Goal: Download file/media

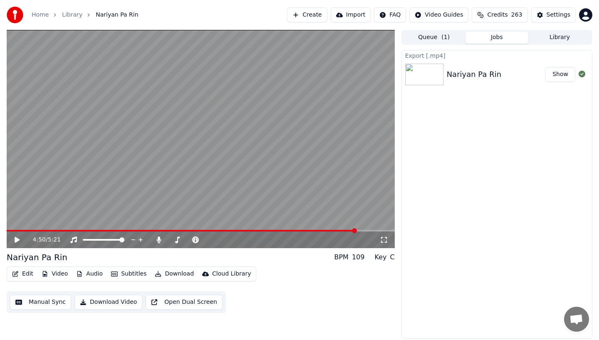
click at [558, 40] on button "Library" at bounding box center [559, 38] width 63 height 12
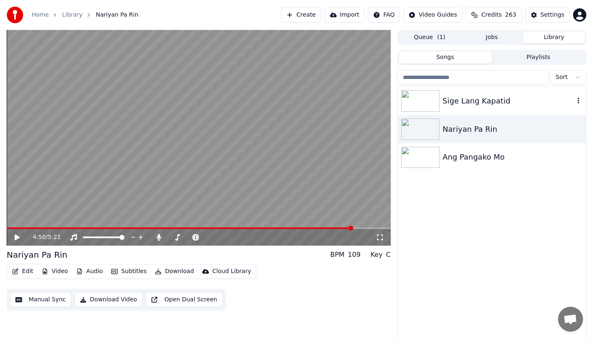
click at [435, 100] on img at bounding box center [420, 101] width 38 height 22
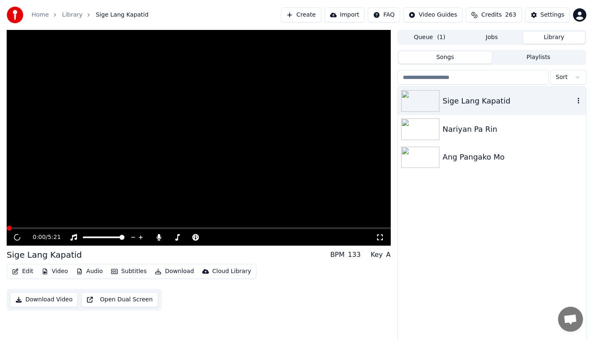
click at [435, 100] on img at bounding box center [420, 101] width 38 height 22
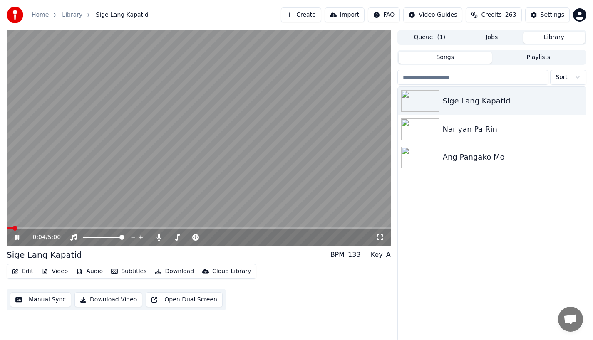
click at [15, 239] on icon at bounding box center [17, 237] width 4 height 5
click at [15, 239] on icon at bounding box center [17, 238] width 5 height 6
click at [15, 239] on icon at bounding box center [17, 237] width 4 height 5
click at [15, 239] on icon at bounding box center [17, 238] width 5 height 6
click at [15, 239] on icon at bounding box center [17, 237] width 4 height 5
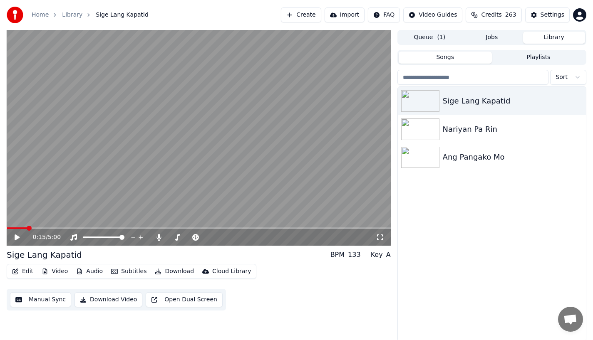
click at [23, 270] on button "Edit" at bounding box center [23, 272] width 28 height 12
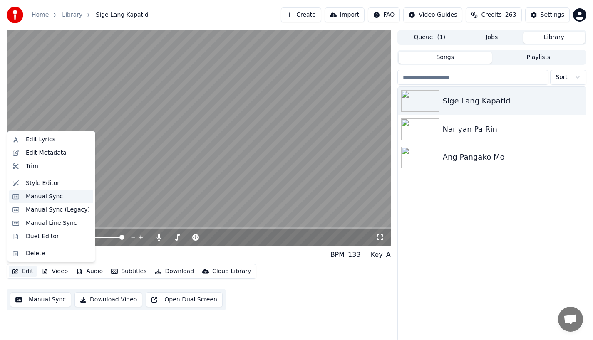
click at [40, 200] on div "Manual Sync" at bounding box center [44, 197] width 37 height 8
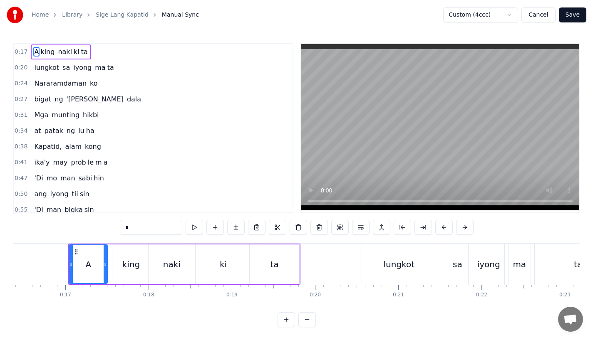
scroll to position [0, 1375]
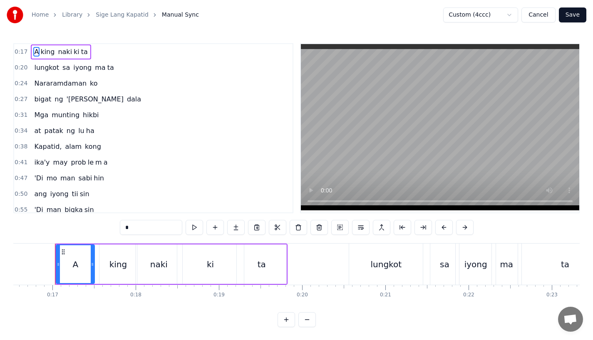
click at [541, 15] on button "Cancel" at bounding box center [538, 14] width 34 height 15
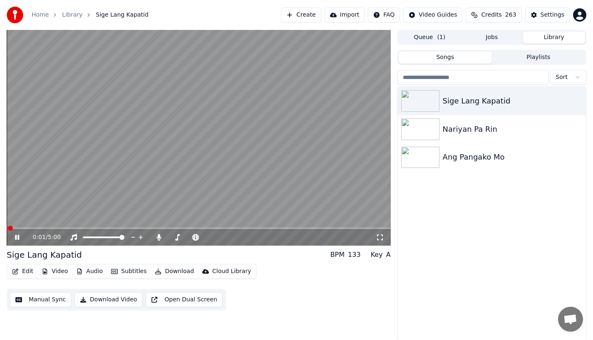
click at [15, 236] on icon at bounding box center [23, 237] width 20 height 7
click at [14, 225] on video at bounding box center [199, 138] width 384 height 216
click at [12, 242] on div "0:02 / 5:00" at bounding box center [199, 237] width 384 height 17
click at [18, 236] on icon at bounding box center [17, 237] width 4 height 5
click at [13, 237] on div "0:02 / 5:00" at bounding box center [198, 237] width 377 height 8
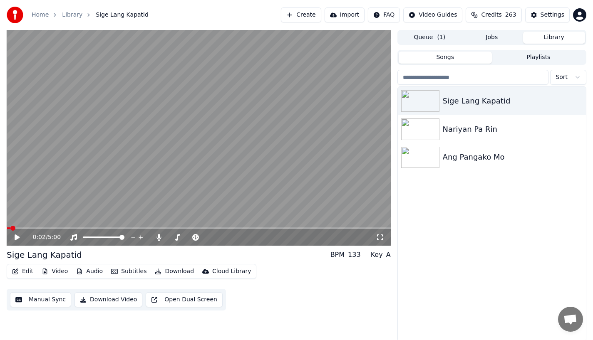
click at [15, 238] on icon at bounding box center [17, 238] width 5 height 6
click at [15, 238] on icon at bounding box center [23, 237] width 20 height 7
click at [15, 233] on div "0:02 / 5:00" at bounding box center [199, 237] width 384 height 17
click at [17, 239] on icon at bounding box center [17, 238] width 5 height 6
click at [17, 239] on icon at bounding box center [23, 237] width 20 height 7
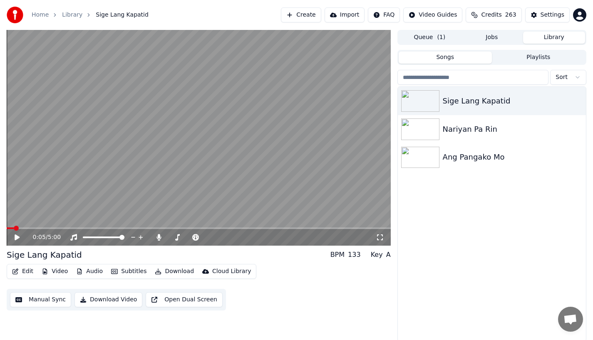
click at [17, 239] on icon at bounding box center [17, 238] width 5 height 6
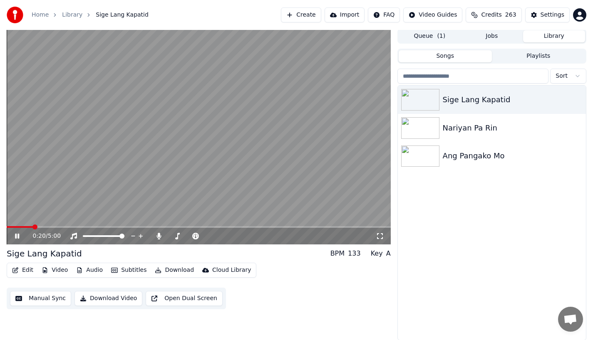
click at [30, 225] on video at bounding box center [199, 137] width 384 height 216
click at [26, 228] on div "0:20 / 5:00" at bounding box center [199, 236] width 384 height 17
click at [17, 238] on icon at bounding box center [23, 236] width 20 height 7
click at [505, 271] on div "Sige Lang Kapatid Nariyan Pa Rin Ang Pangako Mo" at bounding box center [492, 213] width 188 height 255
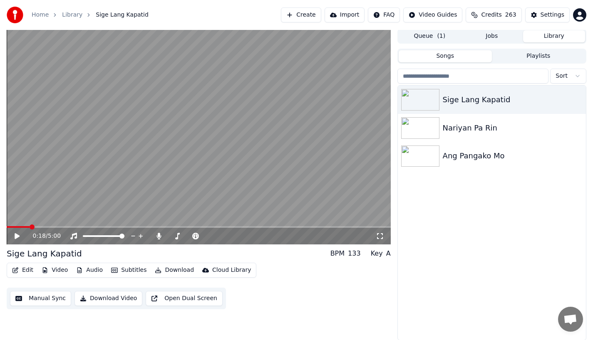
click at [30, 225] on span at bounding box center [32, 227] width 5 height 5
click at [13, 238] on icon at bounding box center [23, 236] width 20 height 7
click at [18, 223] on video at bounding box center [199, 137] width 384 height 216
click at [17, 236] on icon at bounding box center [17, 236] width 4 height 5
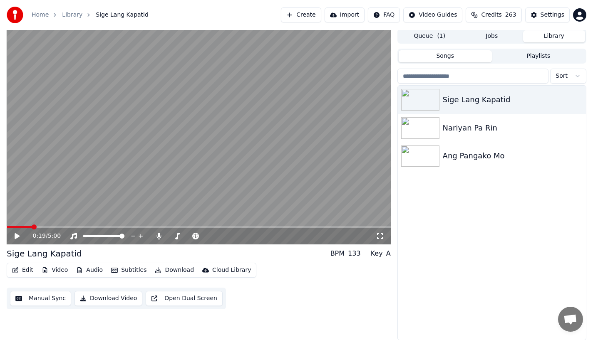
click at [17, 236] on icon at bounding box center [17, 236] width 5 height 6
click at [17, 236] on icon at bounding box center [17, 236] width 4 height 5
click at [21, 271] on button "Edit" at bounding box center [23, 271] width 28 height 12
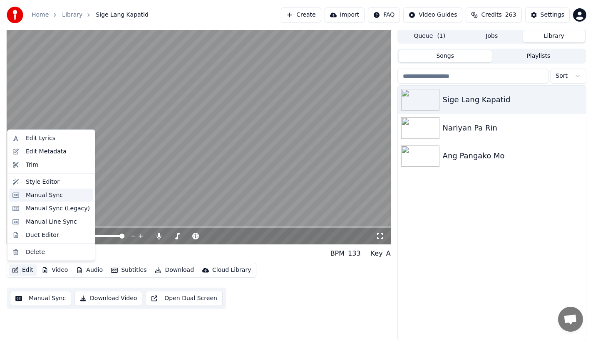
click at [30, 199] on div "Manual Sync" at bounding box center [44, 195] width 37 height 8
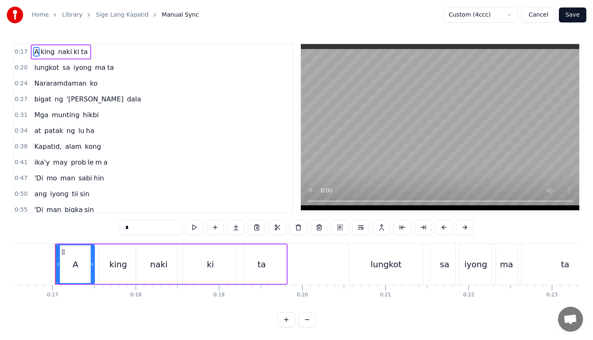
scroll to position [0, 1365]
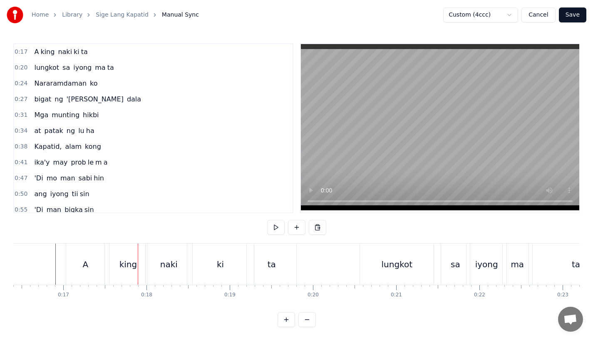
click at [89, 272] on div "A" at bounding box center [85, 264] width 38 height 41
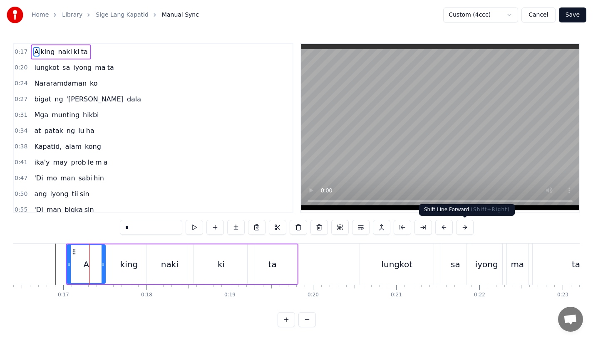
click at [461, 229] on button at bounding box center [464, 227] width 17 height 15
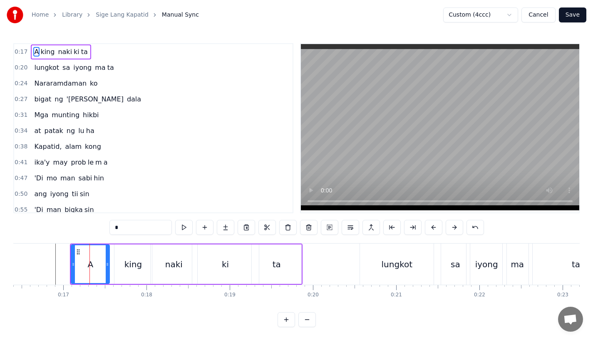
click at [461, 229] on button at bounding box center [454, 227] width 17 height 15
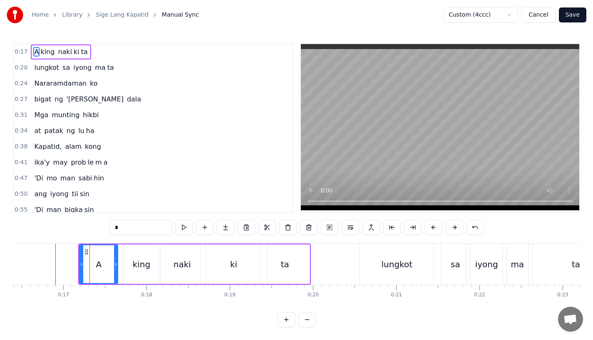
click at [461, 229] on button at bounding box center [454, 227] width 17 height 15
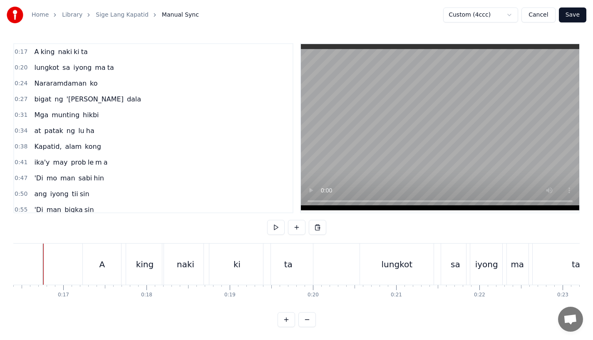
scroll to position [0, 1352]
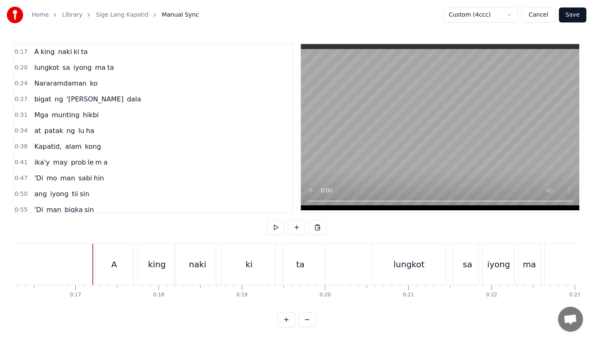
click at [112, 270] on div "A" at bounding box center [114, 264] width 6 height 12
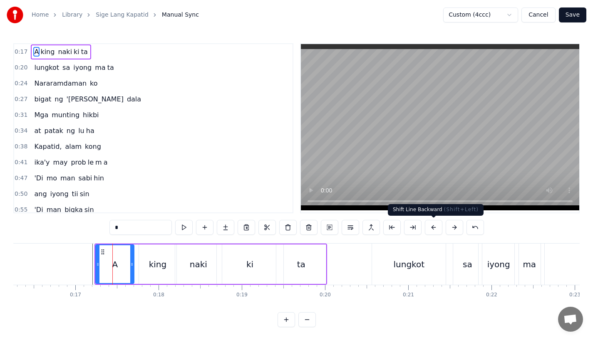
click at [433, 227] on button at bounding box center [433, 227] width 17 height 15
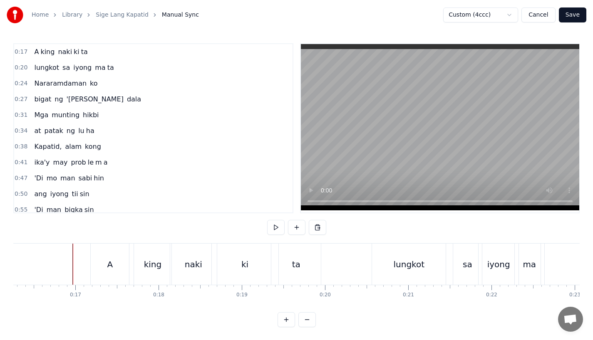
click at [73, 252] on div at bounding box center [73, 264] width 0 height 41
click at [396, 255] on div "lungkot" at bounding box center [409, 264] width 74 height 41
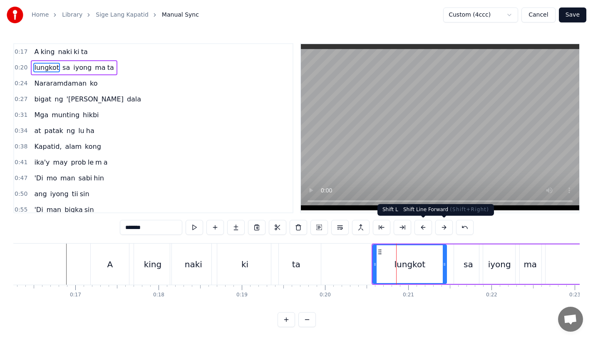
click at [441, 228] on button at bounding box center [443, 227] width 17 height 15
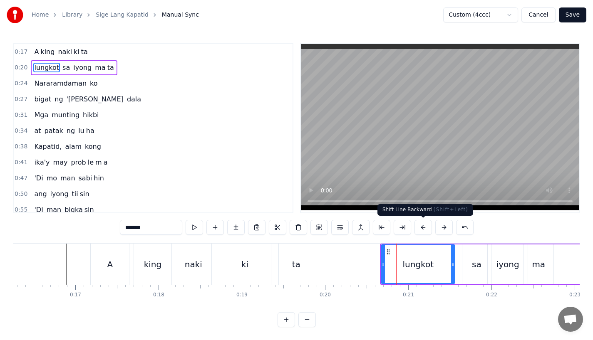
click at [443, 231] on button at bounding box center [443, 227] width 17 height 15
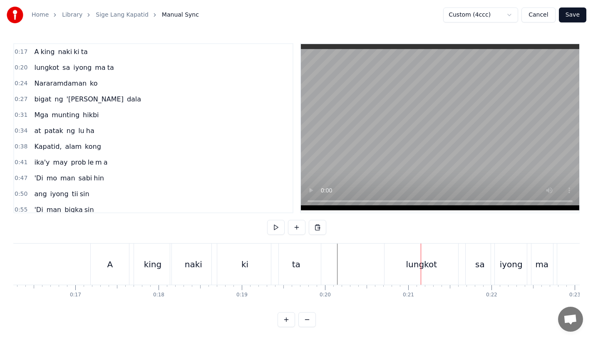
click at [404, 250] on div "lungkot" at bounding box center [421, 264] width 74 height 41
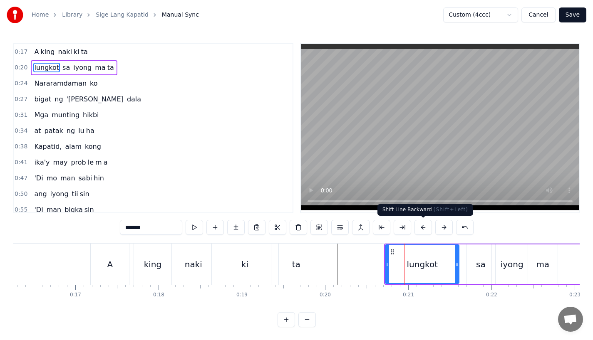
click at [428, 227] on button at bounding box center [422, 227] width 17 height 15
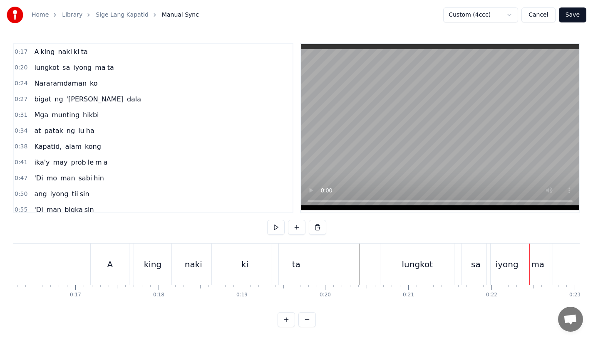
click at [392, 252] on div "lungkot" at bounding box center [417, 264] width 74 height 41
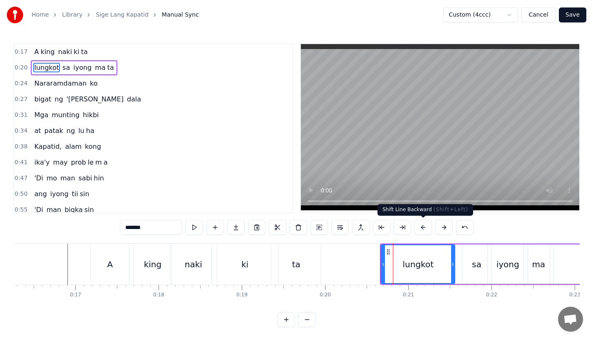
click at [421, 228] on button at bounding box center [422, 227] width 17 height 15
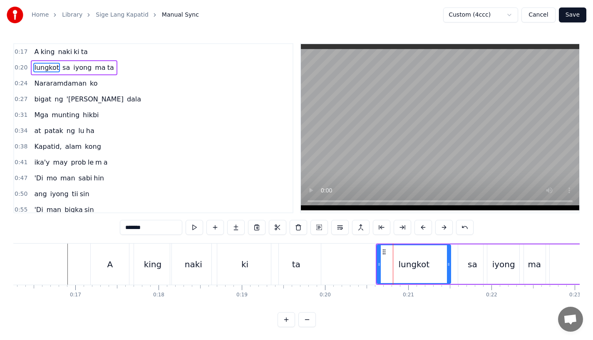
click at [321, 259] on div "A king naki ki ta" at bounding box center [206, 264] width 233 height 41
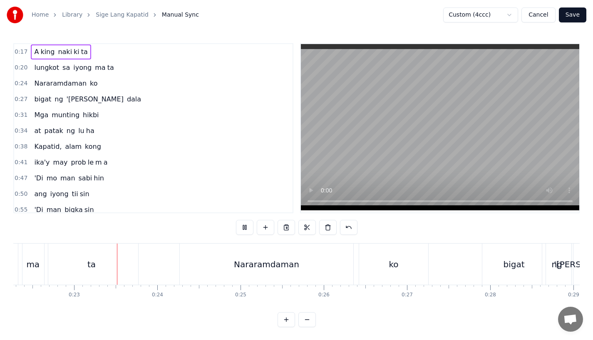
scroll to position [0, 1855]
click at [223, 262] on div "Nararamdaman" at bounding box center [264, 264] width 173 height 41
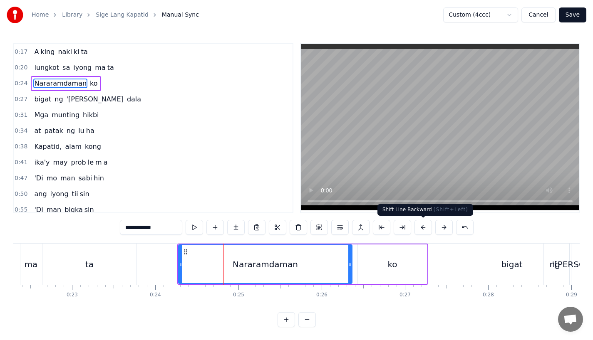
click at [443, 230] on button at bounding box center [443, 227] width 17 height 15
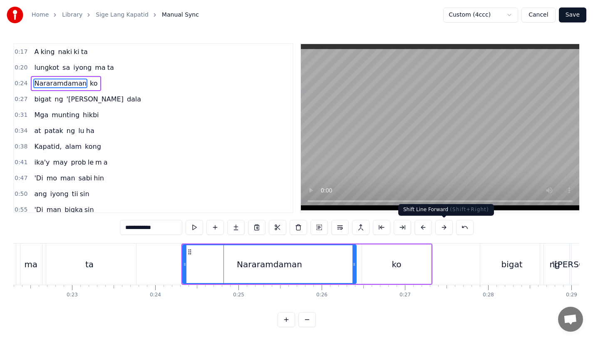
click at [443, 230] on button at bounding box center [443, 227] width 17 height 15
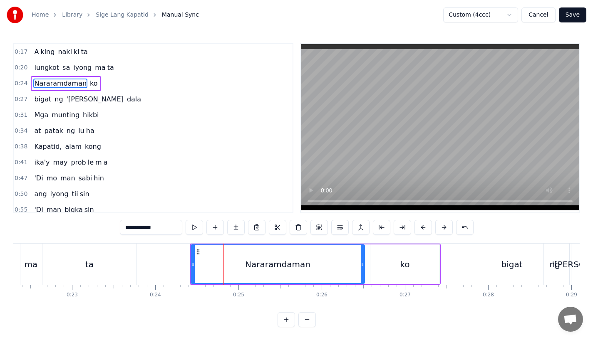
click at [443, 230] on button at bounding box center [443, 227] width 17 height 15
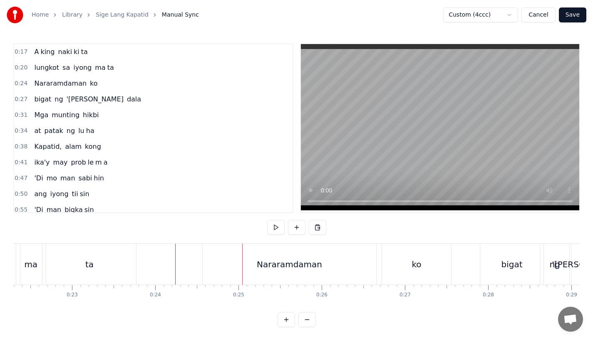
click at [226, 268] on div "Nararamdaman" at bounding box center [289, 264] width 173 height 41
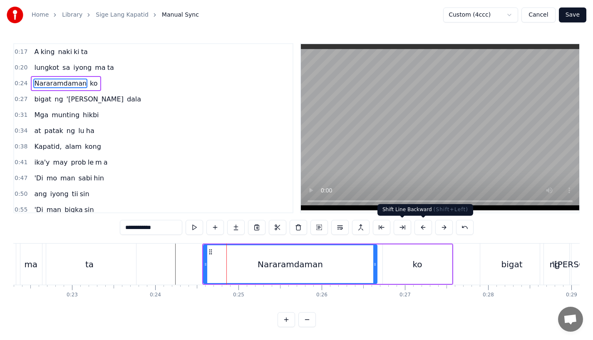
click at [421, 228] on button at bounding box center [422, 227] width 17 height 15
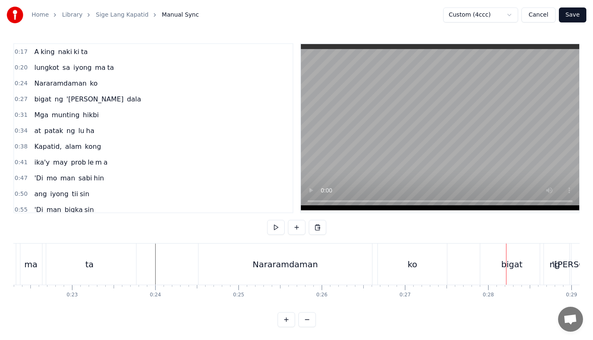
click at [499, 268] on div "bigat" at bounding box center [511, 264] width 63 height 41
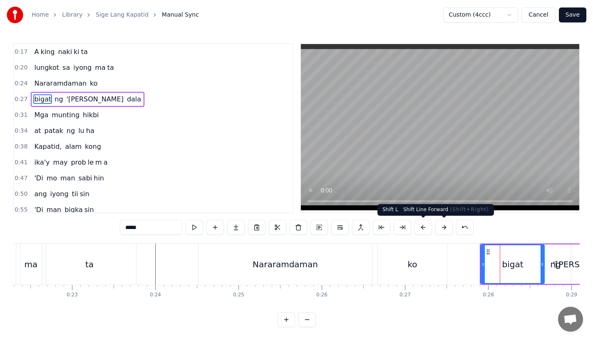
click at [441, 226] on button at bounding box center [443, 227] width 17 height 15
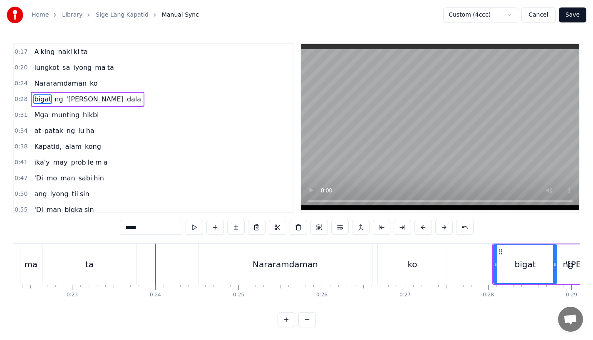
click at [414, 265] on div "ko" at bounding box center [412, 264] width 10 height 12
type input "**"
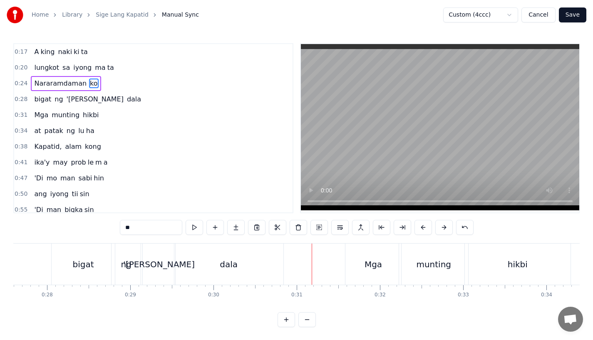
scroll to position [0, 2220]
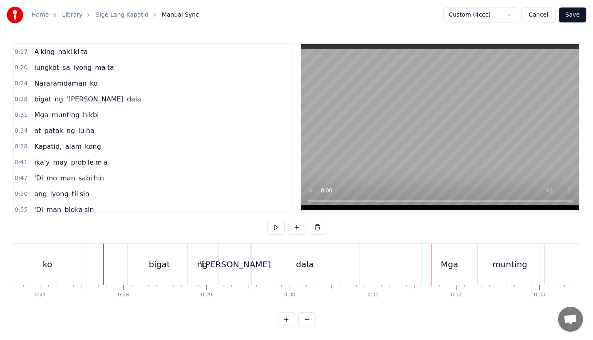
click at [456, 268] on div "Mga" at bounding box center [449, 264] width 17 height 12
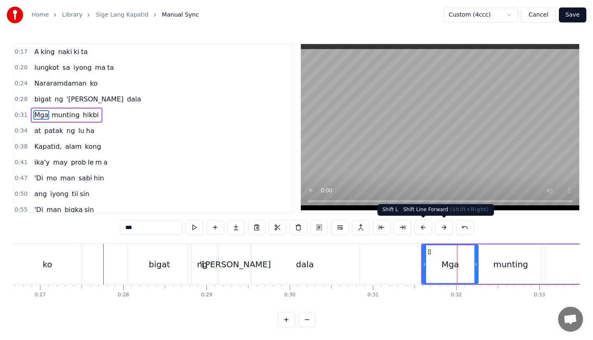
click at [440, 228] on button at bounding box center [443, 227] width 17 height 15
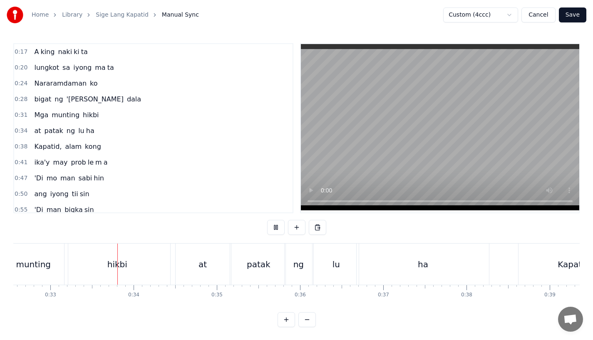
scroll to position [0, 2709]
click at [194, 265] on div "at" at bounding box center [202, 264] width 54 height 41
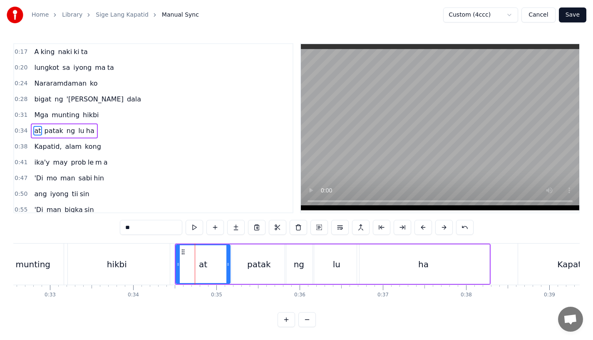
scroll to position [2, 0]
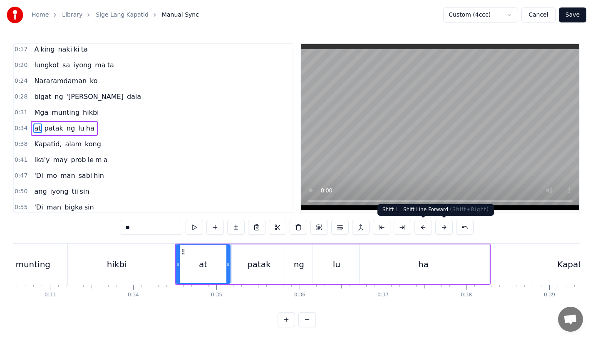
click at [442, 229] on button at bounding box center [443, 227] width 17 height 15
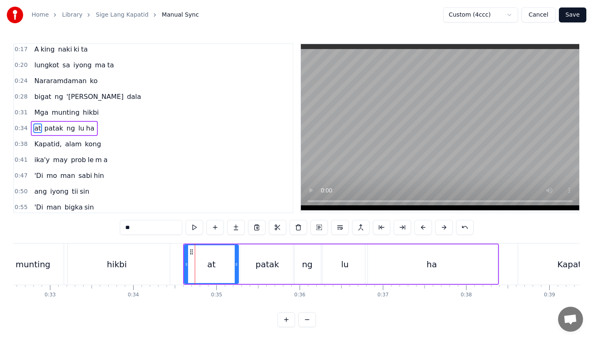
click at [442, 229] on button at bounding box center [443, 227] width 17 height 15
click at [125, 262] on div "hikbi" at bounding box center [117, 264] width 106 height 41
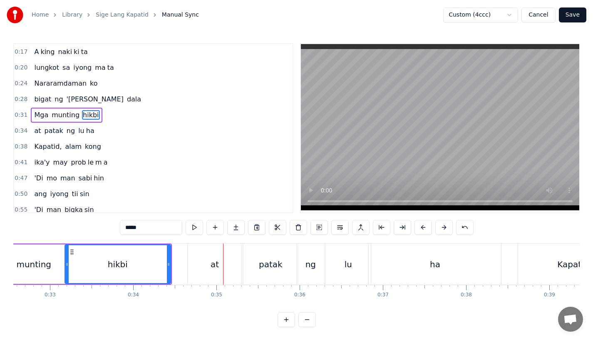
click at [202, 270] on div "at" at bounding box center [215, 264] width 54 height 41
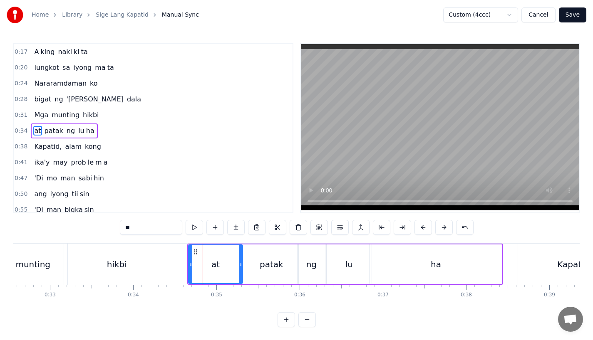
scroll to position [2, 0]
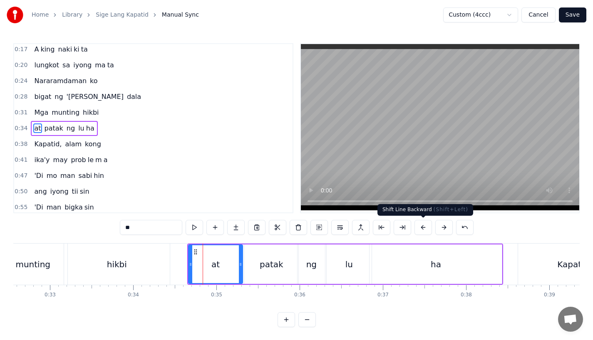
click at [421, 227] on button at bounding box center [422, 227] width 17 height 15
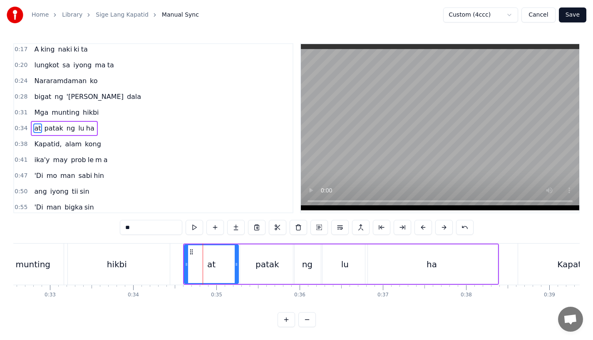
click at [147, 260] on div "hikbi" at bounding box center [117, 264] width 106 height 41
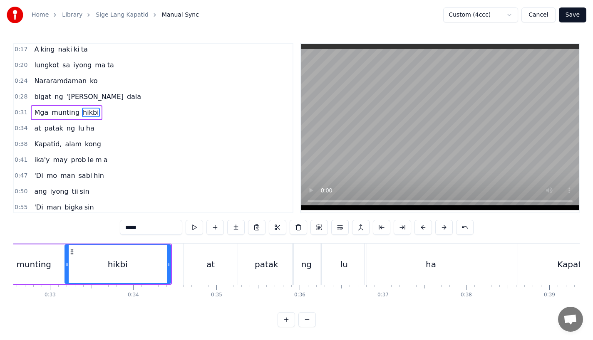
scroll to position [0, 0]
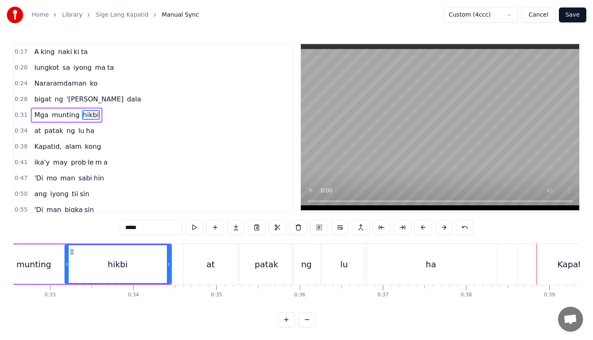
click at [538, 269] on div "Kapatid," at bounding box center [574, 264] width 113 height 41
type input "********"
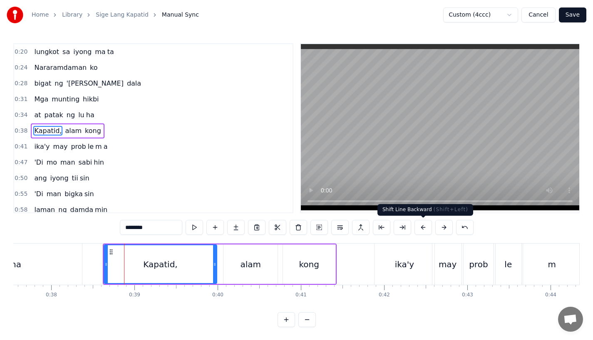
scroll to position [0, 3192]
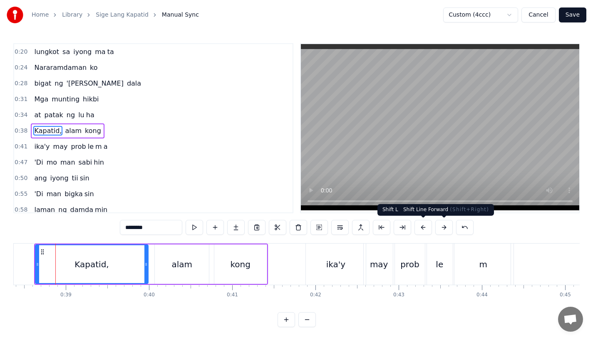
click at [441, 228] on button at bounding box center [443, 227] width 17 height 15
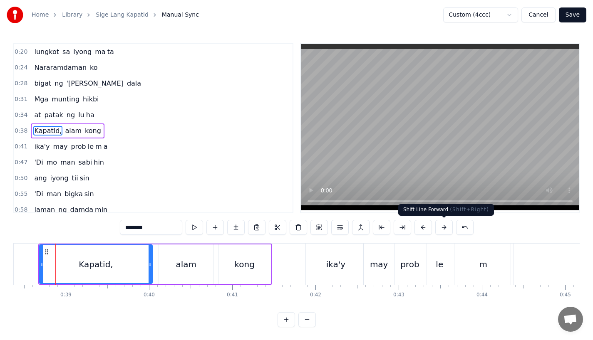
click at [441, 228] on button at bounding box center [443, 227] width 17 height 15
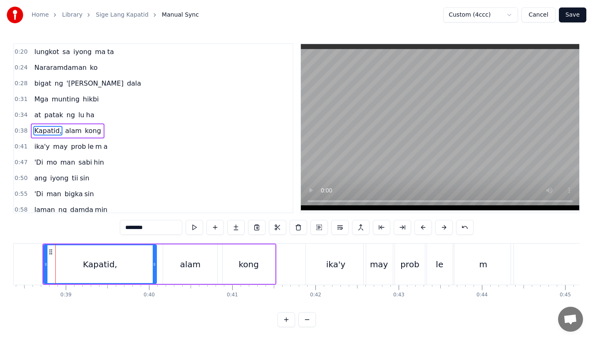
click at [441, 228] on button at bounding box center [443, 227] width 17 height 15
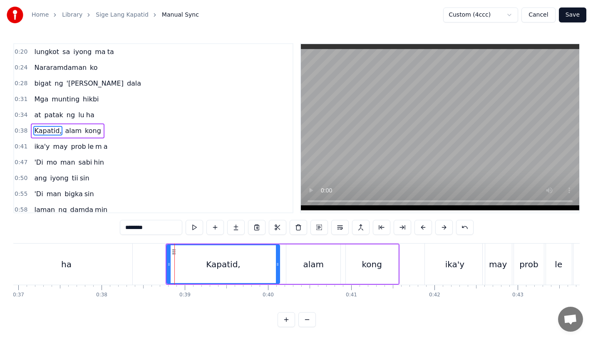
scroll to position [0, 3019]
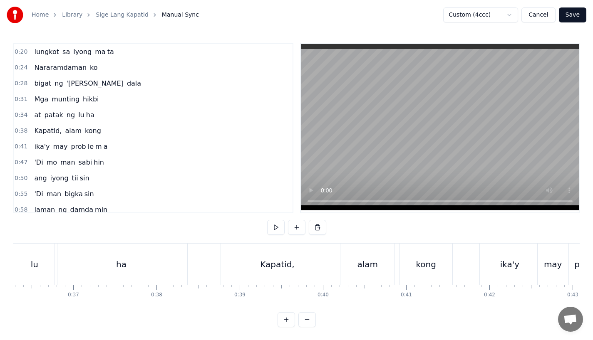
click at [163, 257] on div "ha" at bounding box center [121, 264] width 132 height 41
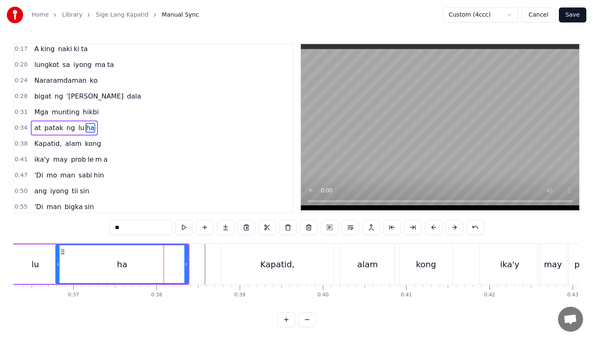
scroll to position [2, 0]
click at [143, 254] on div "ha" at bounding box center [121, 264] width 131 height 38
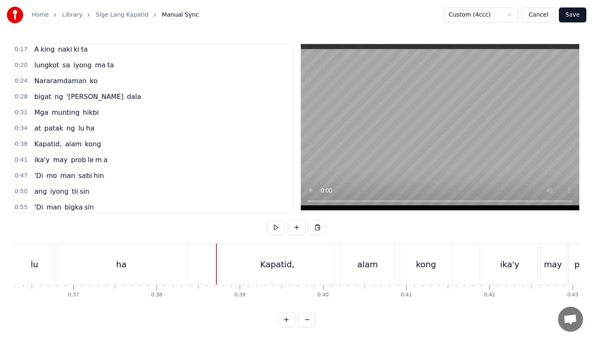
click at [233, 258] on div "Kapatid," at bounding box center [277, 264] width 113 height 41
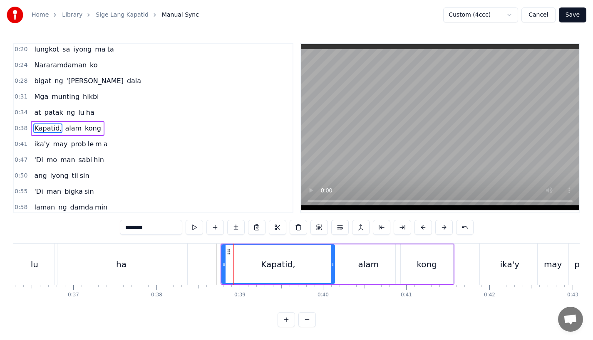
click at [169, 258] on div "ha" at bounding box center [121, 264] width 132 height 41
type input "**"
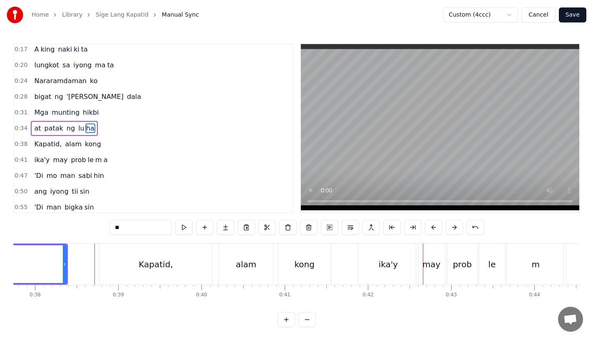
scroll to position [0, 3107]
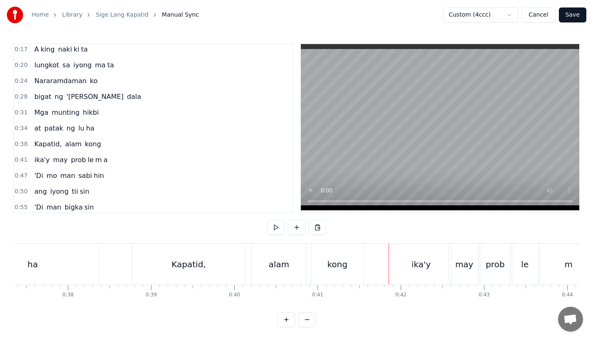
click at [348, 263] on div "kong" at bounding box center [337, 264] width 52 height 41
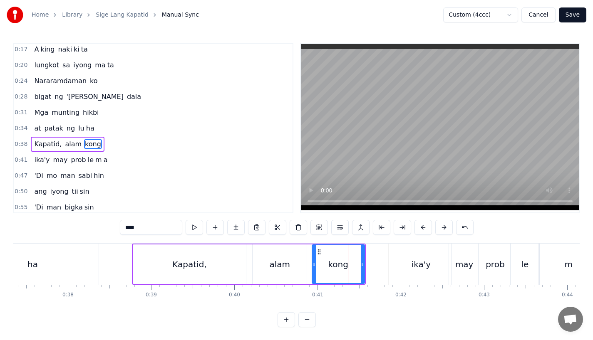
scroll to position [18, 0]
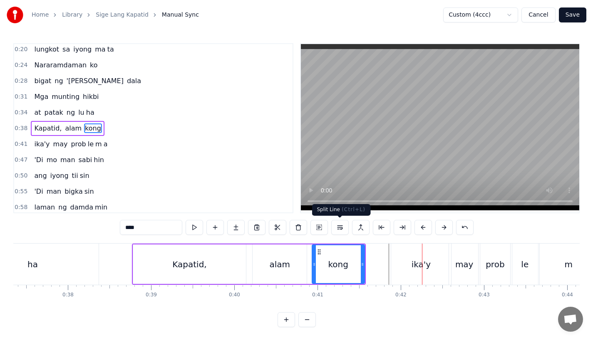
click at [410, 266] on div "ika'y" at bounding box center [421, 264] width 60 height 41
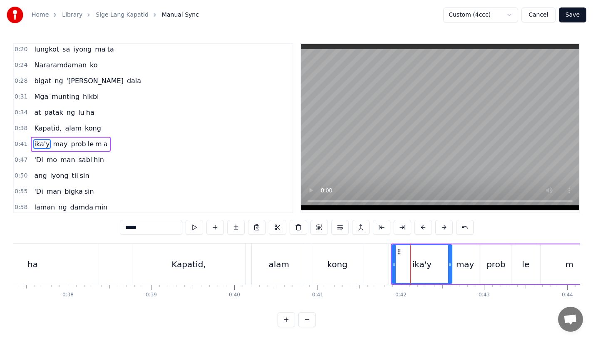
scroll to position [34, 0]
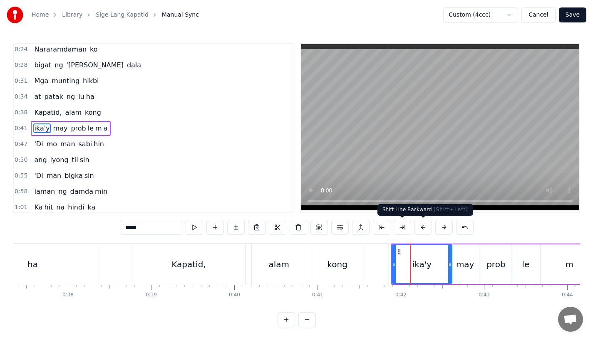
click at [438, 227] on button at bounding box center [443, 227] width 17 height 15
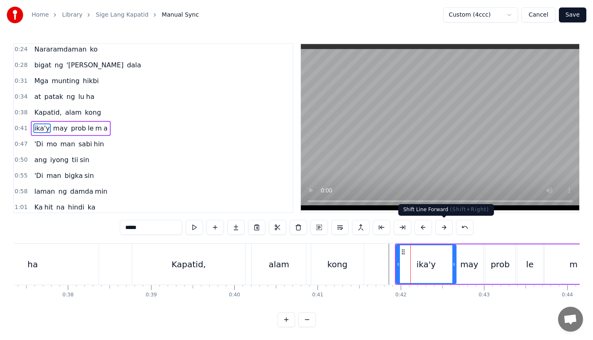
click at [438, 227] on button at bounding box center [443, 227] width 17 height 15
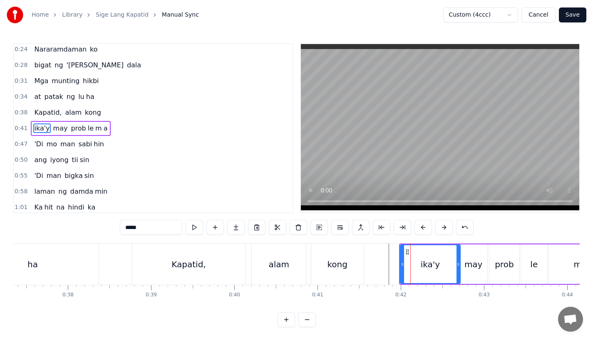
click at [354, 258] on div "kong" at bounding box center [337, 264] width 52 height 41
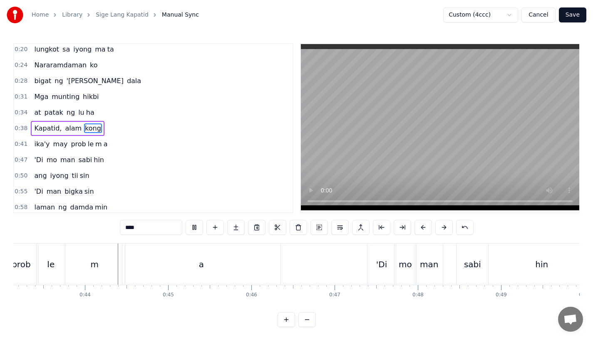
scroll to position [0, 3598]
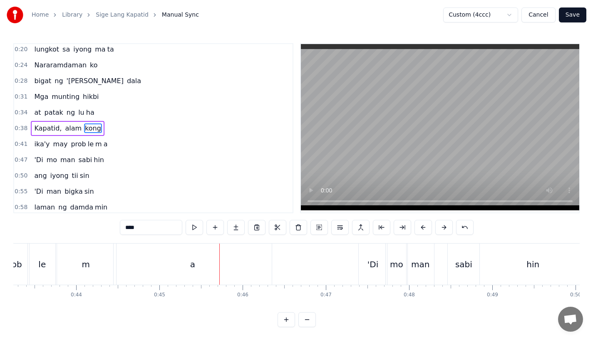
click at [188, 276] on div "a" at bounding box center [193, 264] width 158 height 41
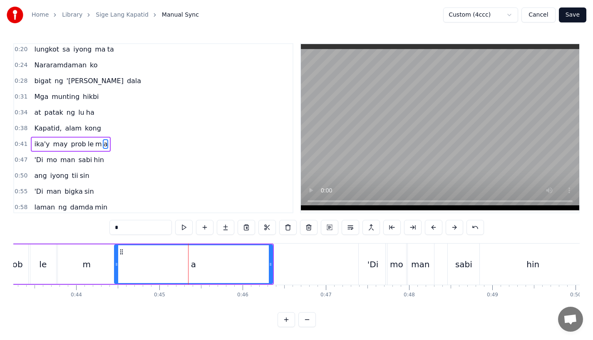
scroll to position [34, 0]
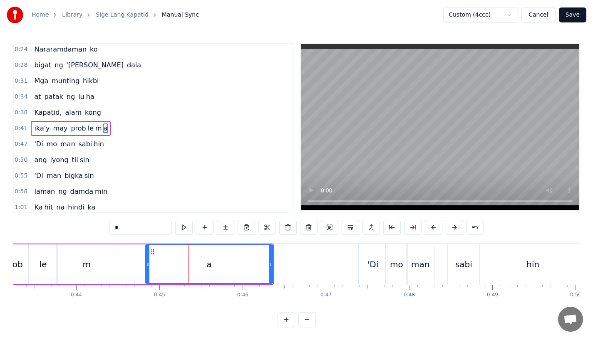
drag, startPoint x: 117, startPoint y: 266, endPoint x: 168, endPoint y: 266, distance: 50.3
click at [149, 266] on icon at bounding box center [147, 264] width 3 height 7
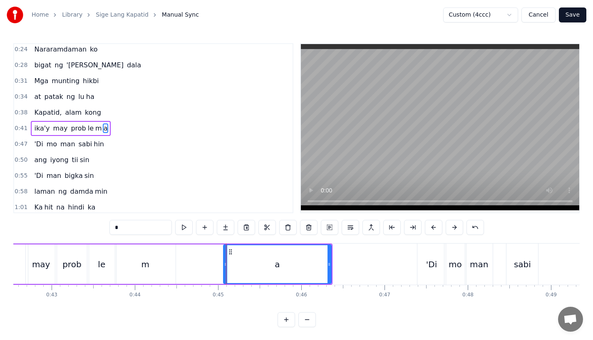
scroll to position [0, 3520]
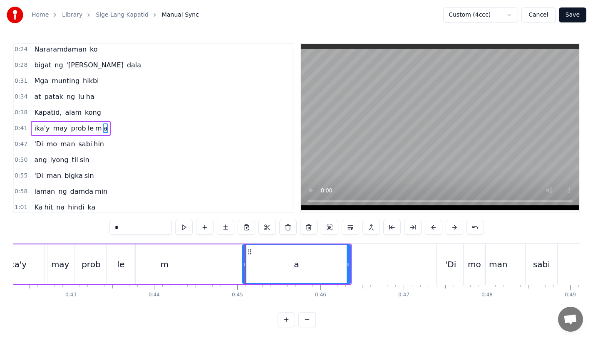
click at [110, 263] on div "le" at bounding box center [120, 265] width 29 height 40
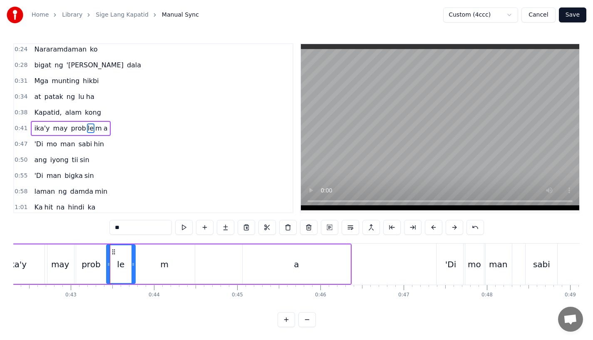
click at [93, 261] on div "prob" at bounding box center [91, 264] width 19 height 12
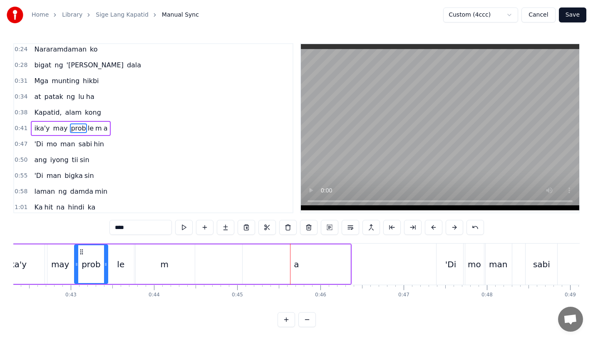
click at [320, 254] on div "a" at bounding box center [297, 265] width 108 height 40
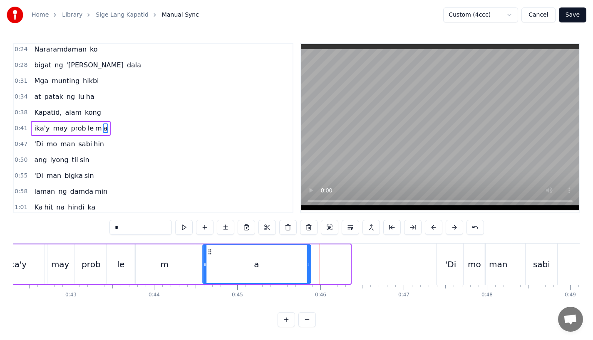
drag, startPoint x: 250, startPoint y: 253, endPoint x: 208, endPoint y: 262, distance: 43.4
click at [208, 262] on div "a" at bounding box center [256, 264] width 107 height 38
click at [72, 261] on div "may" at bounding box center [60, 265] width 31 height 40
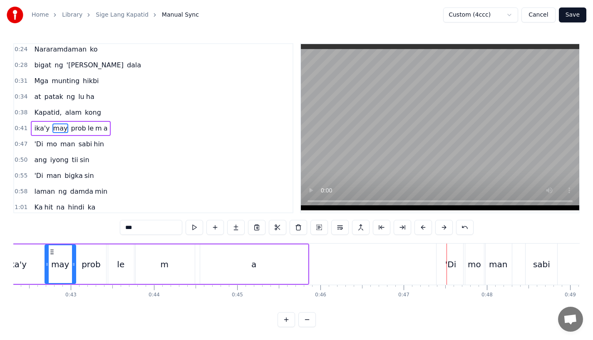
click at [454, 269] on div "'Di" at bounding box center [450, 264] width 11 height 12
type input "***"
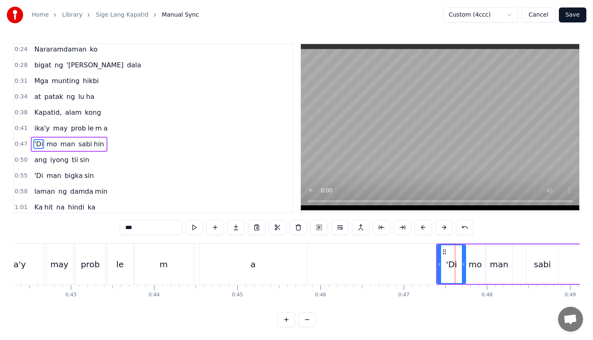
scroll to position [50, 0]
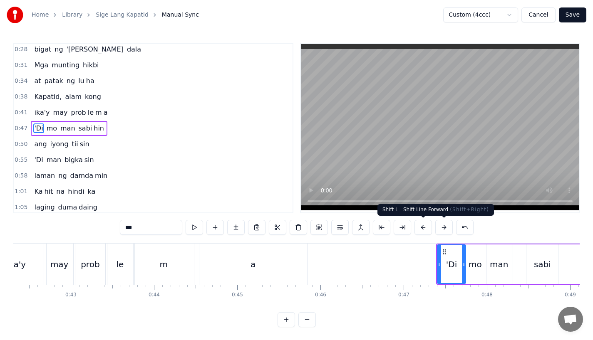
click at [440, 228] on button at bounding box center [443, 227] width 17 height 15
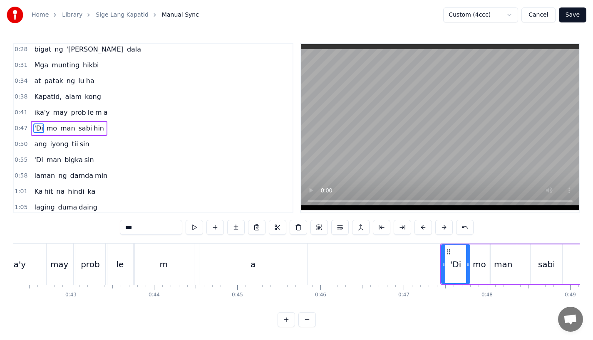
click at [440, 228] on button at bounding box center [443, 227] width 17 height 15
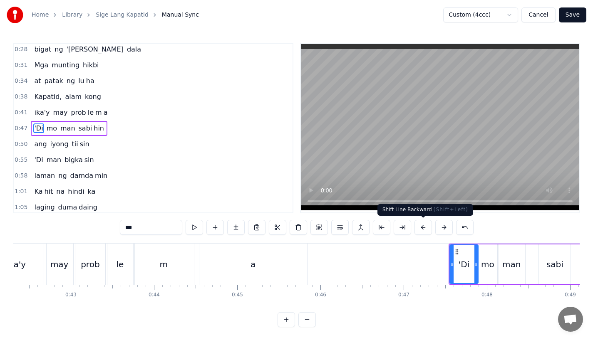
click at [422, 227] on button at bounding box center [422, 227] width 17 height 15
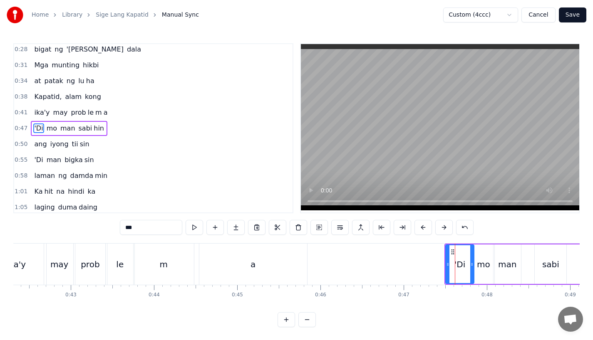
click at [442, 227] on button at bounding box center [443, 227] width 17 height 15
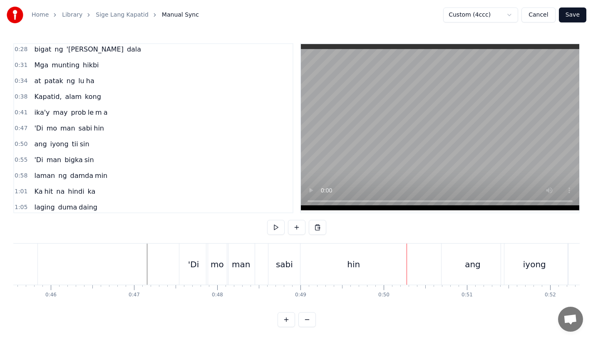
scroll to position [0, 3688]
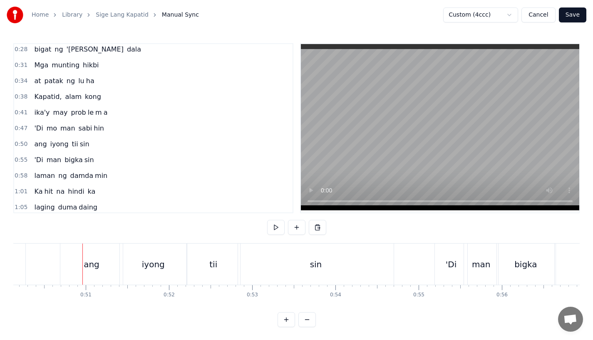
scroll to position [0, 4173]
click at [71, 267] on div "ang" at bounding box center [89, 264] width 62 height 41
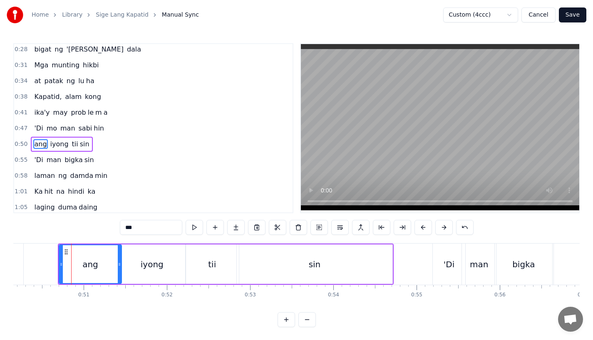
scroll to position [66, 0]
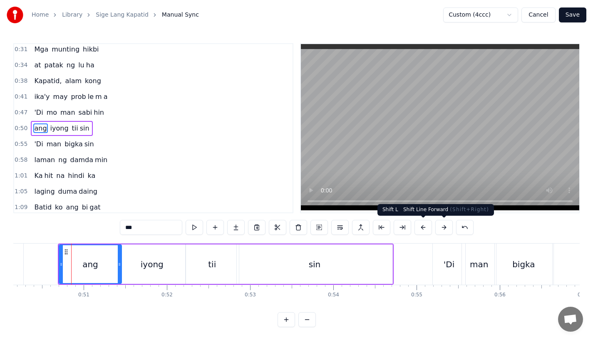
click at [442, 227] on button at bounding box center [443, 227] width 17 height 15
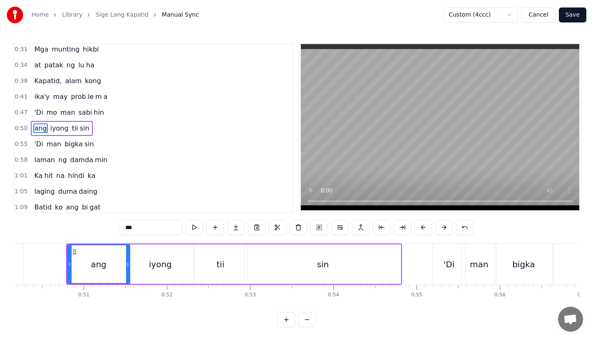
click at [442, 227] on button at bounding box center [443, 227] width 17 height 15
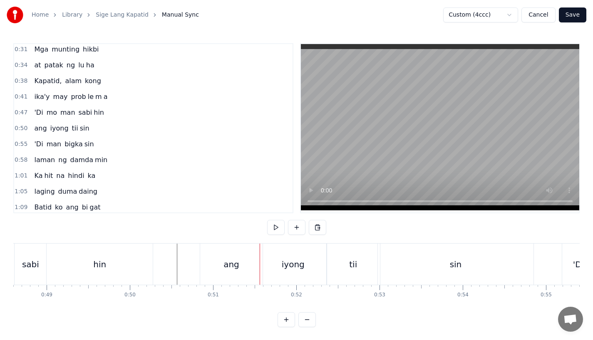
scroll to position [0, 4029]
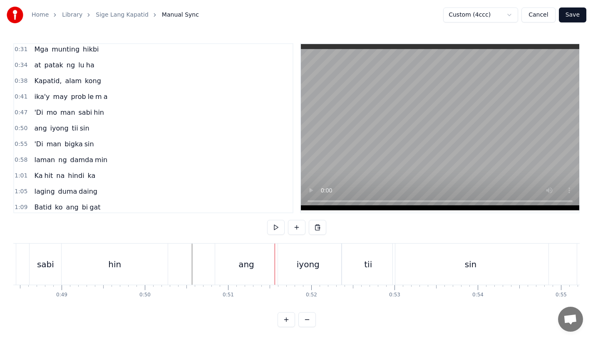
click at [255, 263] on div "ang" at bounding box center [246, 264] width 62 height 41
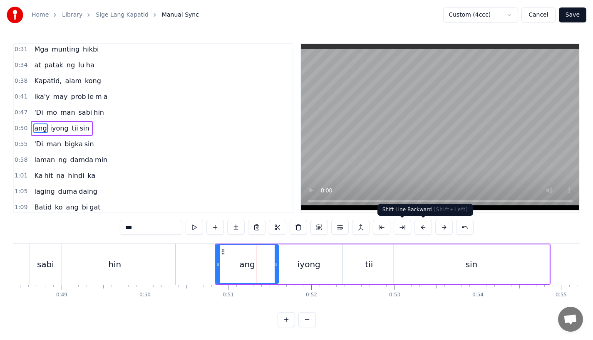
click at [421, 230] on button at bounding box center [422, 227] width 17 height 15
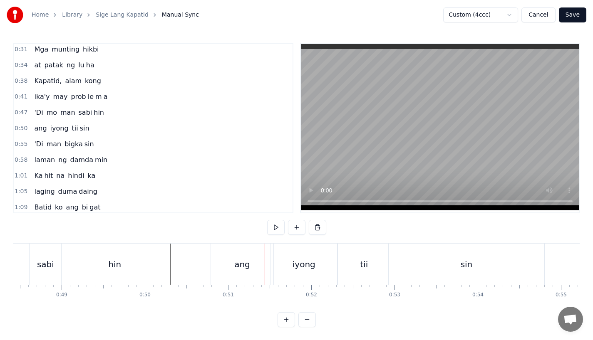
click at [139, 250] on div "hin" at bounding box center [115, 264] width 106 height 41
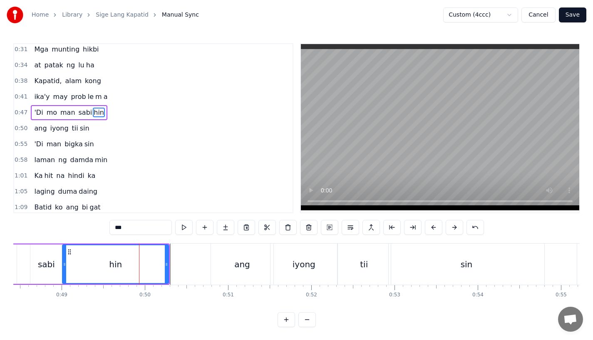
scroll to position [50, 0]
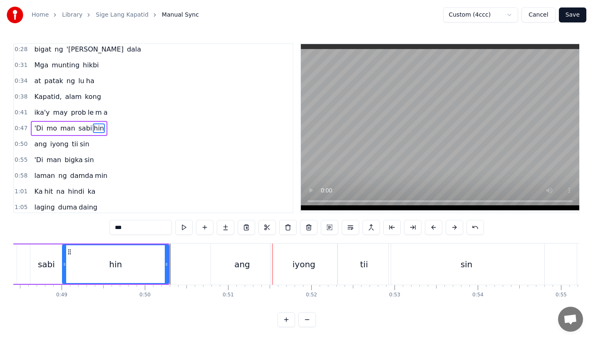
click at [212, 284] on div "ang" at bounding box center [242, 264] width 62 height 41
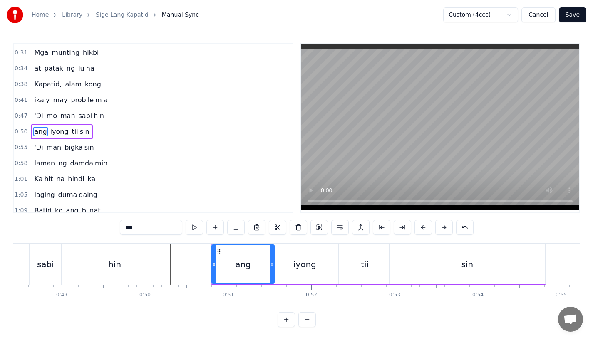
scroll to position [66, 0]
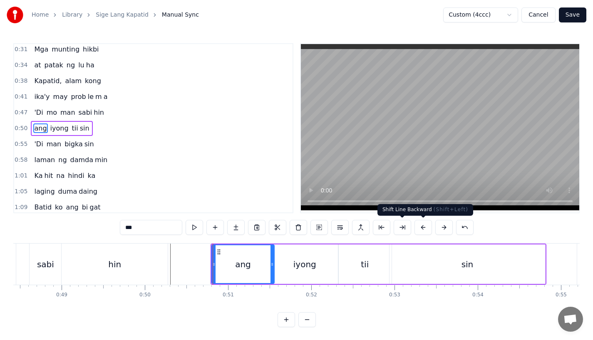
click at [425, 229] on button at bounding box center [422, 227] width 17 height 15
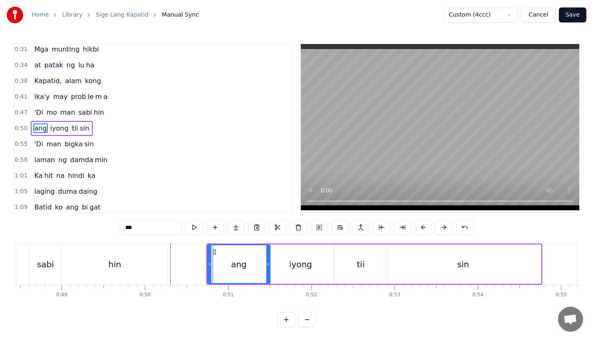
click at [141, 260] on div "hin" at bounding box center [115, 264] width 106 height 41
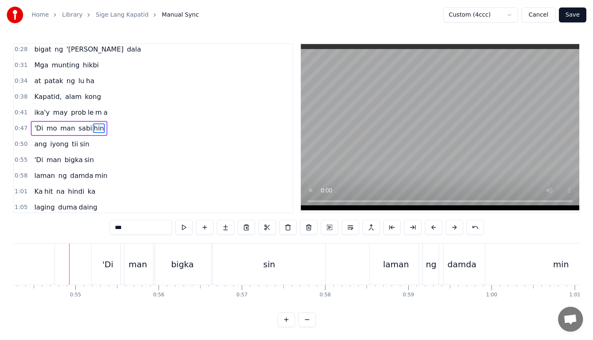
scroll to position [0, 4528]
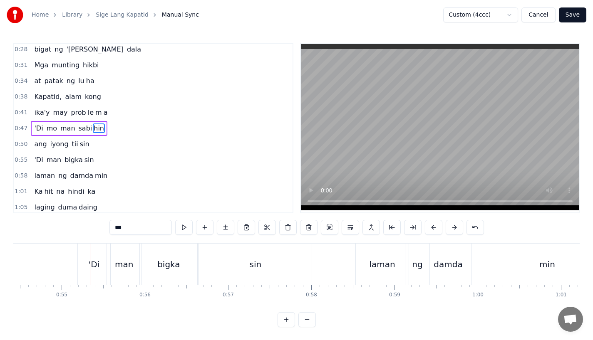
click at [103, 261] on div "'Di" at bounding box center [94, 264] width 32 height 41
type input "***"
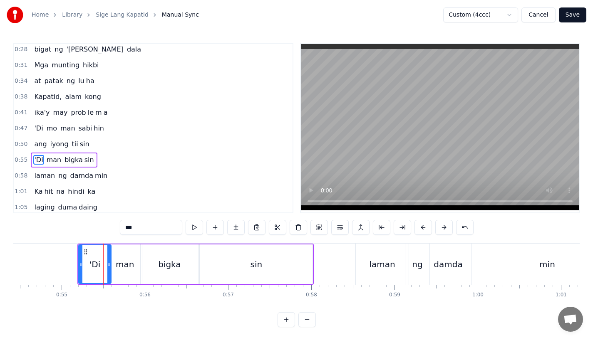
scroll to position [82, 0]
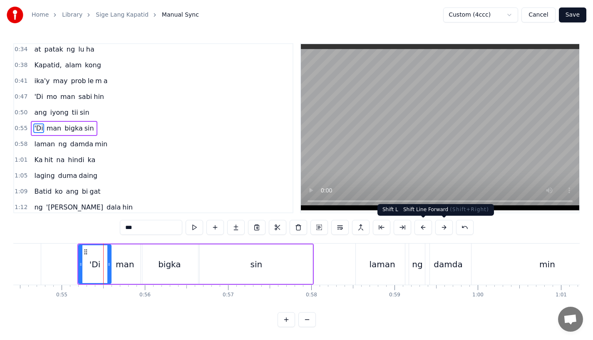
click at [436, 225] on button at bounding box center [443, 227] width 17 height 15
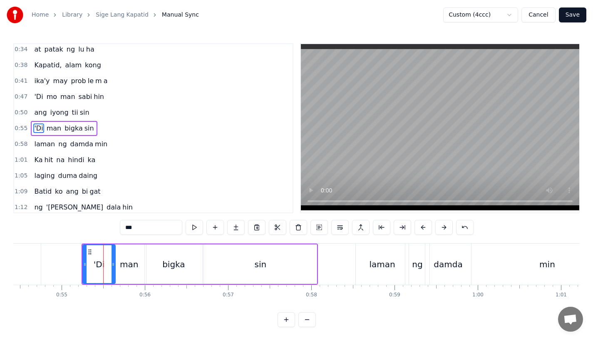
click at [436, 225] on button at bounding box center [443, 227] width 17 height 15
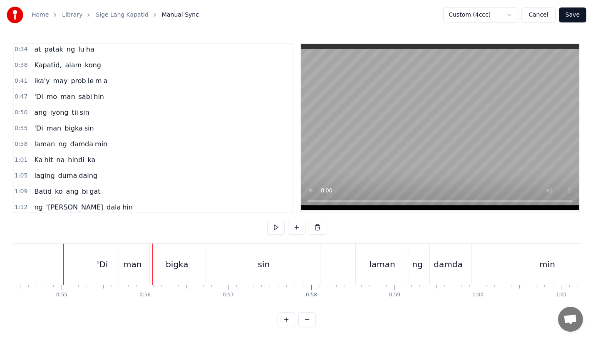
scroll to position [0, 4432]
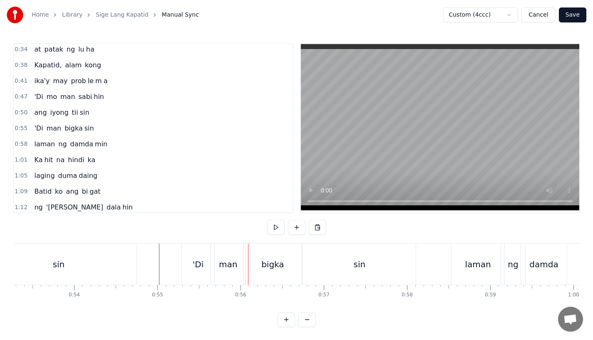
click at [129, 251] on div "sin" at bounding box center [59, 264] width 156 height 41
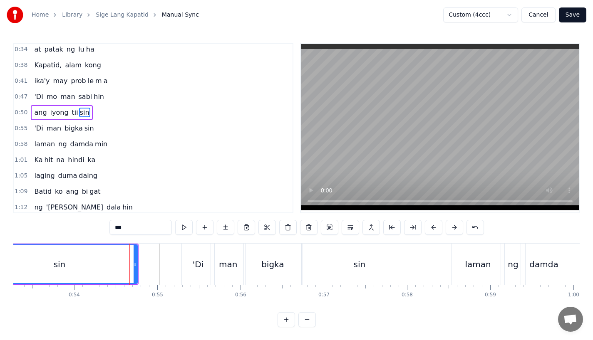
scroll to position [66, 0]
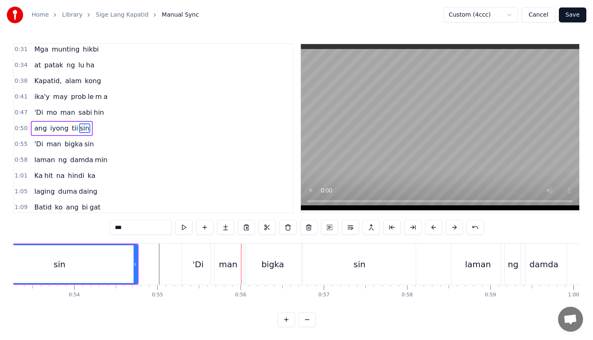
click at [207, 263] on div "'Di" at bounding box center [198, 264] width 32 height 41
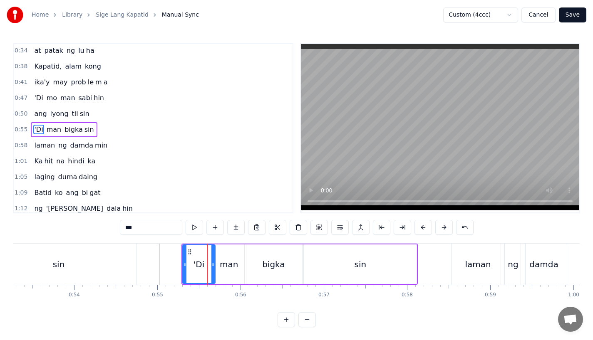
scroll to position [82, 0]
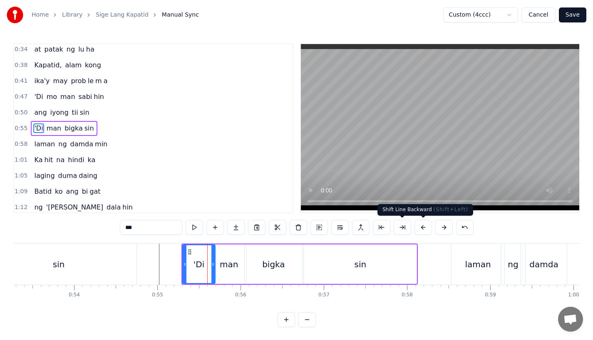
click at [418, 227] on button at bounding box center [422, 227] width 17 height 15
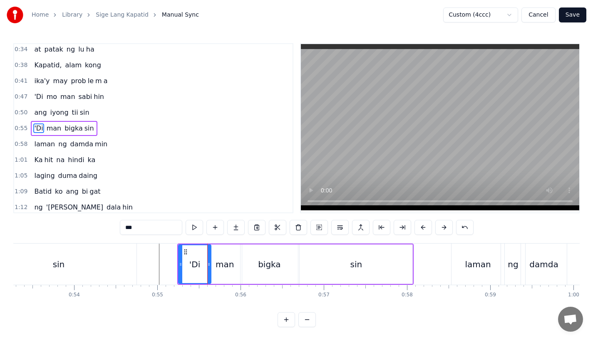
click at [135, 254] on div "sin" at bounding box center [59, 264] width 156 height 41
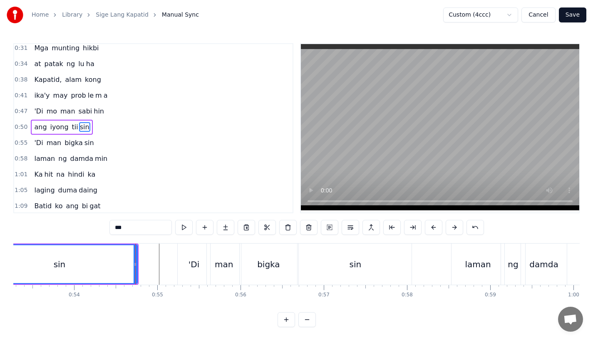
scroll to position [66, 0]
click at [317, 260] on div "sin" at bounding box center [355, 264] width 113 height 41
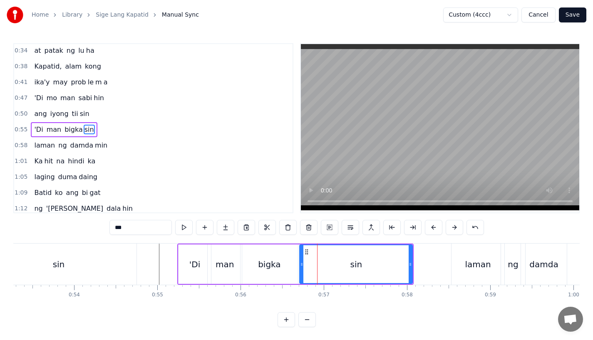
scroll to position [82, 0]
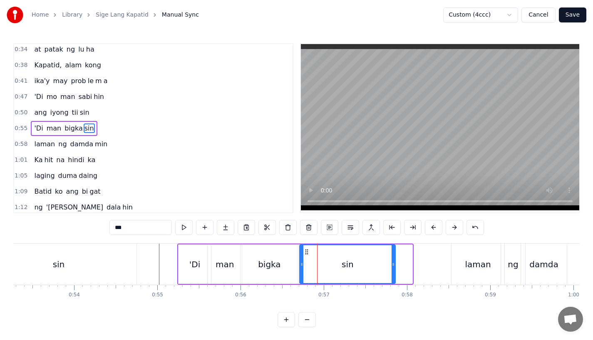
drag, startPoint x: 408, startPoint y: 267, endPoint x: 386, endPoint y: 269, distance: 21.7
click at [390, 269] on div "sin" at bounding box center [347, 264] width 95 height 38
click at [316, 269] on div "sin" at bounding box center [347, 264] width 94 height 38
click at [475, 267] on div "laman" at bounding box center [478, 264] width 26 height 12
type input "*****"
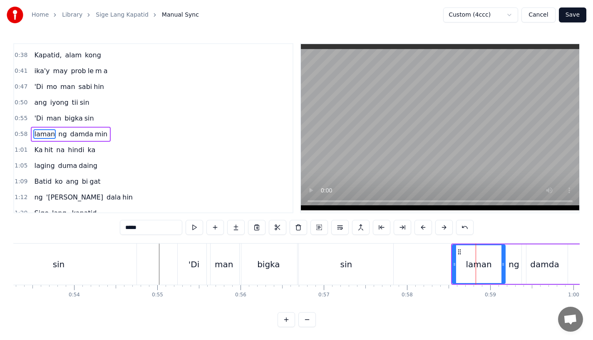
scroll to position [97, 0]
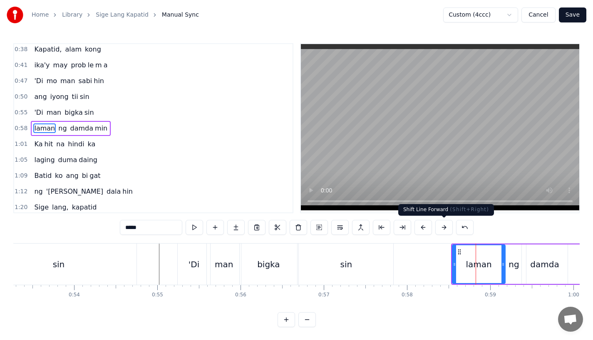
click at [447, 224] on button at bounding box center [443, 227] width 17 height 15
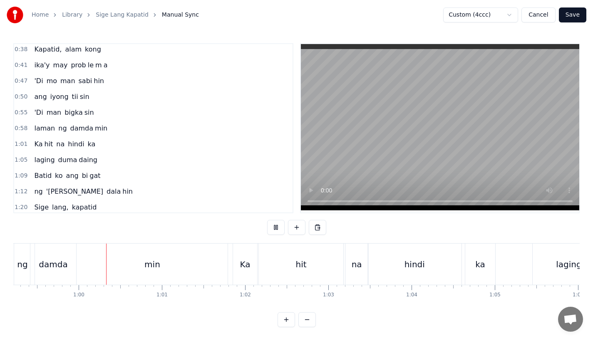
scroll to position [0, 4936]
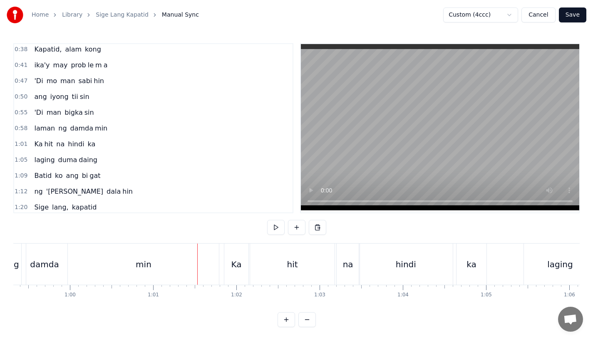
click at [151, 262] on div "min" at bounding box center [143, 264] width 151 height 41
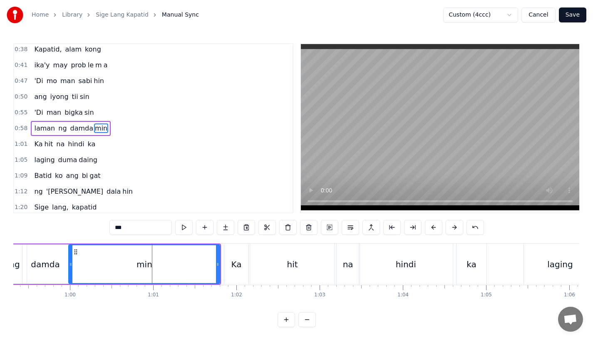
click at [215, 267] on div "min" at bounding box center [144, 264] width 150 height 38
drag, startPoint x: 218, startPoint y: 267, endPoint x: 169, endPoint y: 267, distance: 48.7
click at [169, 267] on icon at bounding box center [169, 264] width 3 height 7
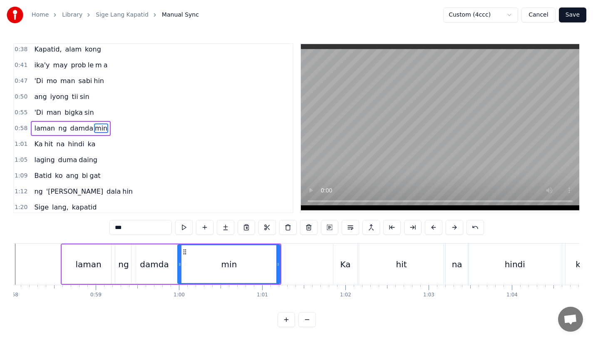
scroll to position [0, 4815]
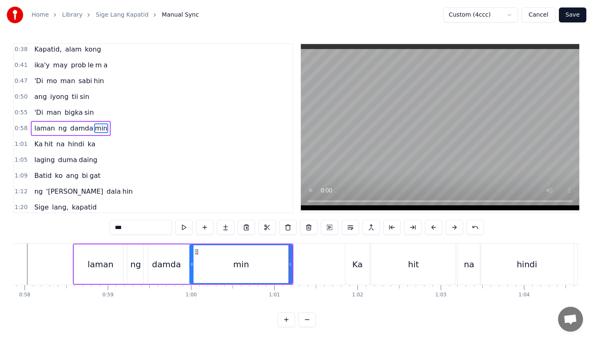
click at [193, 265] on div "min" at bounding box center [241, 264] width 102 height 38
drag, startPoint x: 191, startPoint y: 265, endPoint x: 203, endPoint y: 265, distance: 11.2
click at [194, 265] on icon at bounding box center [192, 264] width 3 height 7
click at [178, 259] on div "damda" at bounding box center [166, 264] width 29 height 12
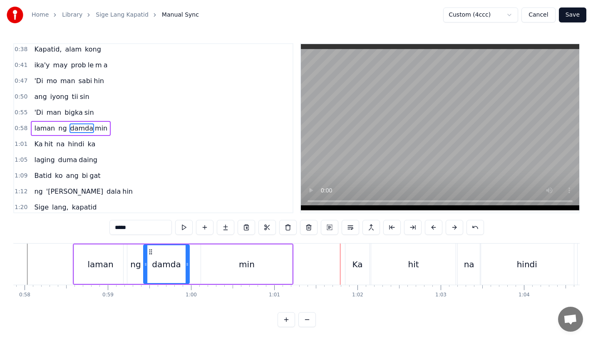
click at [289, 264] on div "min" at bounding box center [246, 265] width 91 height 40
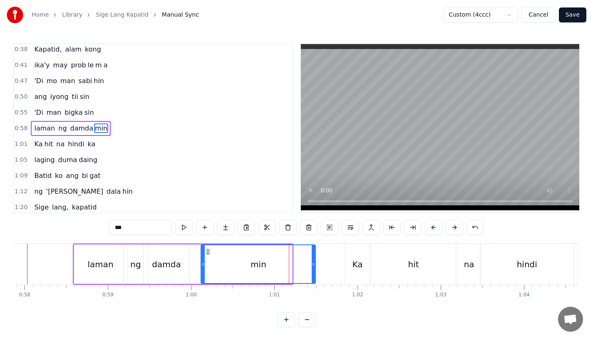
drag, startPoint x: 291, startPoint y: 264, endPoint x: 315, endPoint y: 264, distance: 23.3
click at [315, 264] on icon at bounding box center [313, 264] width 3 height 7
click at [310, 264] on div "min" at bounding box center [258, 264] width 114 height 38
drag, startPoint x: 312, startPoint y: 264, endPoint x: 319, endPoint y: 264, distance: 7.1
click at [315, 264] on icon at bounding box center [313, 264] width 3 height 7
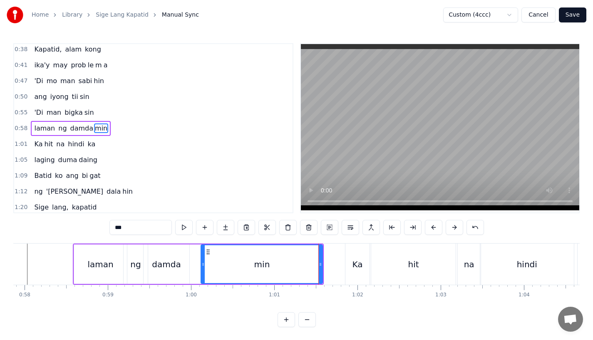
click at [160, 258] on div "damda" at bounding box center [167, 265] width 46 height 40
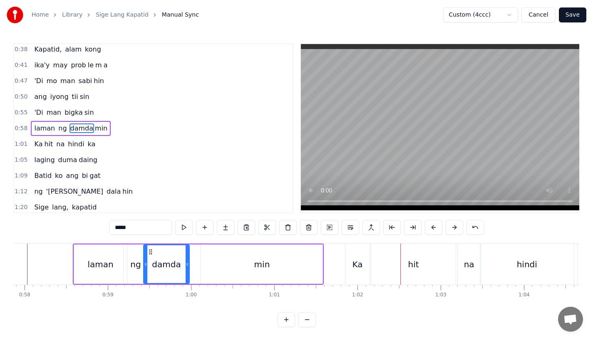
click at [354, 270] on div "Ka" at bounding box center [357, 264] width 10 height 12
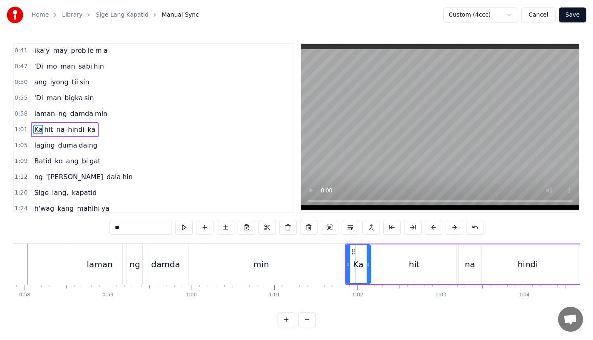
scroll to position [113, 0]
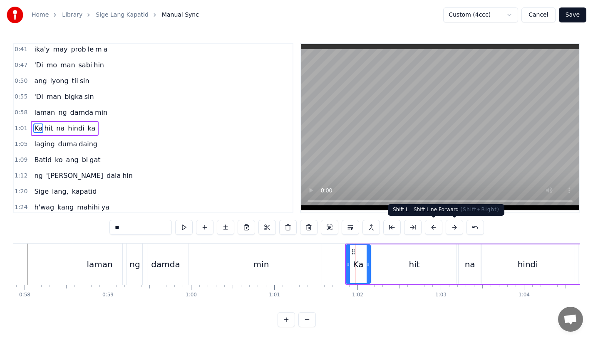
click at [453, 227] on button at bounding box center [454, 227] width 17 height 15
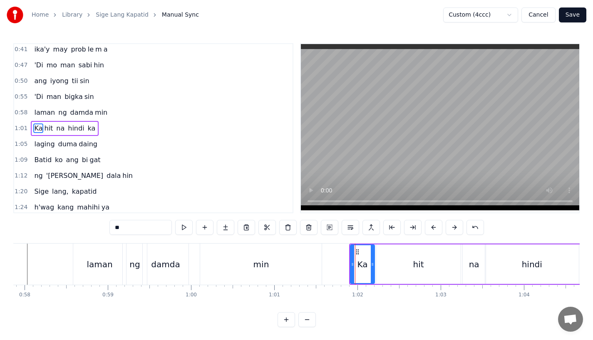
click at [303, 262] on div "min" at bounding box center [260, 264] width 121 height 41
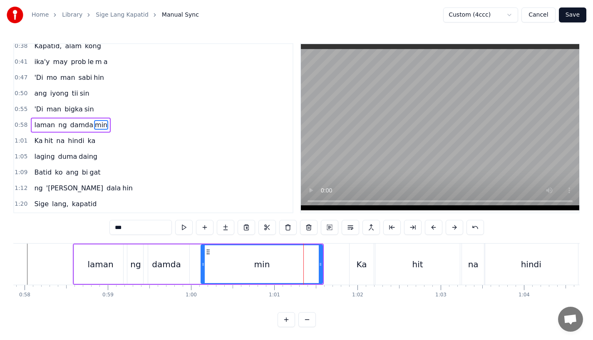
scroll to position [97, 0]
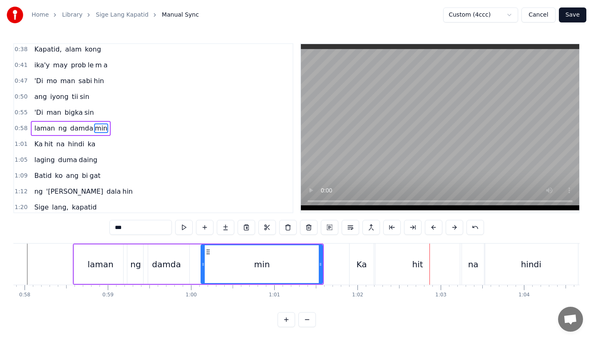
click at [361, 263] on div "Ka" at bounding box center [361, 264] width 10 height 12
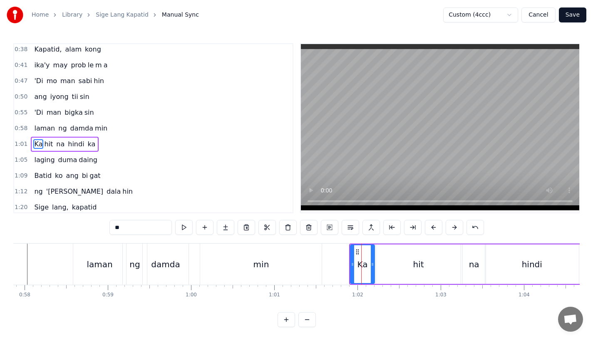
scroll to position [113, 0]
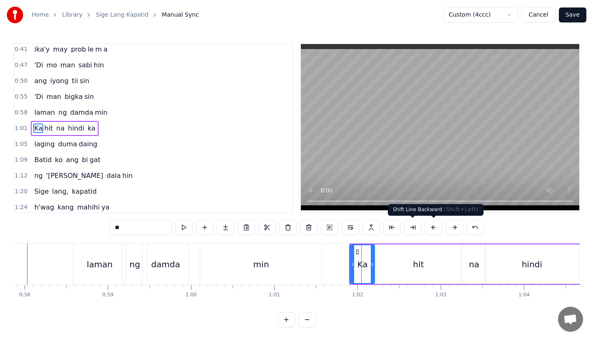
click at [428, 227] on button at bounding box center [433, 227] width 17 height 15
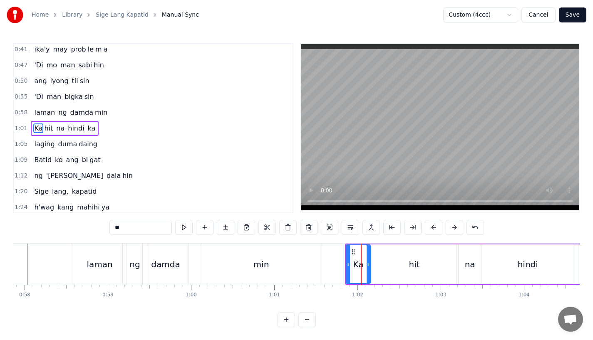
click at [279, 267] on div "min" at bounding box center [260, 264] width 121 height 41
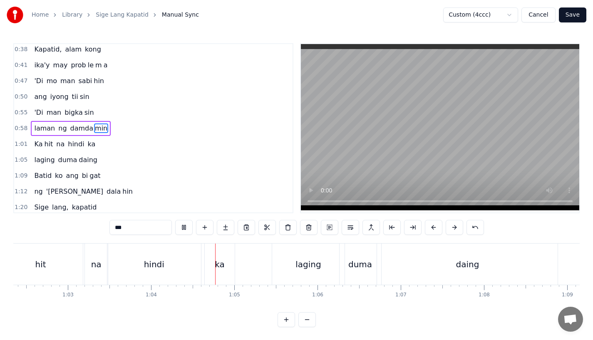
scroll to position [0, 5299]
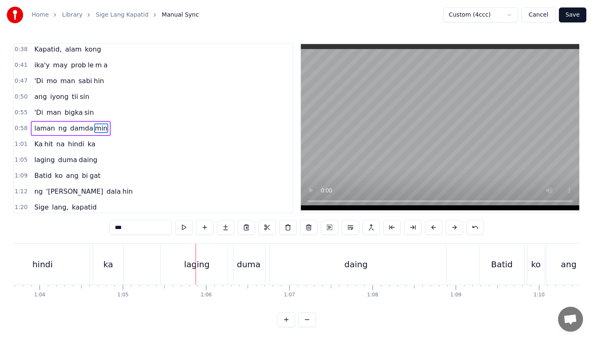
click at [189, 259] on div "laging" at bounding box center [196, 264] width 25 height 12
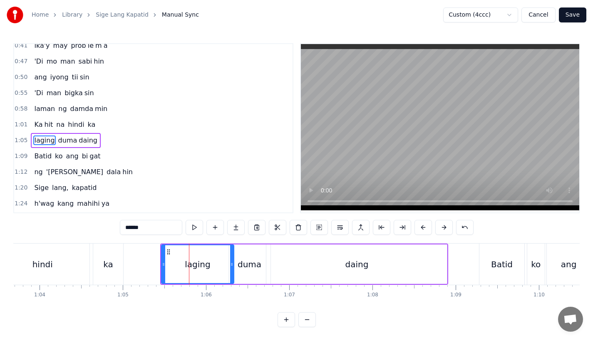
scroll to position [129, 0]
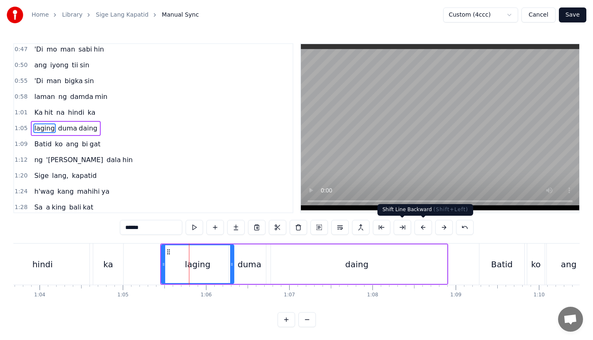
click at [443, 228] on button at bounding box center [443, 227] width 17 height 15
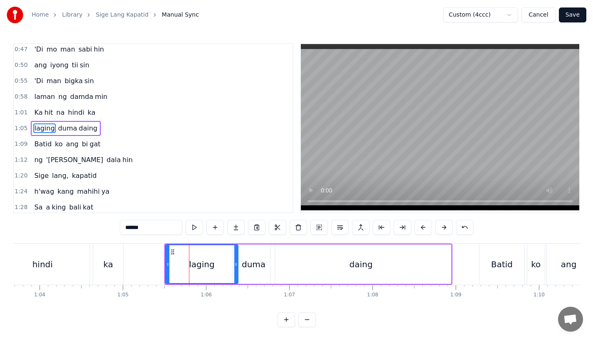
click at [103, 261] on div "ka" at bounding box center [108, 264] width 30 height 41
type input "**"
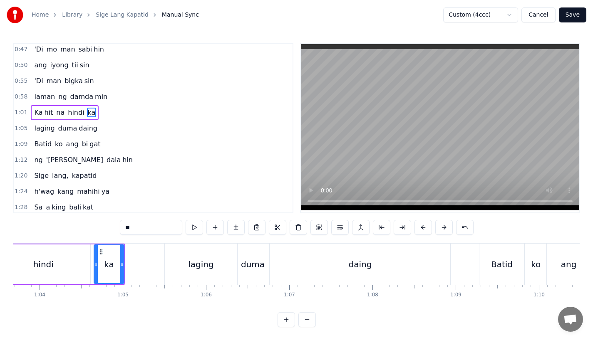
scroll to position [113, 0]
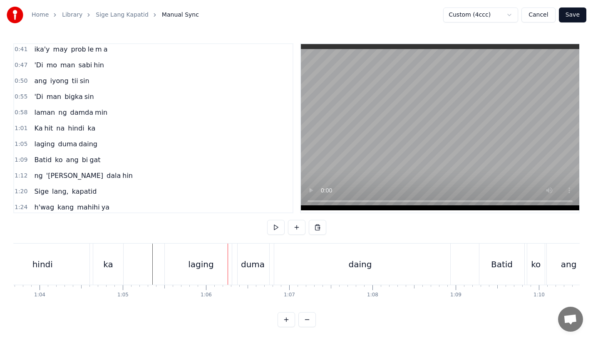
click at [188, 267] on div "laging" at bounding box center [201, 264] width 72 height 41
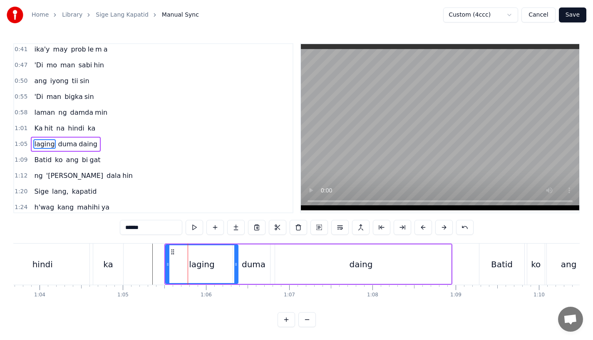
scroll to position [129, 0]
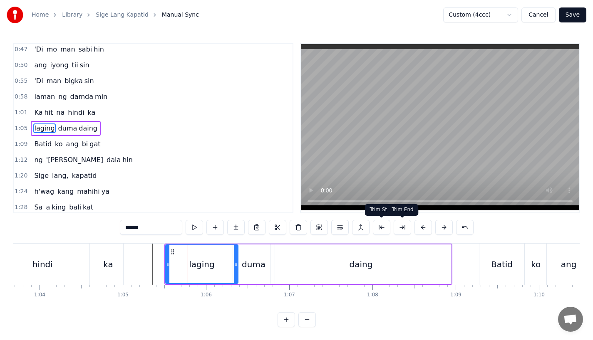
click at [419, 225] on button at bounding box center [422, 227] width 17 height 15
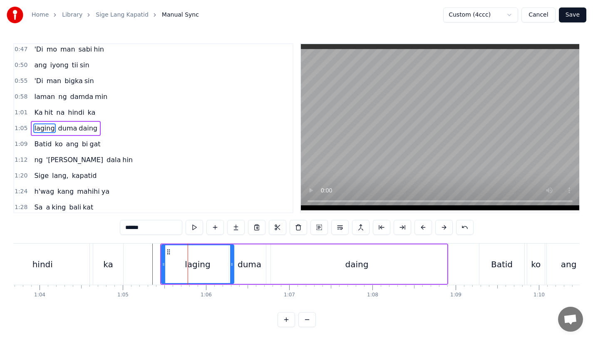
click at [117, 258] on div "ka" at bounding box center [108, 264] width 30 height 41
type input "**"
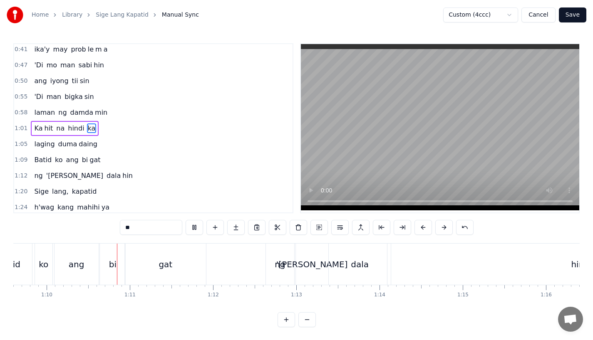
scroll to position [0, 5796]
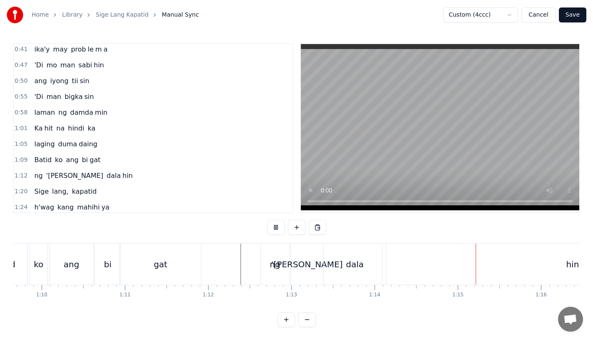
click at [181, 258] on div "gat" at bounding box center [160, 264] width 81 height 41
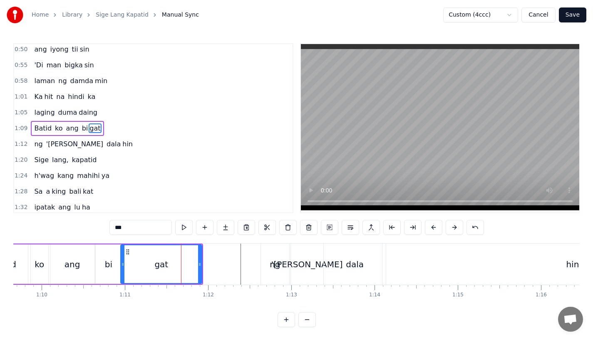
scroll to position [145, 0]
click at [268, 267] on div "ng" at bounding box center [275, 264] width 28 height 41
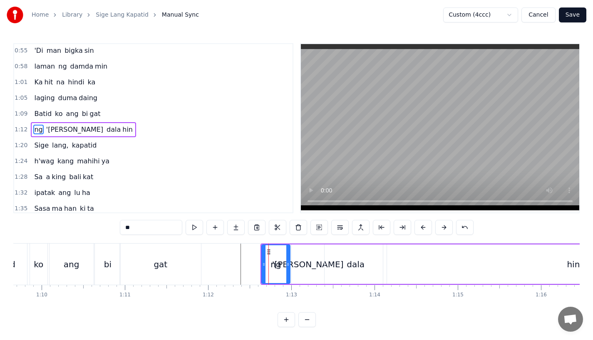
scroll to position [161, 0]
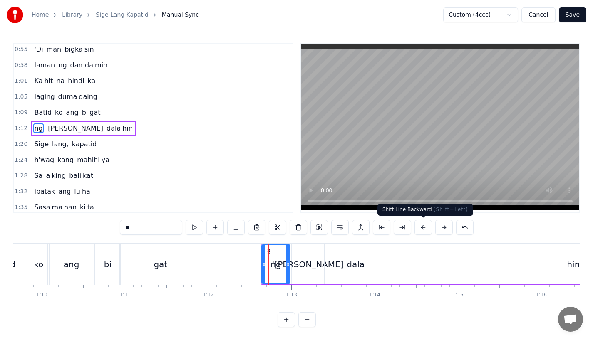
click at [424, 230] on button at bounding box center [422, 227] width 17 height 15
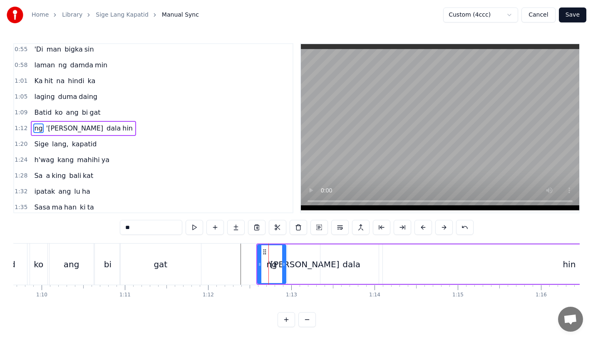
click at [201, 258] on div "gat" at bounding box center [160, 264] width 82 height 41
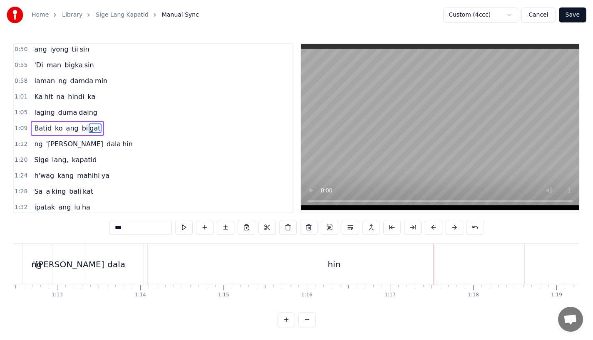
scroll to position [0, 6000]
click at [190, 267] on div "hin" at bounding box center [364, 264] width 380 height 41
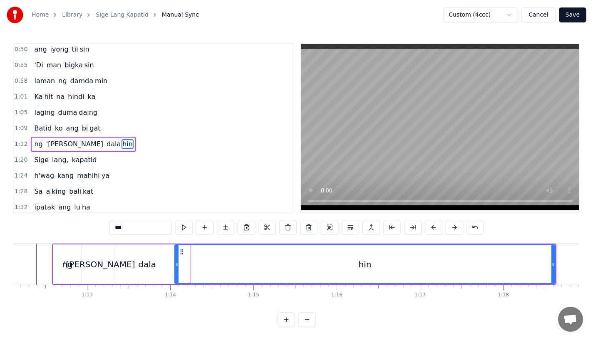
scroll to position [161, 0]
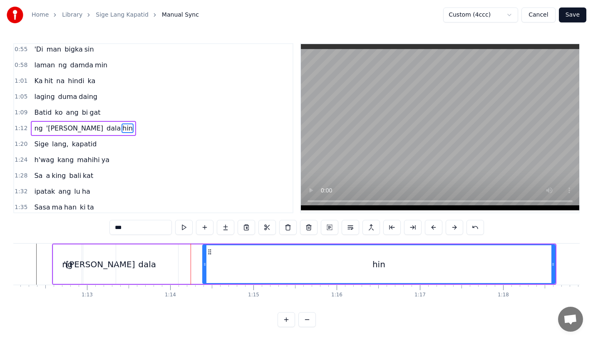
drag, startPoint x: 177, startPoint y: 267, endPoint x: 221, endPoint y: 267, distance: 44.1
click at [206, 267] on icon at bounding box center [204, 264] width 3 height 7
drag, startPoint x: 221, startPoint y: 267, endPoint x: 203, endPoint y: 267, distance: 17.9
click at [203, 267] on icon at bounding box center [202, 264] width 3 height 7
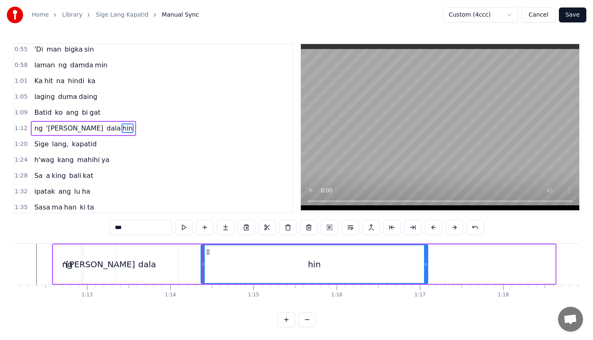
drag, startPoint x: 552, startPoint y: 265, endPoint x: 422, endPoint y: 265, distance: 129.8
click at [424, 265] on icon at bounding box center [425, 264] width 3 height 7
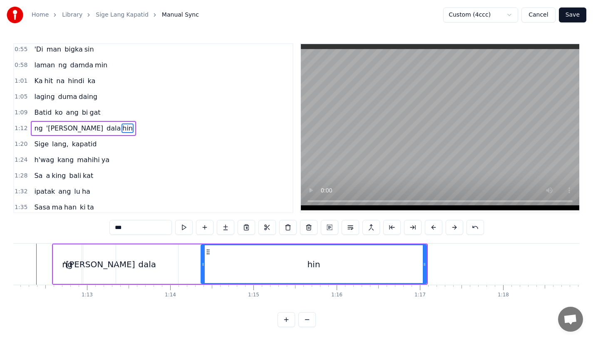
click at [114, 260] on div "'[PERSON_NAME]" at bounding box center [99, 265] width 32 height 40
type input "*****"
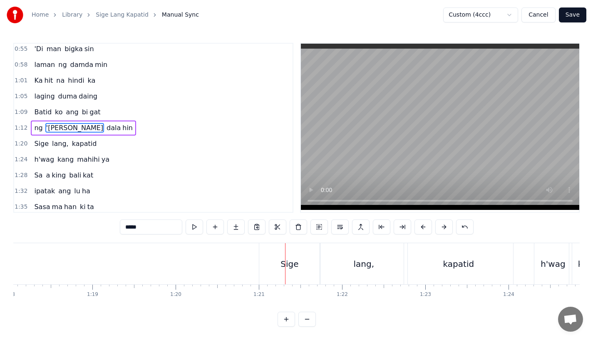
scroll to position [7, 0]
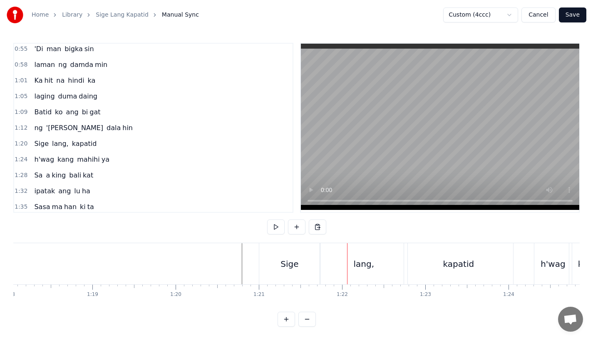
click at [274, 254] on div "Sige" at bounding box center [289, 263] width 61 height 41
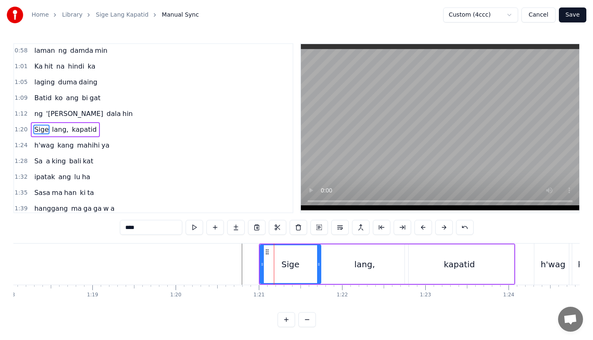
scroll to position [176, 0]
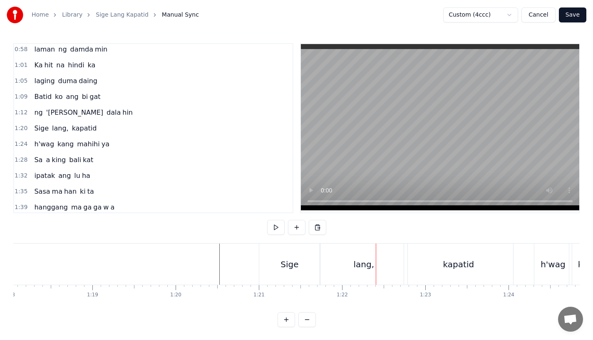
click at [341, 261] on div "lang," at bounding box center [363, 264] width 87 height 41
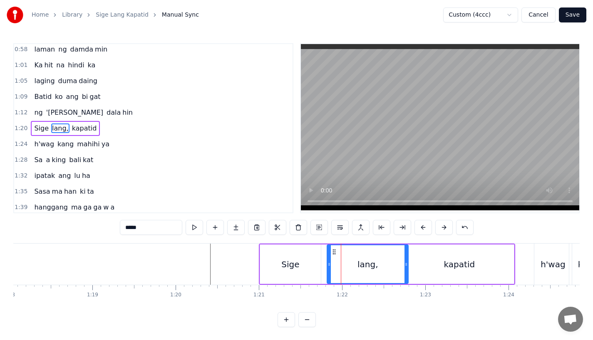
drag, startPoint x: 323, startPoint y: 268, endPoint x: 332, endPoint y: 268, distance: 8.7
click at [331, 268] on div at bounding box center [328, 264] width 3 height 38
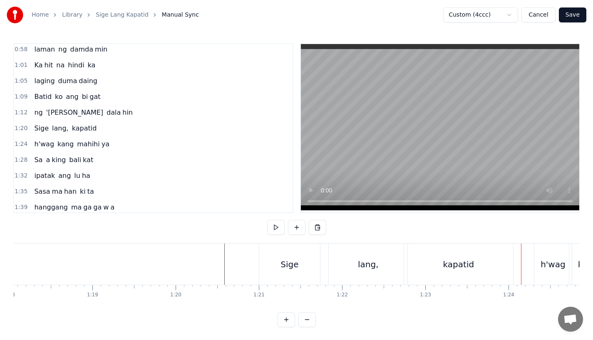
click at [413, 274] on div "kapatid" at bounding box center [458, 264] width 109 height 41
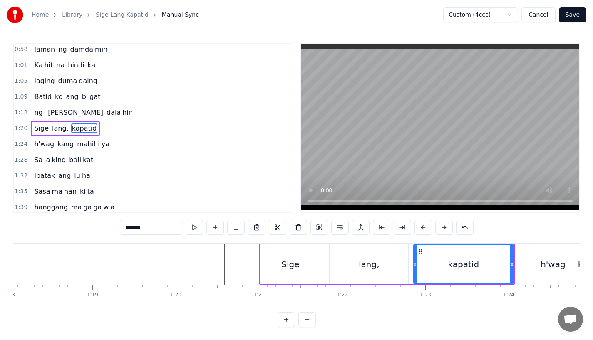
drag, startPoint x: 407, startPoint y: 266, endPoint x: 416, endPoint y: 265, distance: 8.7
click at [416, 266] on icon at bounding box center [415, 264] width 3 height 7
click at [364, 263] on div "lang," at bounding box center [369, 264] width 21 height 12
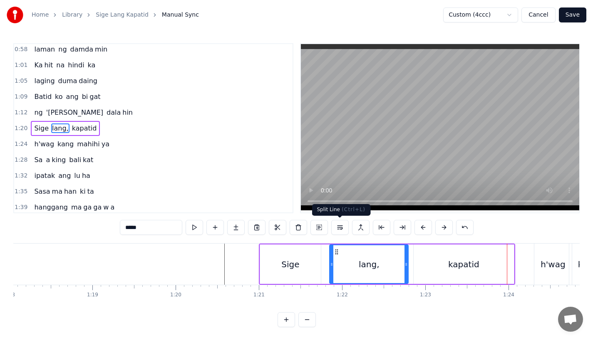
click at [456, 280] on div "kapatid" at bounding box center [464, 265] width 100 height 40
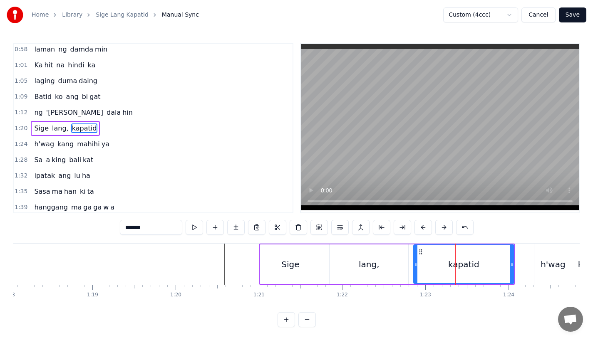
click at [417, 270] on div "kapatid" at bounding box center [463, 264] width 99 height 38
drag, startPoint x: 510, startPoint y: 265, endPoint x: 498, endPoint y: 265, distance: 12.9
click at [498, 265] on icon at bounding box center [498, 264] width 3 height 7
click at [362, 255] on div "lang," at bounding box center [368, 265] width 79 height 40
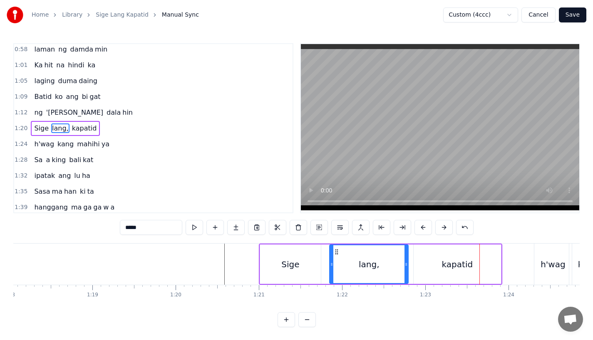
click at [429, 269] on div "kapatid" at bounding box center [457, 265] width 87 height 40
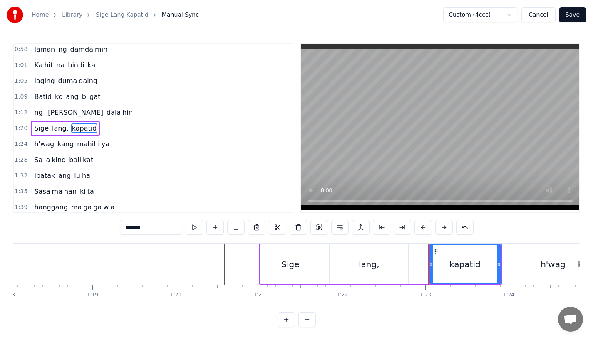
drag, startPoint x: 416, startPoint y: 266, endPoint x: 433, endPoint y: 266, distance: 17.5
click at [433, 266] on icon at bounding box center [430, 264] width 3 height 7
drag, startPoint x: 433, startPoint y: 266, endPoint x: 423, endPoint y: 269, distance: 11.2
click at [424, 269] on div at bounding box center [425, 264] width 3 height 38
click at [384, 269] on div "lang," at bounding box center [368, 265] width 79 height 40
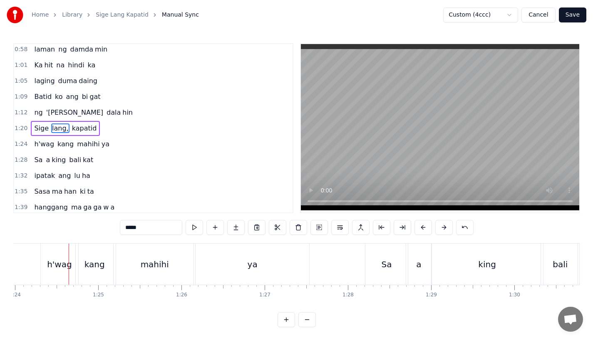
scroll to position [0, 7001]
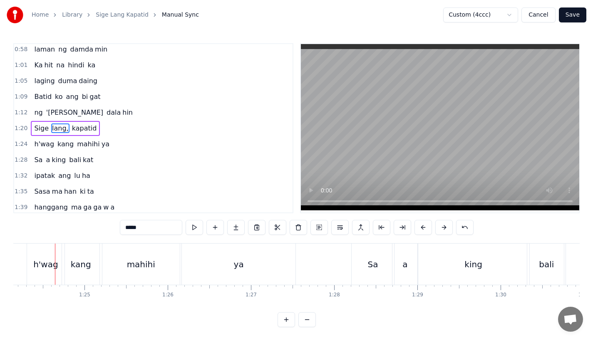
click at [48, 270] on div "h'wag" at bounding box center [45, 264] width 25 height 12
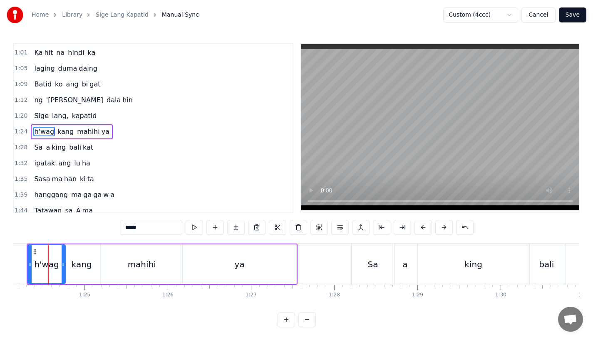
scroll to position [0, 6994]
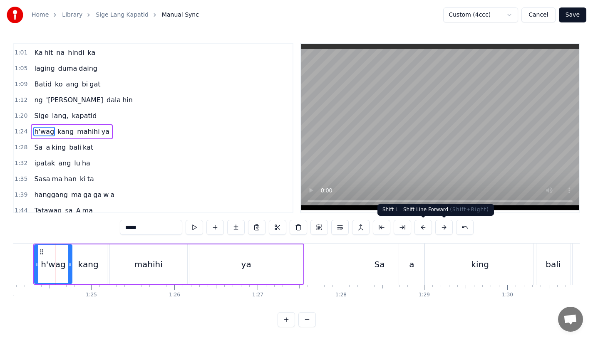
click at [441, 229] on button at bounding box center [443, 227] width 17 height 15
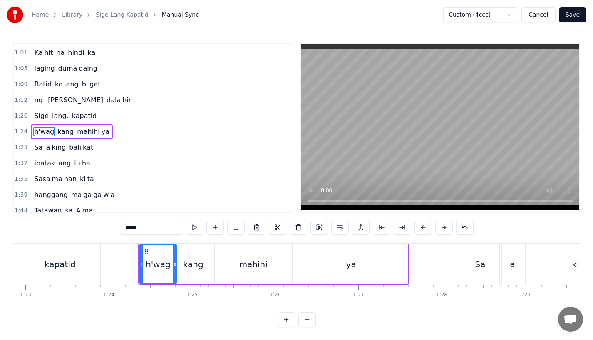
scroll to position [0, 6843]
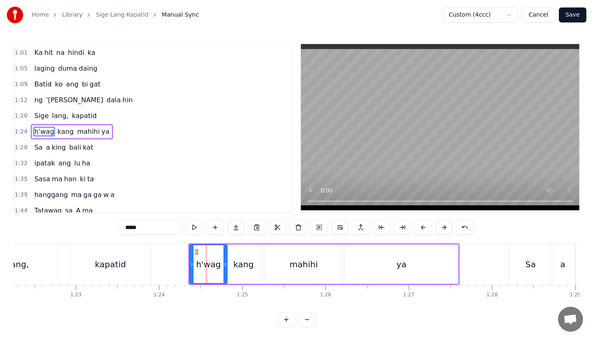
click at [145, 260] on div "kapatid" at bounding box center [110, 264] width 80 height 41
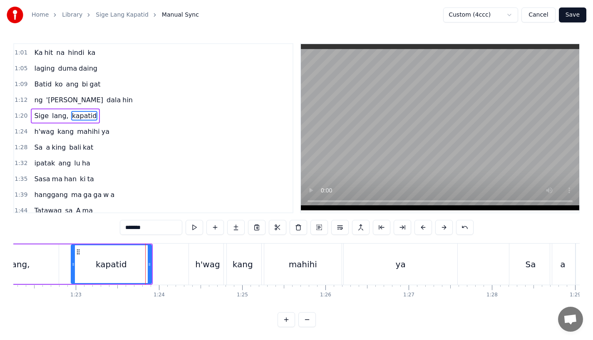
scroll to position [176, 0]
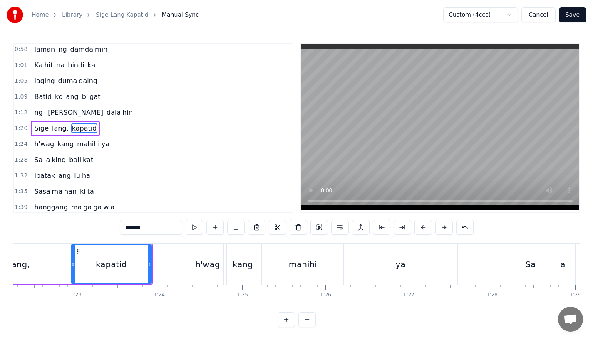
click at [535, 260] on div "Sa" at bounding box center [530, 264] width 42 height 41
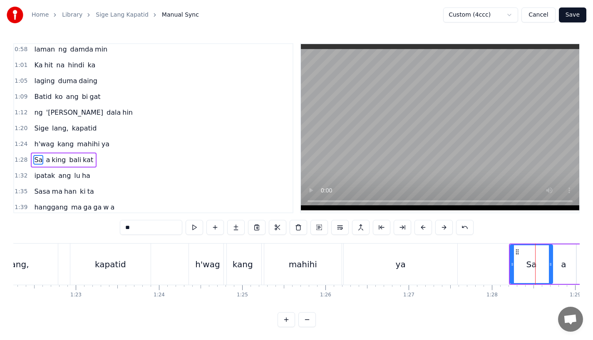
scroll to position [208, 0]
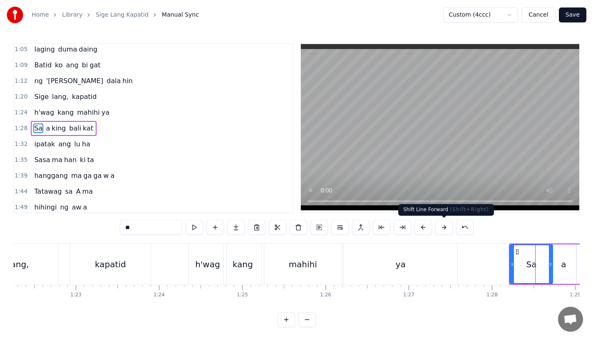
click at [444, 230] on button at bounding box center [443, 227] width 17 height 15
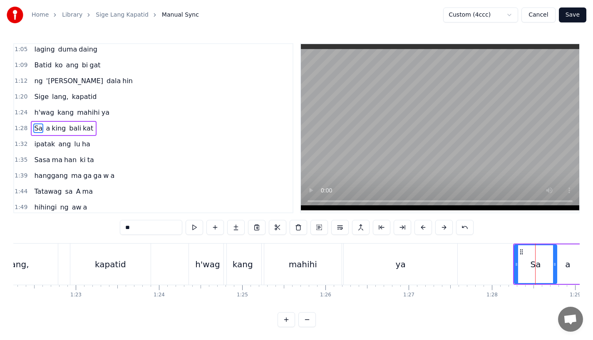
click at [421, 267] on div "ya" at bounding box center [401, 264] width 114 height 41
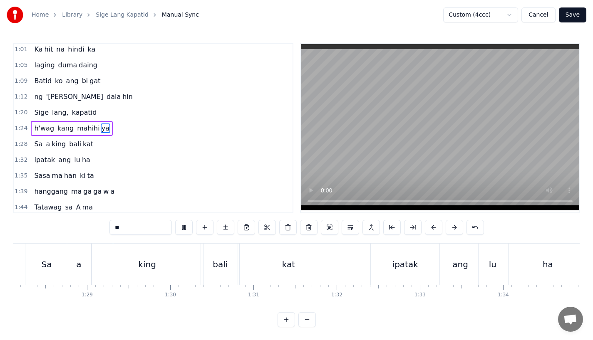
scroll to position [0, 7336]
click at [49, 262] on div "Sa" at bounding box center [41, 264] width 42 height 41
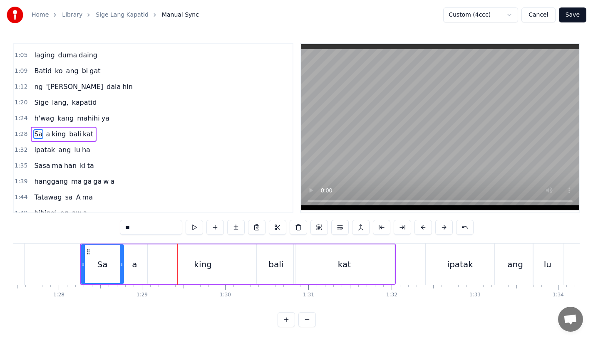
scroll to position [0, 7170]
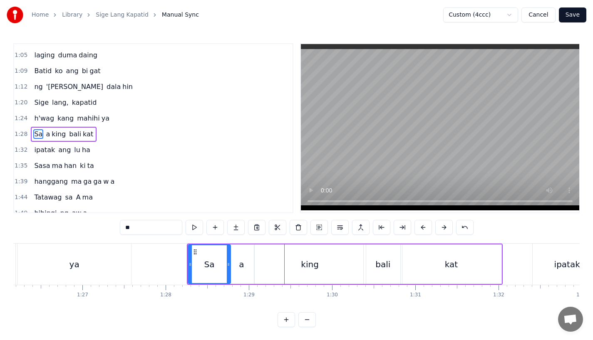
click at [120, 252] on div "ya" at bounding box center [74, 264] width 114 height 41
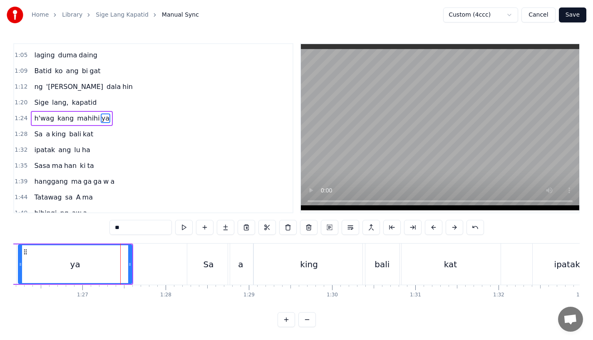
scroll to position [192, 0]
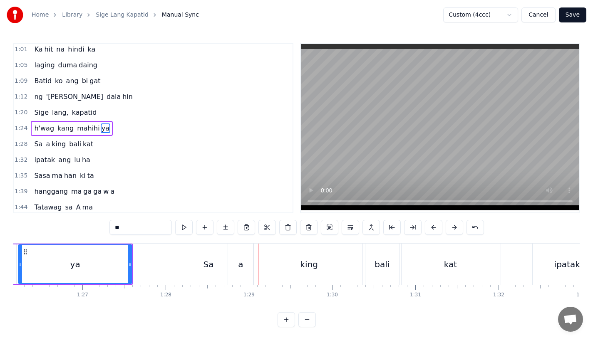
click at [117, 248] on div "ya" at bounding box center [75, 264] width 113 height 38
click at [220, 269] on div "Sa" at bounding box center [208, 264] width 42 height 41
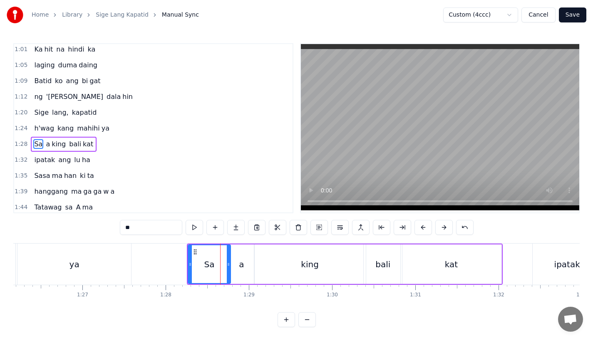
scroll to position [208, 0]
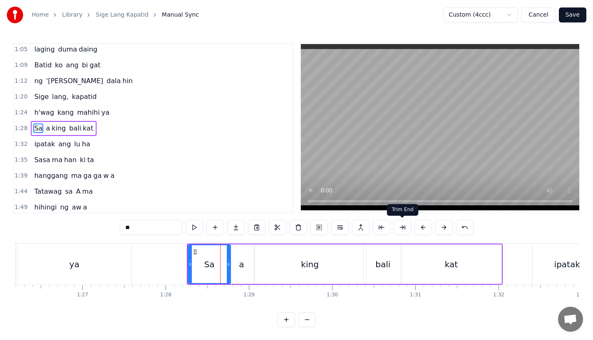
click at [424, 226] on button at bounding box center [422, 227] width 17 height 15
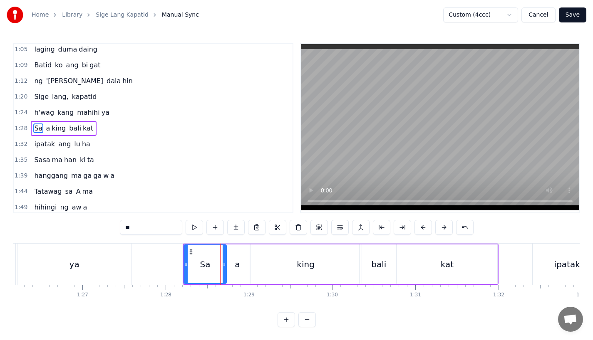
click at [121, 268] on div "ya" at bounding box center [74, 264] width 114 height 41
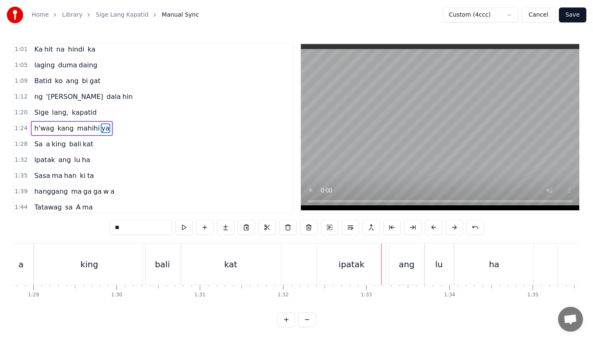
scroll to position [0, 7373]
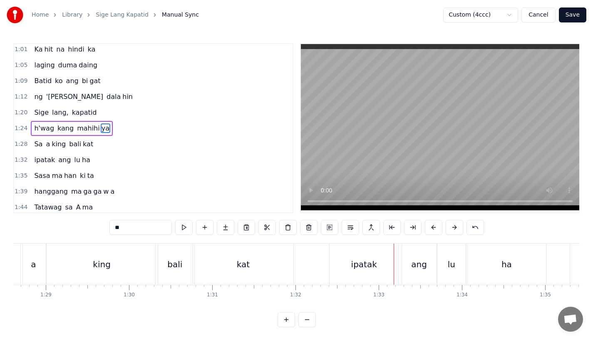
click at [222, 254] on div "kat" at bounding box center [243, 264] width 101 height 41
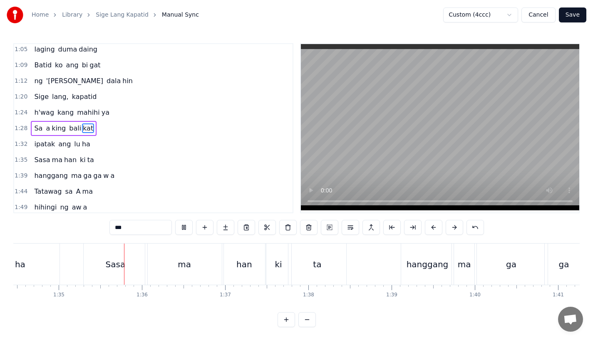
scroll to position [0, 7863]
click at [99, 276] on div "Sasa" at bounding box center [111, 264] width 64 height 41
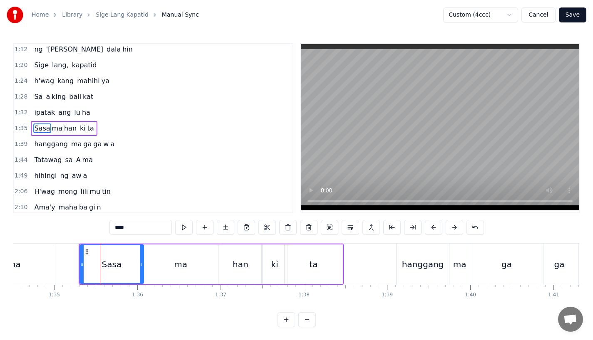
scroll to position [240, 0]
click at [448, 229] on button at bounding box center [454, 227] width 17 height 15
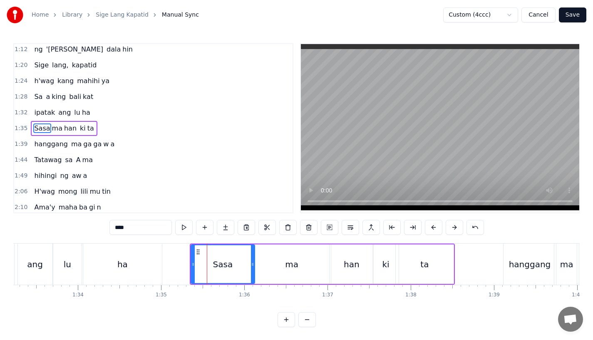
click at [142, 250] on div "ha" at bounding box center [122, 264] width 79 height 41
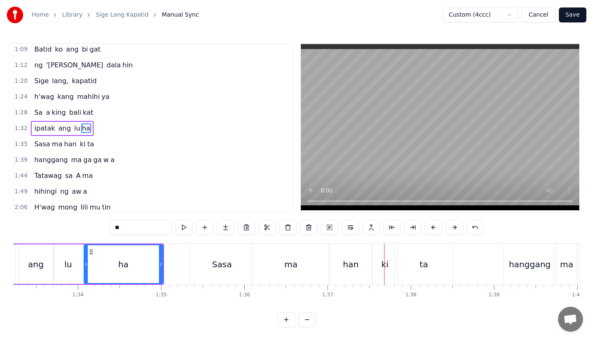
click at [142, 256] on div "ha" at bounding box center [123, 264] width 78 height 38
click at [513, 266] on div "hanggang" at bounding box center [530, 264] width 42 height 12
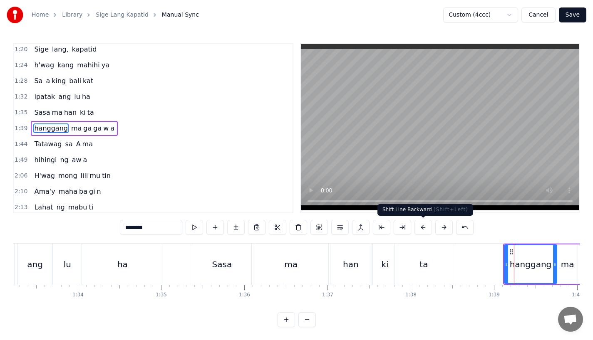
click at [446, 228] on button at bounding box center [443, 227] width 17 height 15
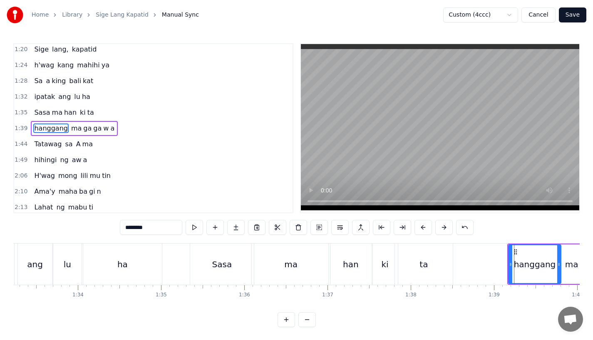
click at [393, 264] on div "ki" at bounding box center [385, 264] width 26 height 41
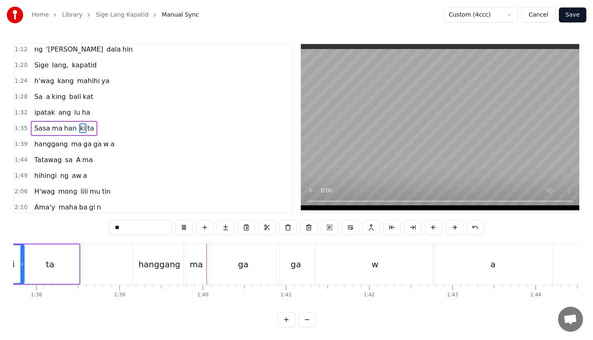
scroll to position [0, 8244]
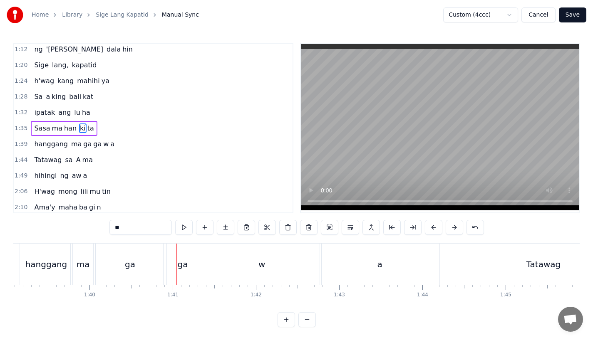
click at [133, 270] on div "ga" at bounding box center [130, 264] width 10 height 12
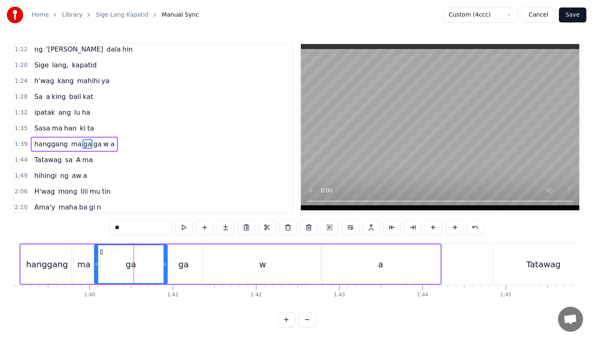
scroll to position [255, 0]
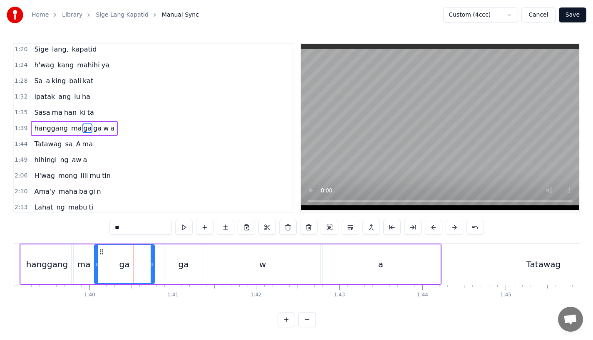
drag, startPoint x: 164, startPoint y: 266, endPoint x: 150, endPoint y: 267, distance: 14.2
click at [151, 267] on icon at bounding box center [152, 264] width 3 height 7
click at [150, 267] on icon at bounding box center [150, 264] width 3 height 7
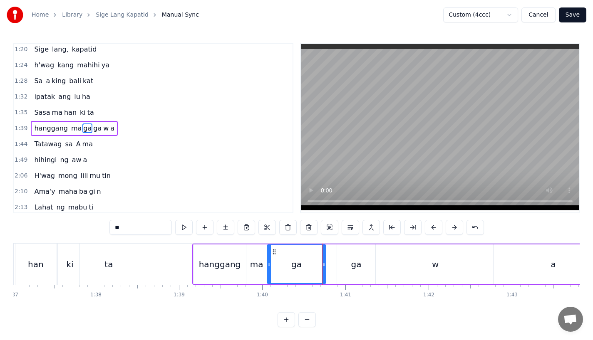
scroll to position [0, 8052]
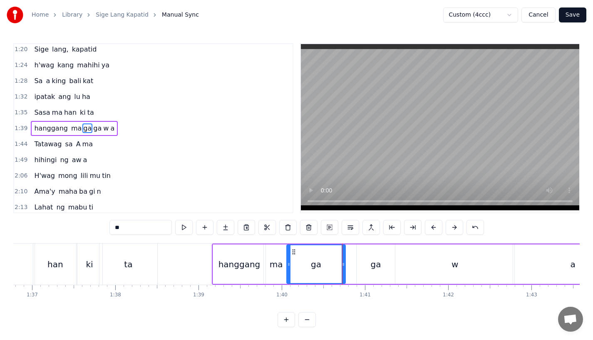
click at [140, 252] on div "ta" at bounding box center [128, 264] width 58 height 41
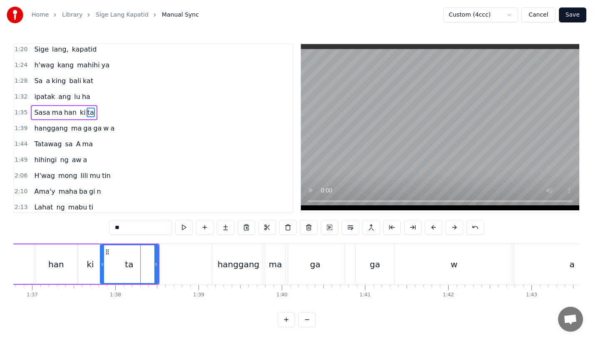
scroll to position [240, 0]
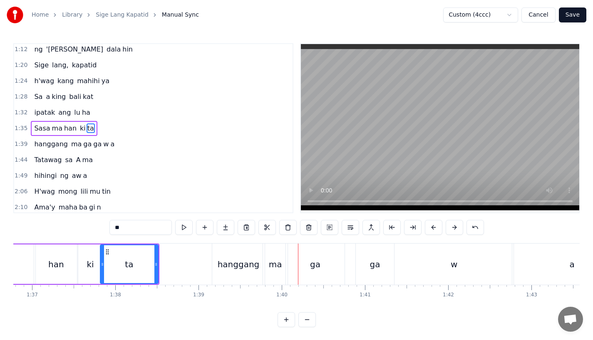
click at [233, 275] on div "hanggang" at bounding box center [238, 264] width 52 height 41
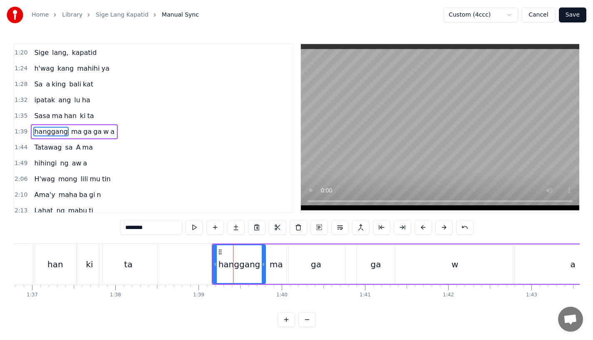
scroll to position [255, 0]
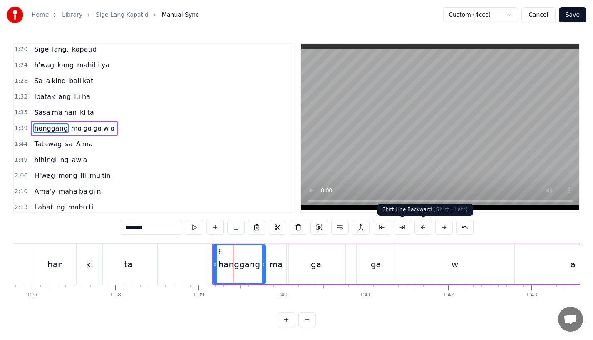
click at [421, 224] on button at bounding box center [422, 227] width 17 height 15
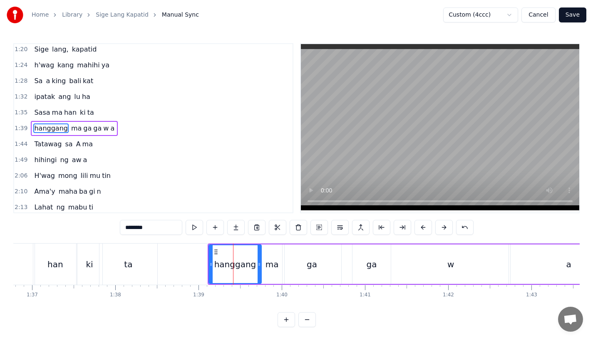
click at [119, 268] on div "ta" at bounding box center [128, 264] width 58 height 41
type input "**"
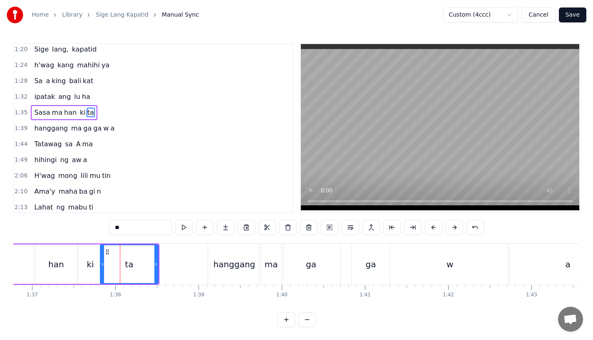
scroll to position [240, 0]
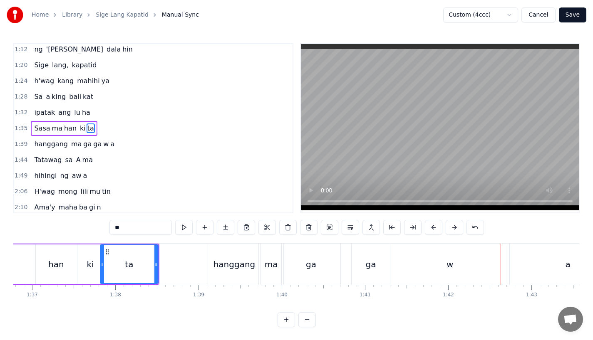
click at [350, 259] on div "ma ga ga w a" at bounding box center [442, 264] width 369 height 41
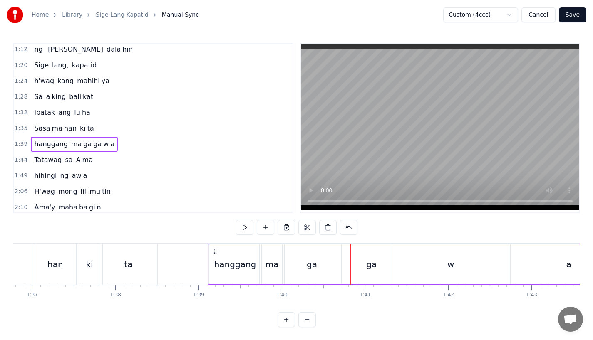
click at [366, 259] on div "ga" at bounding box center [371, 265] width 38 height 40
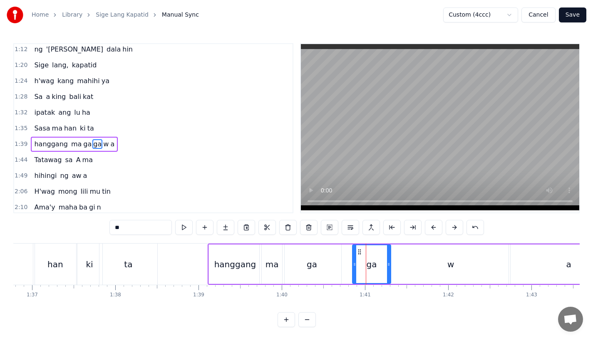
scroll to position [255, 0]
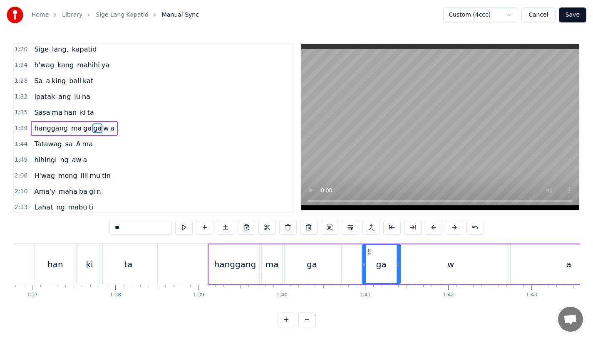
drag, startPoint x: 359, startPoint y: 250, endPoint x: 374, endPoint y: 250, distance: 15.4
click at [372, 250] on icon at bounding box center [369, 252] width 7 height 7
click at [315, 258] on div "ga" at bounding box center [312, 264] width 10 height 12
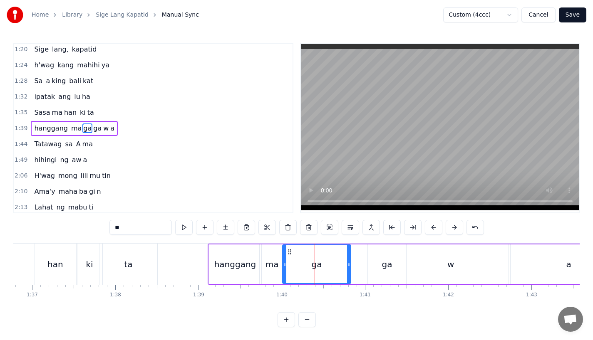
drag, startPoint x: 338, startPoint y: 266, endPoint x: 351, endPoint y: 266, distance: 12.9
click at [350, 266] on icon at bounding box center [348, 264] width 3 height 7
click at [301, 258] on div "ga" at bounding box center [318, 264] width 71 height 38
click at [379, 256] on div "ga" at bounding box center [387, 265] width 38 height 40
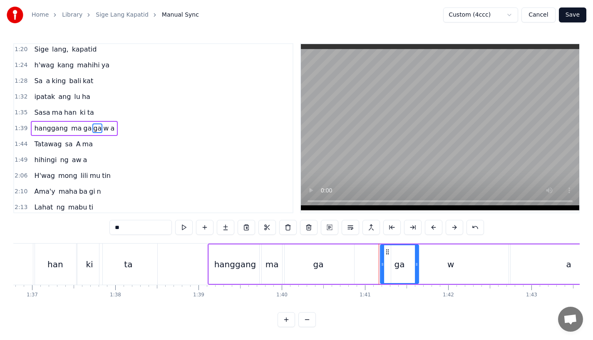
drag, startPoint x: 375, startPoint y: 252, endPoint x: 388, endPoint y: 252, distance: 12.5
click at [388, 252] on circle at bounding box center [388, 252] width 0 height 0
click at [439, 262] on div "w" at bounding box center [450, 265] width 119 height 40
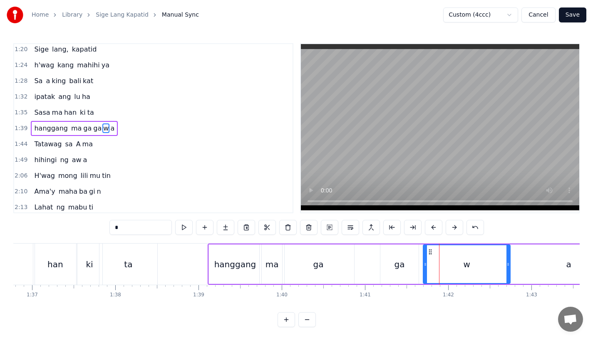
drag, startPoint x: 393, startPoint y: 263, endPoint x: 425, endPoint y: 263, distance: 32.0
click at [425, 263] on icon at bounding box center [425, 264] width 3 height 7
click at [302, 263] on div "ga" at bounding box center [318, 265] width 72 height 40
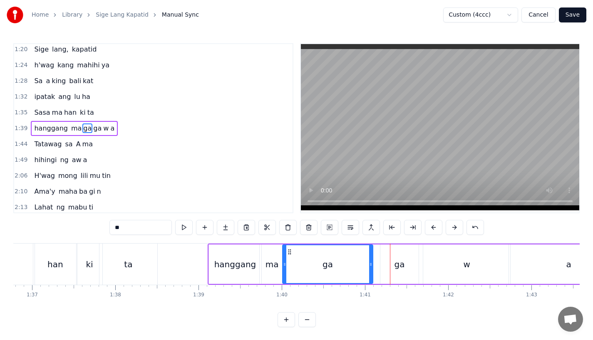
drag, startPoint x: 351, startPoint y: 268, endPoint x: 369, endPoint y: 269, distance: 18.3
click at [370, 269] on div at bounding box center [370, 264] width 3 height 38
click at [246, 264] on div "hanggang" at bounding box center [235, 264] width 42 height 12
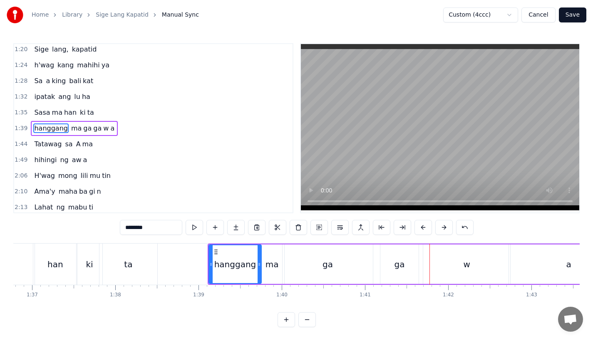
click at [446, 266] on div "w" at bounding box center [466, 265] width 87 height 40
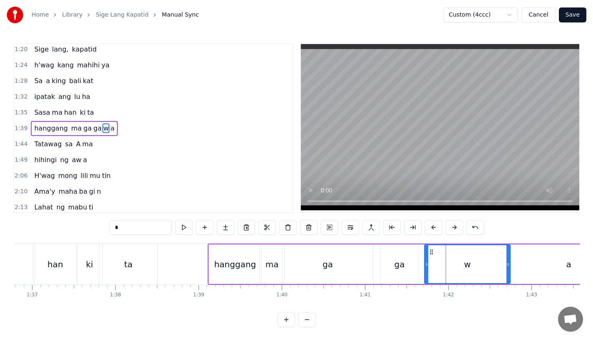
click at [426, 264] on icon at bounding box center [426, 264] width 3 height 7
click at [409, 263] on div "ga" at bounding box center [399, 265] width 38 height 40
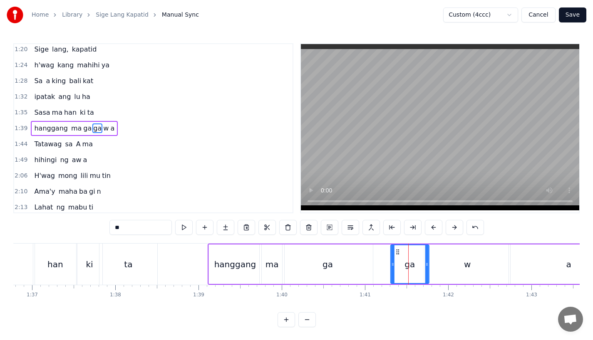
drag, startPoint x: 389, startPoint y: 250, endPoint x: 401, endPoint y: 250, distance: 12.1
click at [401, 250] on icon at bounding box center [397, 252] width 7 height 7
click at [450, 255] on div "w" at bounding box center [467, 265] width 86 height 40
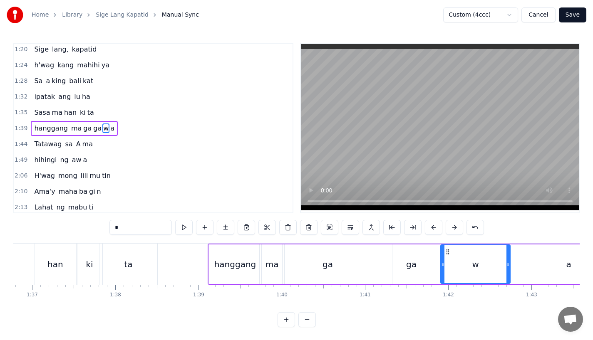
drag, startPoint x: 426, startPoint y: 265, endPoint x: 441, endPoint y: 265, distance: 15.4
click at [441, 265] on icon at bounding box center [442, 264] width 3 height 7
click at [342, 268] on div "ga" at bounding box center [327, 265] width 90 height 40
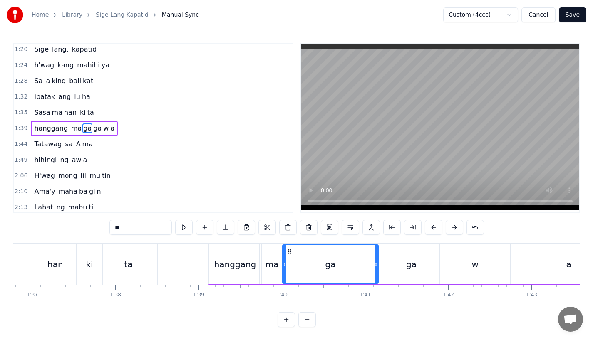
drag, startPoint x: 369, startPoint y: 264, endPoint x: 375, endPoint y: 264, distance: 6.2
click at [375, 264] on icon at bounding box center [375, 264] width 3 height 7
drag, startPoint x: 284, startPoint y: 264, endPoint x: 290, endPoint y: 265, distance: 6.3
click at [291, 265] on icon at bounding box center [292, 264] width 3 height 7
click at [227, 258] on div "hanggang" at bounding box center [235, 264] width 42 height 12
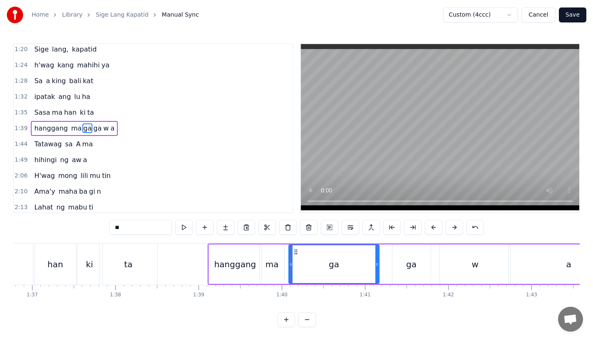
type input "********"
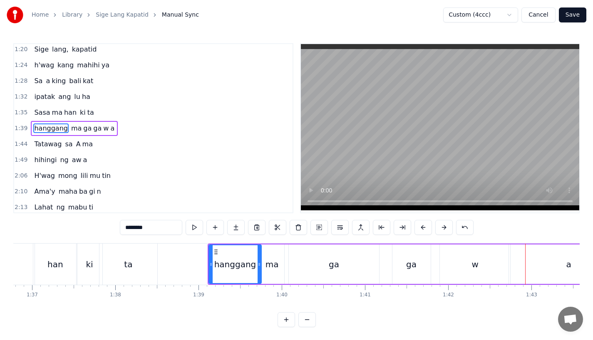
click at [285, 262] on div "ma ga ga w a" at bounding box center [443, 265] width 369 height 40
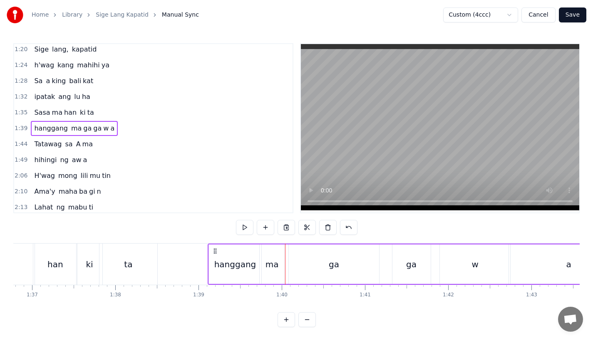
click at [303, 262] on div "ga" at bounding box center [334, 265] width 90 height 40
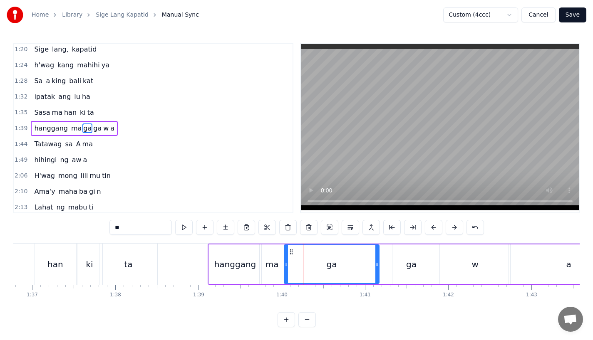
drag, startPoint x: 291, startPoint y: 264, endPoint x: 286, endPoint y: 266, distance: 5.4
click at [286, 266] on icon at bounding box center [286, 264] width 3 height 7
click at [222, 264] on div "hanggang" at bounding box center [235, 264] width 42 height 12
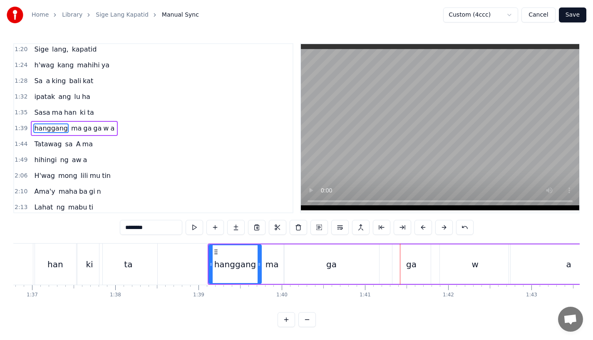
click at [344, 262] on div "ga" at bounding box center [331, 265] width 95 height 40
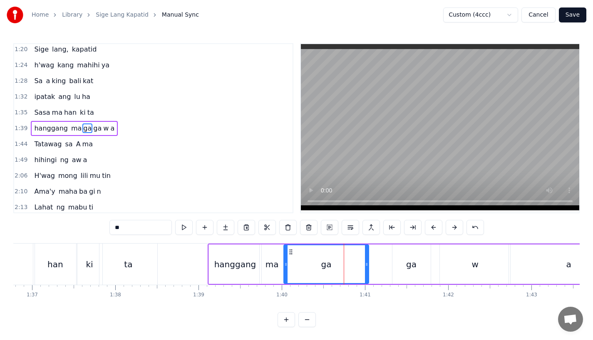
drag, startPoint x: 377, startPoint y: 264, endPoint x: 364, endPoint y: 265, distance: 12.9
click at [365, 265] on icon at bounding box center [366, 264] width 3 height 7
click at [244, 269] on div "hanggang" at bounding box center [235, 264] width 42 height 12
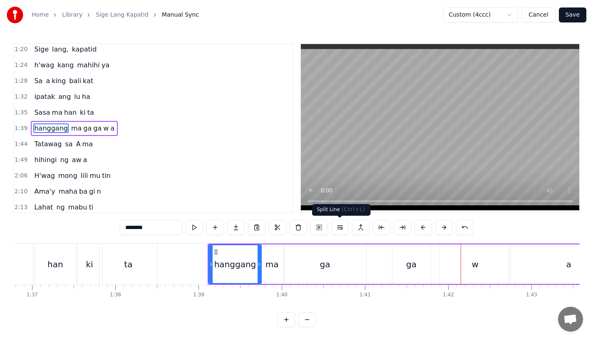
click at [413, 260] on div "ga" at bounding box center [411, 264] width 10 height 12
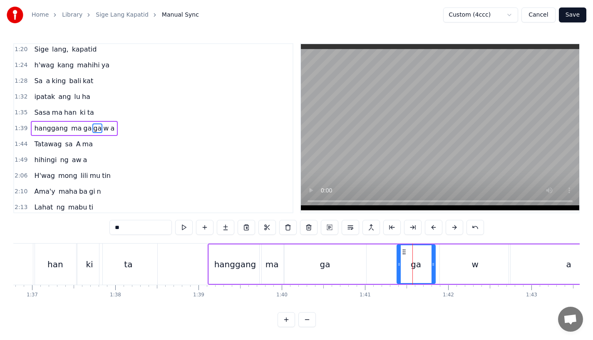
drag, startPoint x: 399, startPoint y: 251, endPoint x: 406, endPoint y: 251, distance: 6.7
click at [406, 251] on icon at bounding box center [404, 252] width 7 height 7
click at [359, 256] on div "ga" at bounding box center [325, 265] width 82 height 40
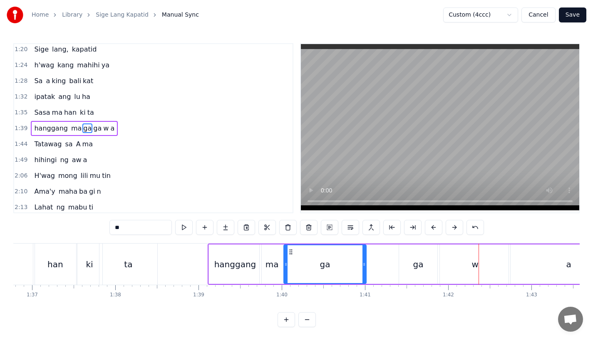
click at [314, 266] on div "ga" at bounding box center [325, 264] width 82 height 38
click at [458, 260] on div "w" at bounding box center [475, 265] width 70 height 40
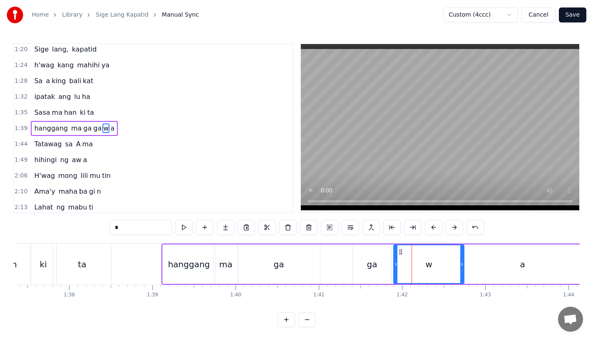
scroll to position [0, 8104]
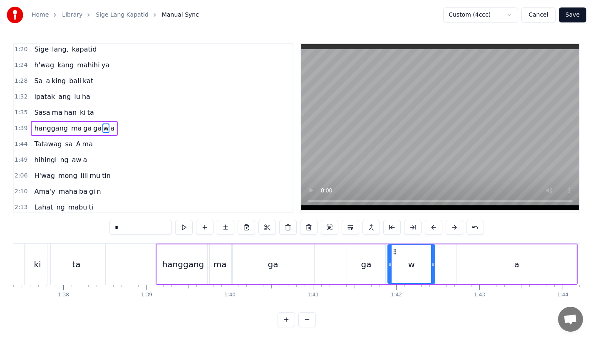
drag, startPoint x: 456, startPoint y: 266, endPoint x: 428, endPoint y: 267, distance: 27.9
click at [431, 267] on icon at bounding box center [432, 264] width 3 height 7
click at [480, 265] on div "a" at bounding box center [516, 265] width 119 height 40
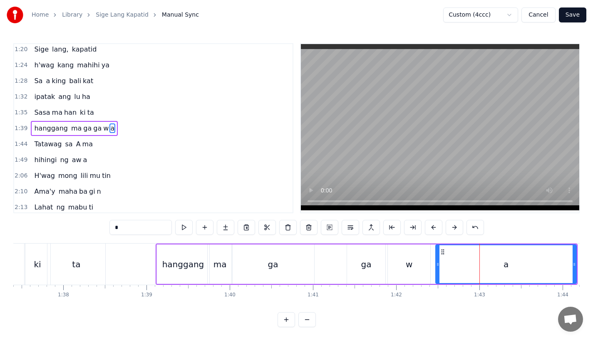
drag, startPoint x: 457, startPoint y: 264, endPoint x: 433, endPoint y: 267, distance: 24.4
click at [435, 267] on div "a" at bounding box center [505, 265] width 141 height 40
click at [405, 267] on div "w" at bounding box center [409, 265] width 42 height 40
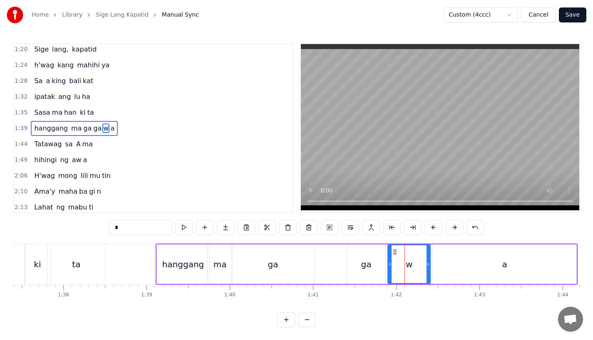
click at [421, 264] on div "w" at bounding box center [409, 264] width 42 height 38
drag, startPoint x: 427, startPoint y: 264, endPoint x: 414, endPoint y: 264, distance: 12.5
click at [416, 264] on icon at bounding box center [417, 264] width 3 height 7
click at [438, 263] on div "a" at bounding box center [505, 265] width 144 height 40
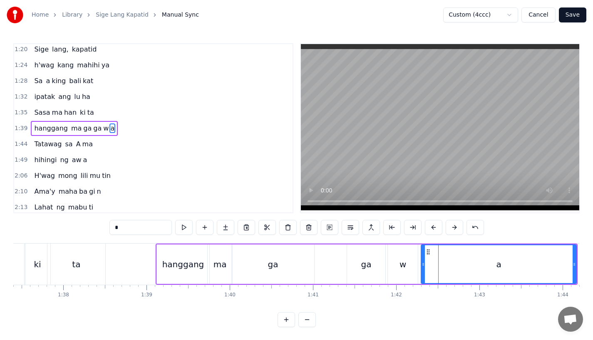
drag, startPoint x: 435, startPoint y: 263, endPoint x: 421, endPoint y: 267, distance: 14.6
click at [421, 267] on icon at bounding box center [422, 264] width 3 height 7
click at [347, 248] on div "ga" at bounding box center [366, 265] width 39 height 40
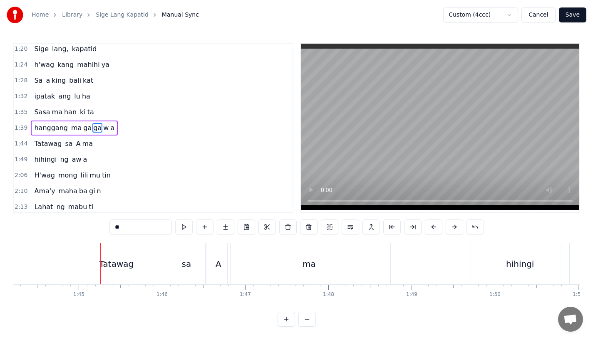
scroll to position [0, 8680]
click at [100, 260] on div "Tatawag" at bounding box center [108, 264] width 35 height 12
type input "*******"
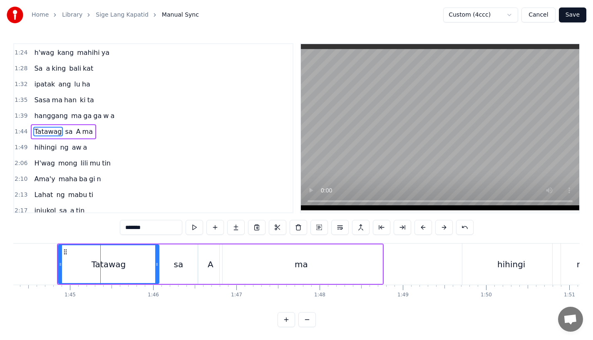
scroll to position [271, 0]
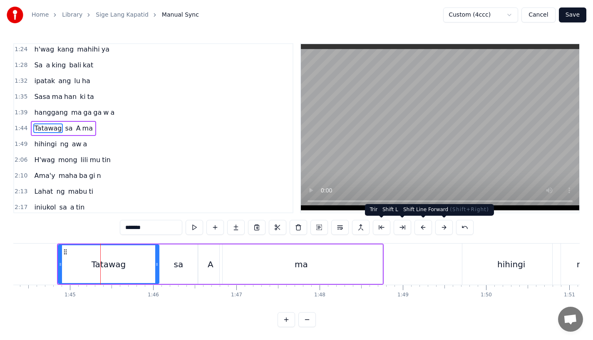
click at [440, 228] on button at bounding box center [443, 227] width 17 height 15
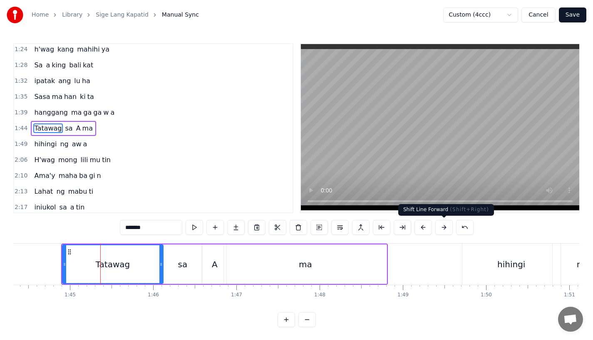
click at [440, 228] on button at bounding box center [443, 227] width 17 height 15
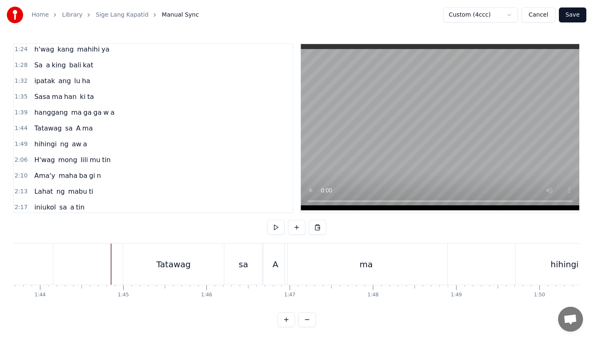
scroll to position [0, 8619]
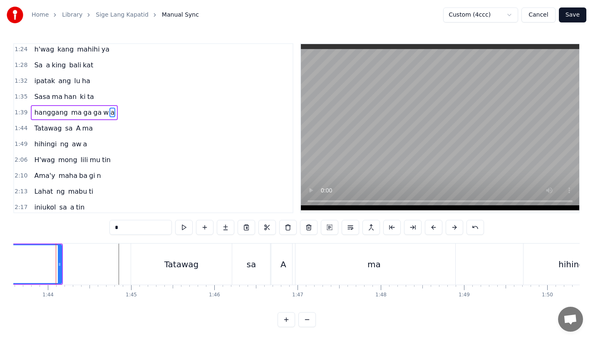
scroll to position [255, 0]
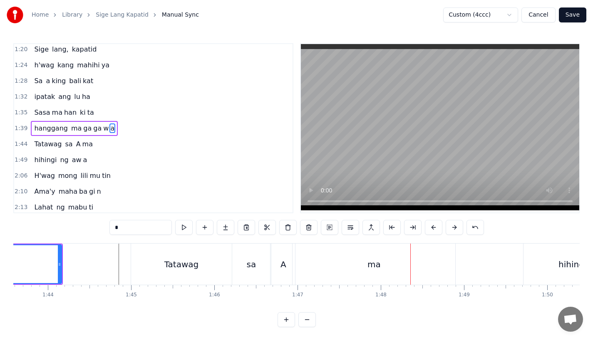
click at [332, 271] on div "ma" at bounding box center [373, 264] width 163 height 41
type input "**"
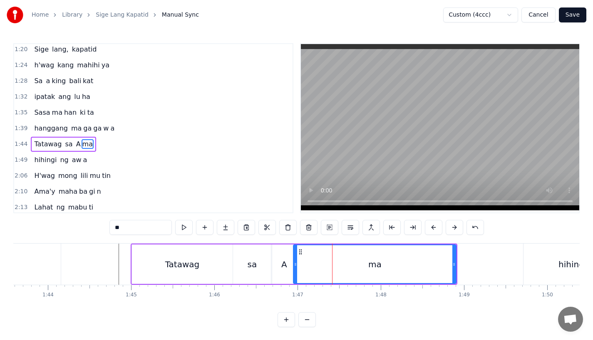
scroll to position [271, 0]
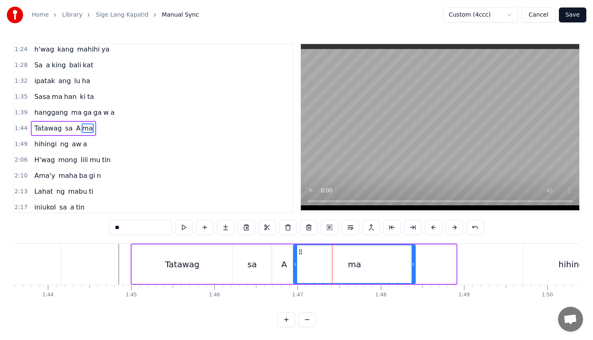
drag, startPoint x: 453, startPoint y: 265, endPoint x: 398, endPoint y: 269, distance: 55.5
click at [411, 269] on div at bounding box center [412, 264] width 3 height 38
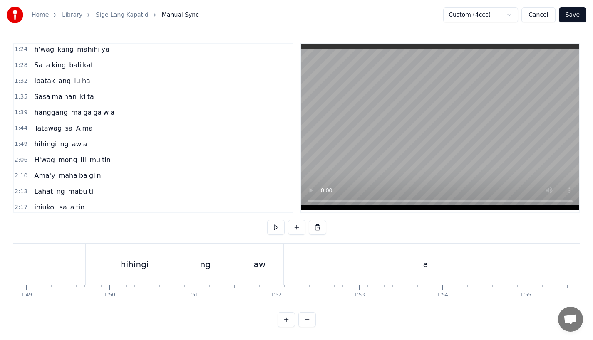
scroll to position [0, 9021]
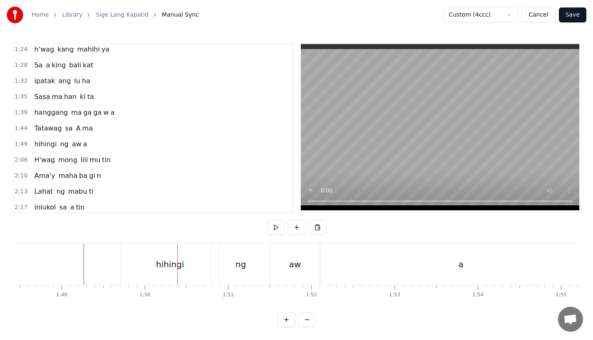
click at [167, 263] on div "hihingi" at bounding box center [170, 264] width 28 height 12
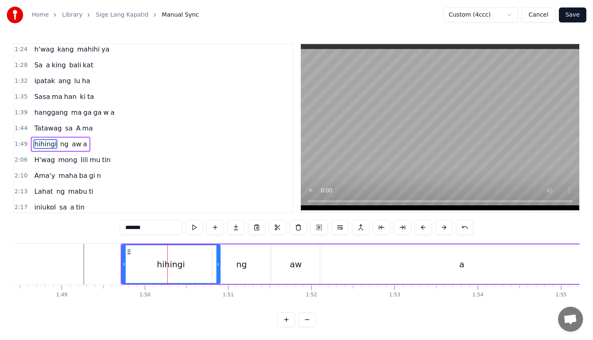
scroll to position [287, 0]
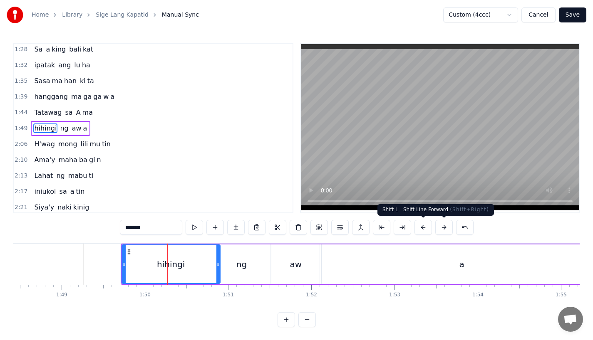
click at [448, 228] on button at bounding box center [443, 227] width 17 height 15
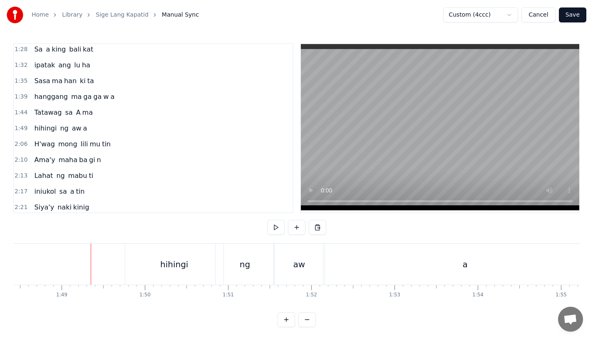
click at [369, 260] on div "a" at bounding box center [465, 264] width 284 height 41
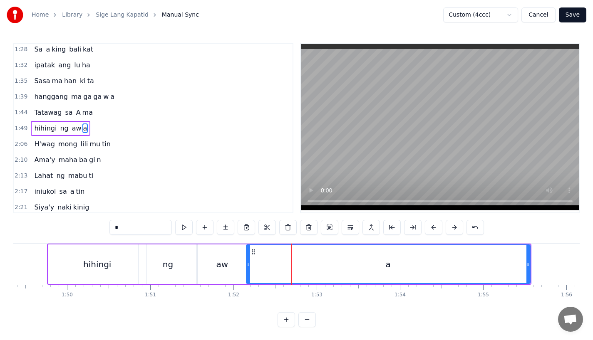
scroll to position [0, 9108]
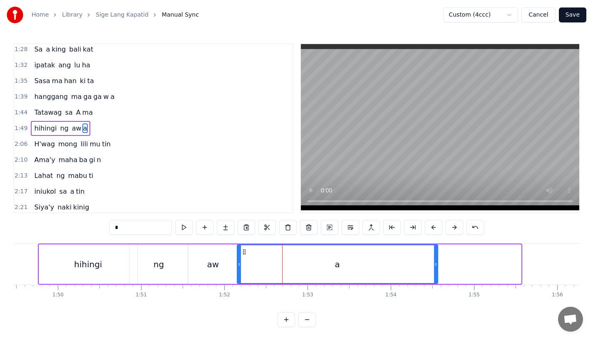
drag, startPoint x: 519, startPoint y: 265, endPoint x: 435, endPoint y: 265, distance: 84.0
click at [435, 265] on icon at bounding box center [435, 264] width 3 height 7
click at [178, 273] on div "ng" at bounding box center [158, 265] width 59 height 40
type input "**"
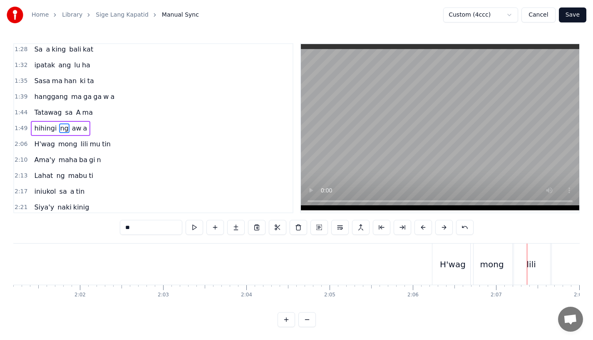
scroll to position [7, 0]
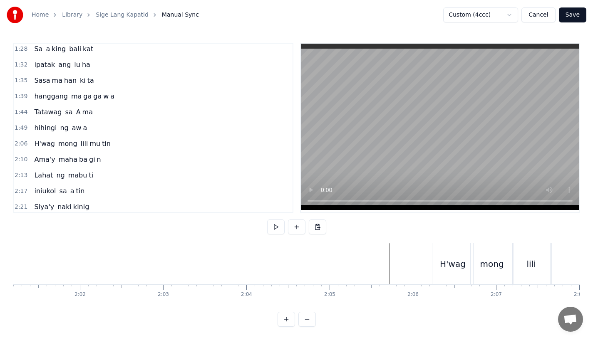
click at [457, 263] on div "H'wag" at bounding box center [453, 264] width 26 height 12
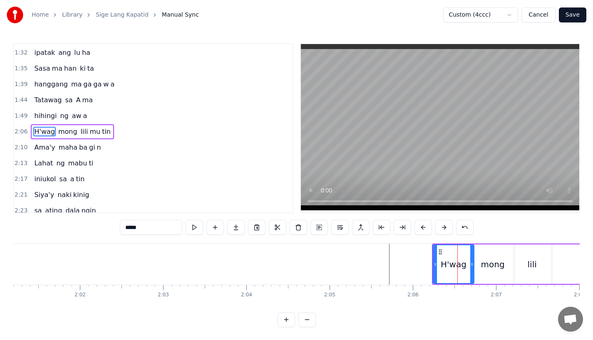
scroll to position [303, 0]
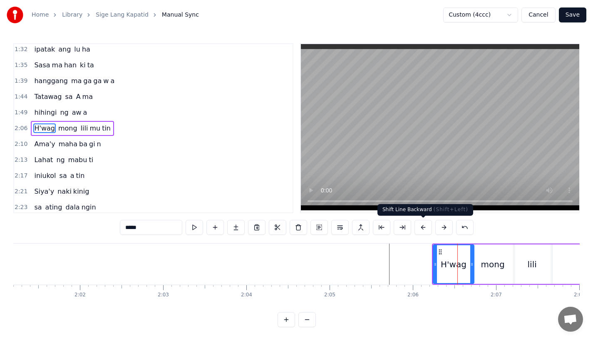
click at [443, 226] on button at bounding box center [443, 227] width 17 height 15
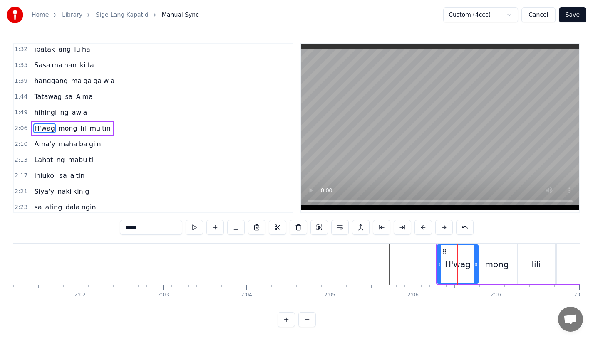
click at [443, 226] on button at bounding box center [443, 227] width 17 height 15
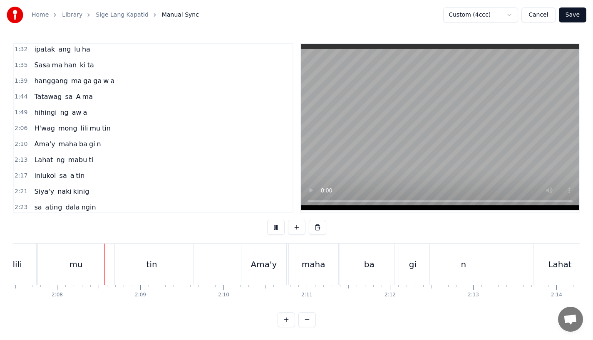
scroll to position [0, 10608]
click at [252, 265] on div "Ama'y" at bounding box center [262, 264] width 26 height 12
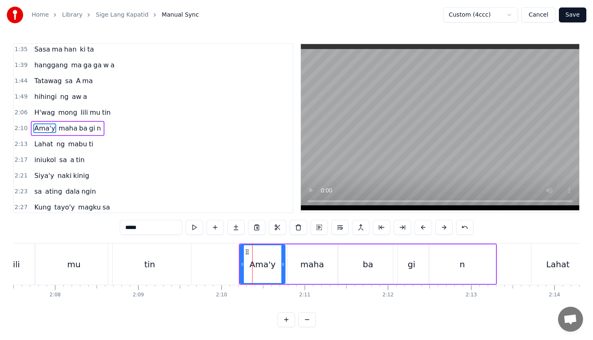
click at [171, 262] on div "tin" at bounding box center [149, 264] width 83 height 41
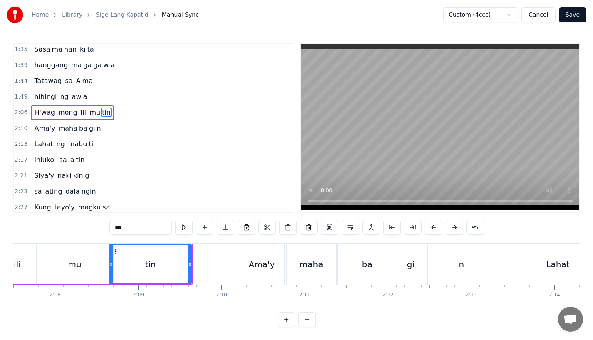
scroll to position [303, 0]
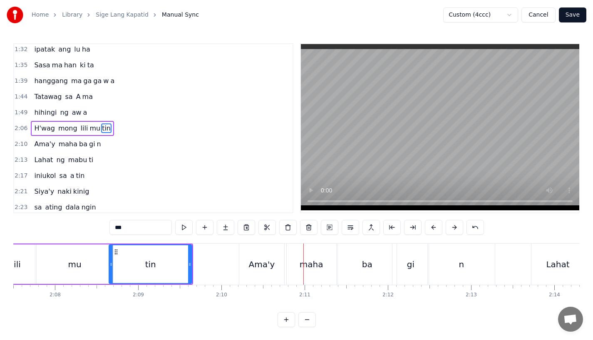
click at [255, 276] on div "Ama'y" at bounding box center [261, 264] width 45 height 41
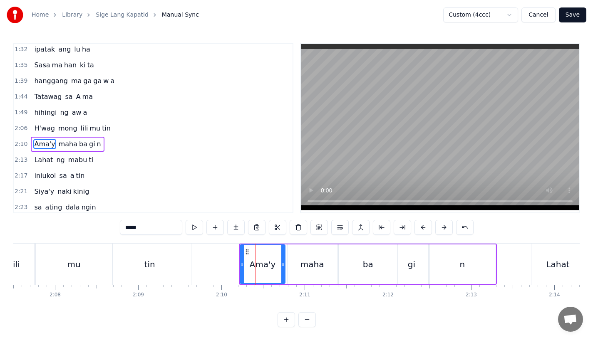
scroll to position [319, 0]
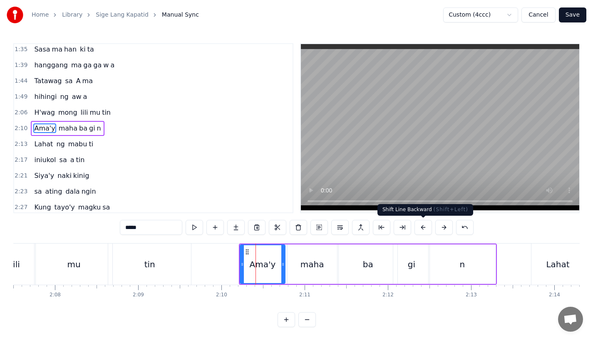
click at [424, 226] on button at bounding box center [422, 227] width 17 height 15
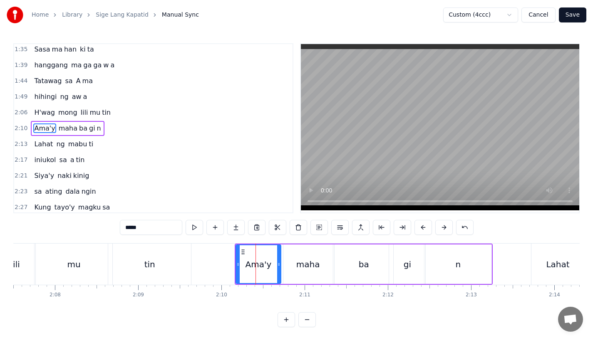
click at [173, 258] on div "tin" at bounding box center [149, 264] width 83 height 41
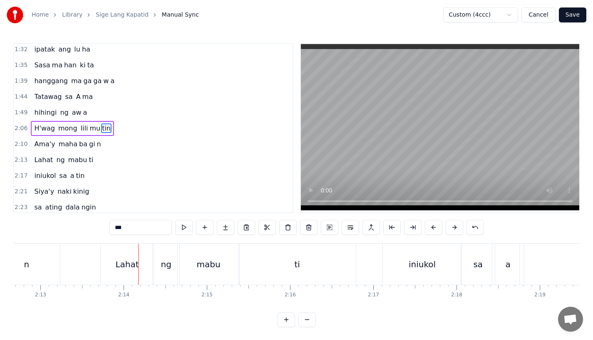
scroll to position [0, 11096]
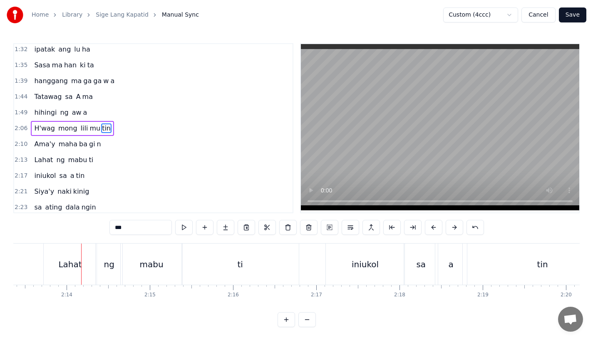
click at [56, 267] on div "Lahat" at bounding box center [70, 264] width 53 height 41
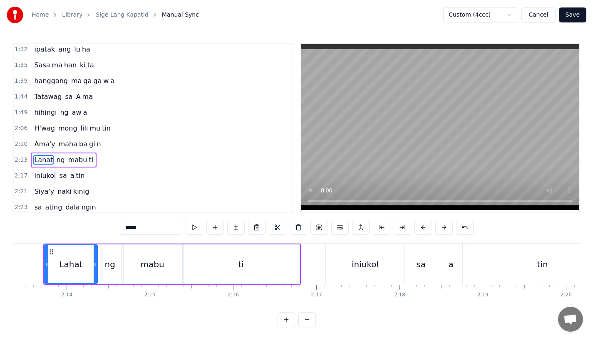
scroll to position [334, 0]
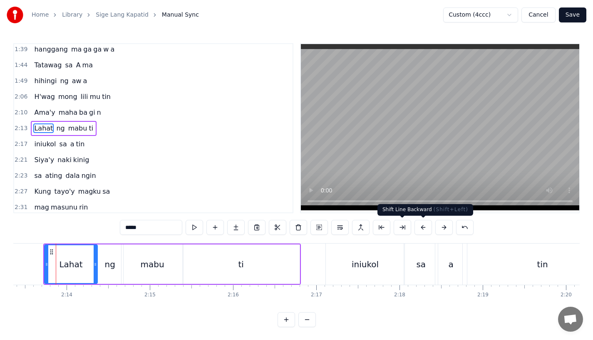
click at [423, 225] on button at bounding box center [422, 227] width 17 height 15
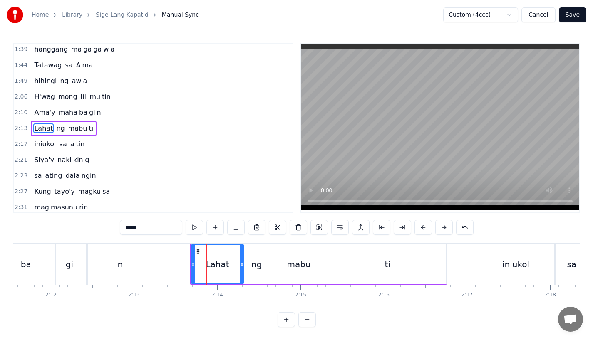
scroll to position [0, 10900]
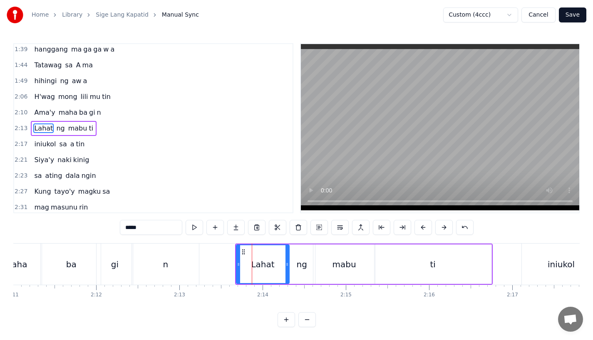
click at [184, 257] on div "n" at bounding box center [165, 264] width 67 height 41
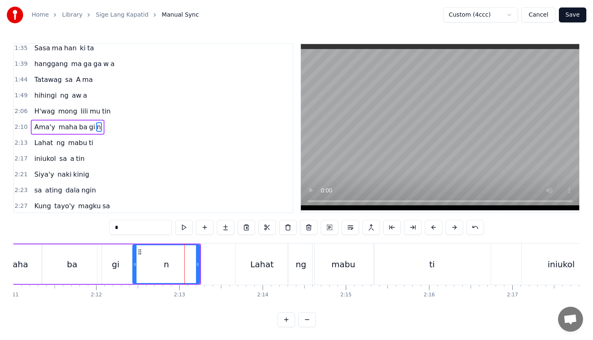
scroll to position [319, 0]
click at [239, 267] on div "Lahat" at bounding box center [261, 264] width 53 height 41
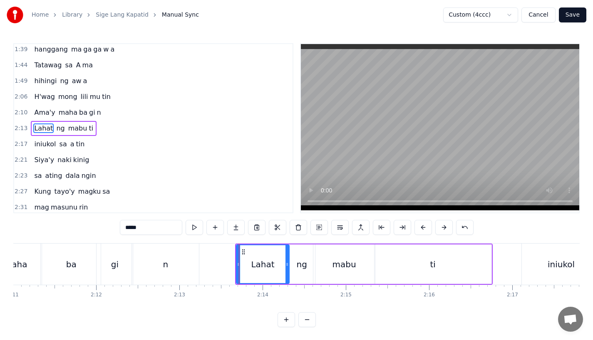
click at [175, 265] on div "n" at bounding box center [165, 264] width 67 height 41
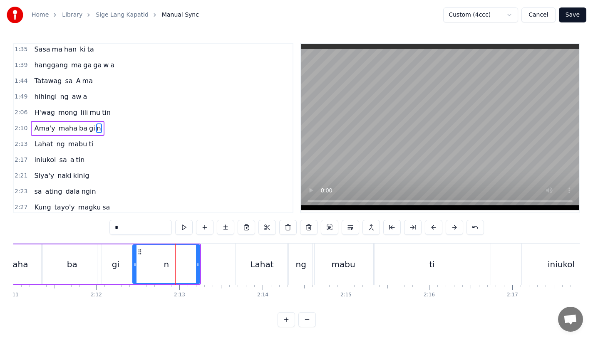
click at [129, 263] on div "gi" at bounding box center [115, 265] width 36 height 40
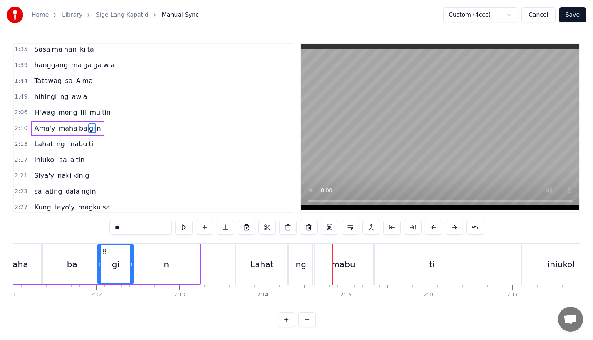
click at [147, 250] on div "n" at bounding box center [166, 265] width 67 height 40
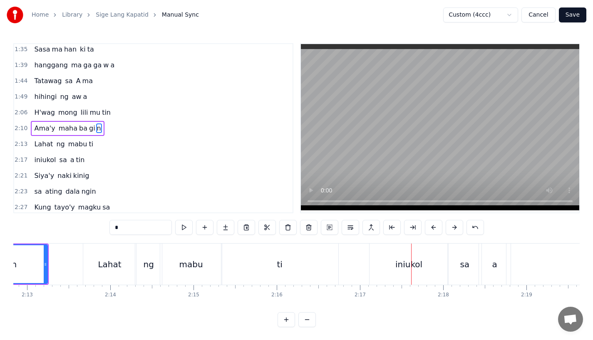
scroll to position [0, 11037]
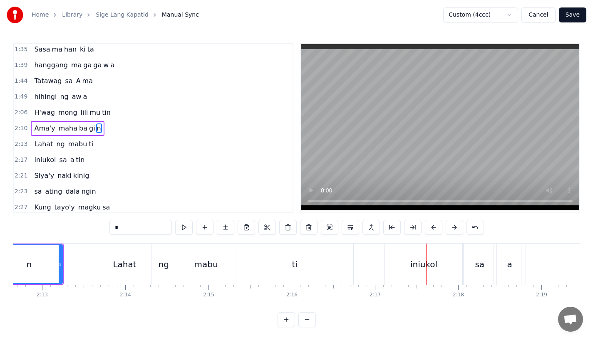
click at [259, 256] on div "ti" at bounding box center [294, 264] width 117 height 41
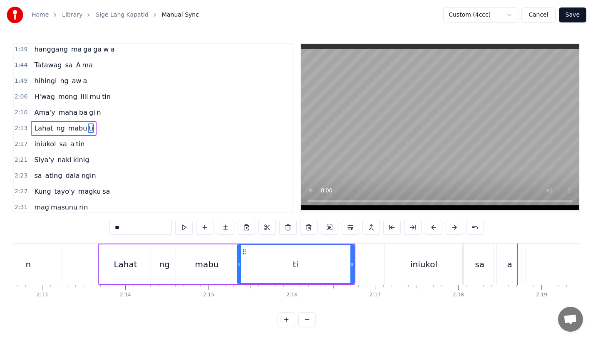
scroll to position [0, 11071]
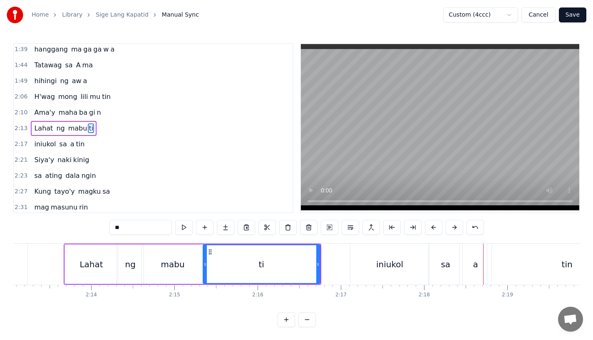
click at [458, 265] on div "sa" at bounding box center [445, 264] width 34 height 41
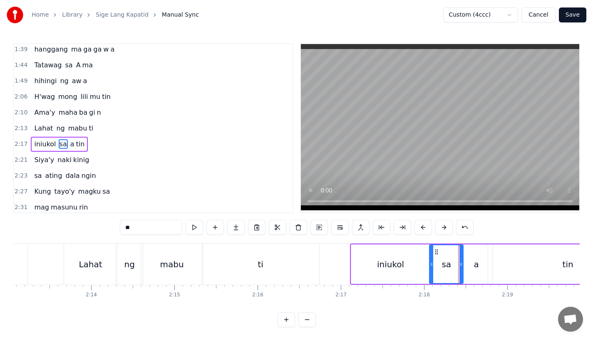
scroll to position [350, 0]
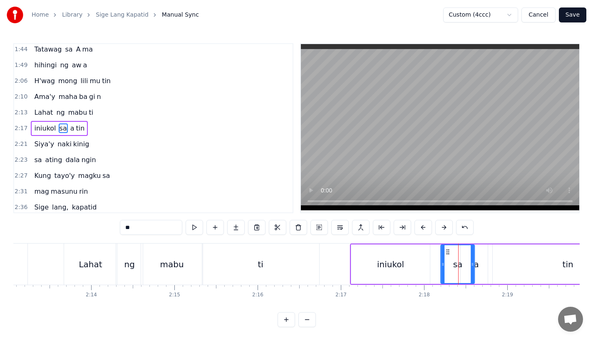
drag, startPoint x: 437, startPoint y: 249, endPoint x: 448, endPoint y: 248, distance: 11.3
click at [448, 248] on div "sa" at bounding box center [457, 264] width 33 height 38
click at [495, 260] on div "tin" at bounding box center [568, 265] width 160 height 40
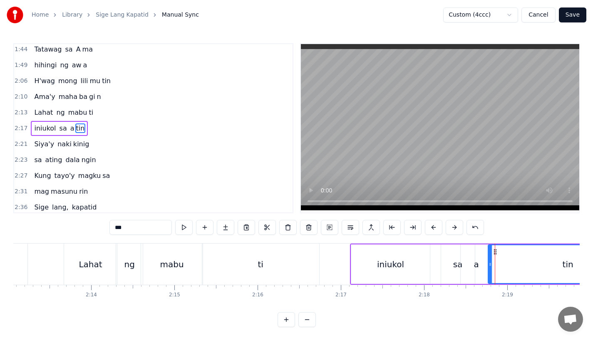
click at [473, 260] on div "a" at bounding box center [477, 265] width 32 height 40
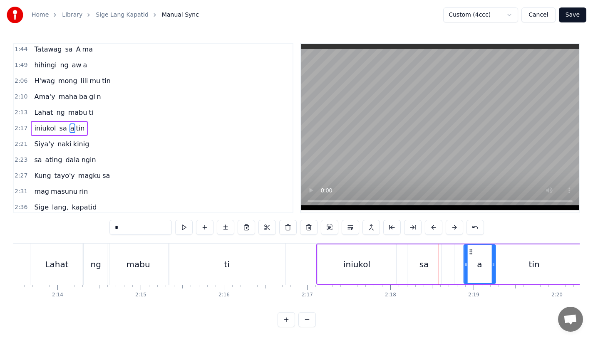
scroll to position [0, 11107]
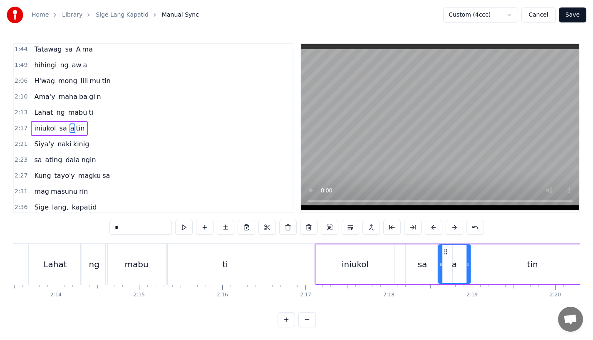
drag, startPoint x: 467, startPoint y: 251, endPoint x: 445, endPoint y: 254, distance: 22.3
click at [445, 254] on icon at bounding box center [445, 252] width 7 height 7
click at [498, 258] on div "tin" at bounding box center [533, 265] width 160 height 40
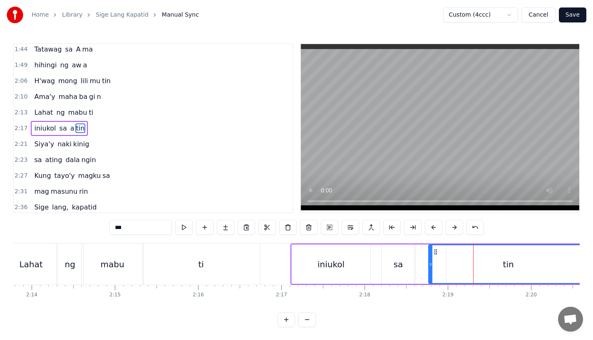
scroll to position [0, 11137]
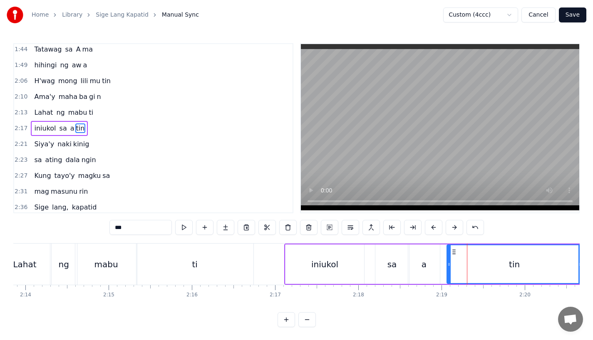
drag, startPoint x: 423, startPoint y: 266, endPoint x: 442, endPoint y: 269, distance: 19.8
click at [446, 269] on div "tin" at bounding box center [514, 265] width 136 height 40
click at [289, 257] on div "iniukol" at bounding box center [324, 265] width 79 height 40
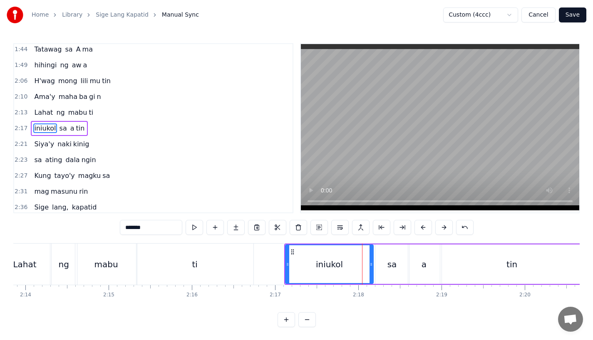
drag, startPoint x: 361, startPoint y: 264, endPoint x: 370, endPoint y: 265, distance: 9.2
click at [370, 265] on icon at bounding box center [370, 264] width 3 height 7
click at [308, 269] on div "iniukol" at bounding box center [329, 264] width 87 height 38
click at [373, 263] on icon at bounding box center [370, 264] width 3 height 7
click at [389, 265] on div "sa" at bounding box center [392, 264] width 10 height 12
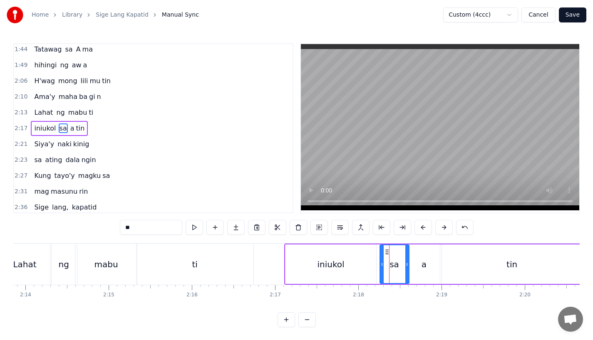
drag, startPoint x: 376, startPoint y: 265, endPoint x: 381, endPoint y: 265, distance: 5.0
click at [381, 265] on icon at bounding box center [381, 264] width 3 height 7
click at [423, 264] on div "a" at bounding box center [423, 264] width 5 height 12
type input "*"
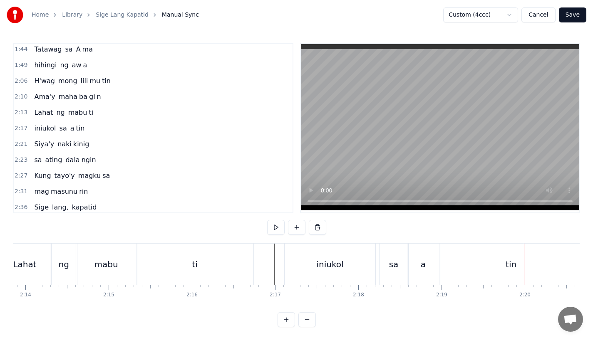
click at [250, 262] on div "ti" at bounding box center [194, 264] width 117 height 41
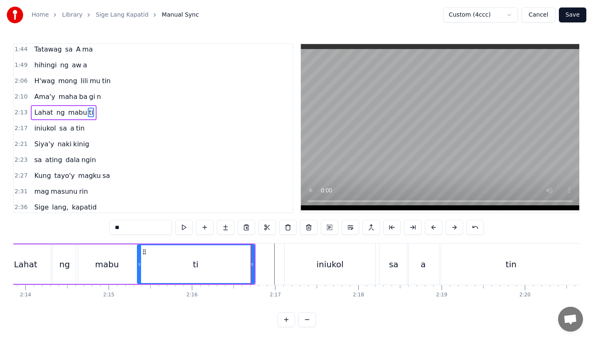
scroll to position [334, 0]
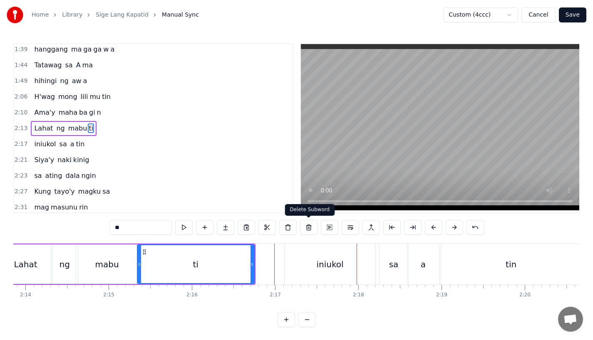
click at [325, 264] on div "iniukol" at bounding box center [329, 264] width 27 height 12
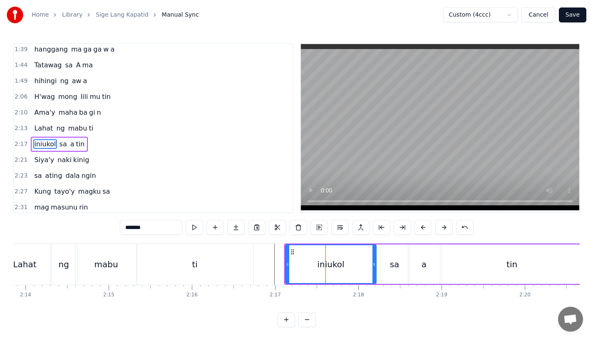
scroll to position [350, 0]
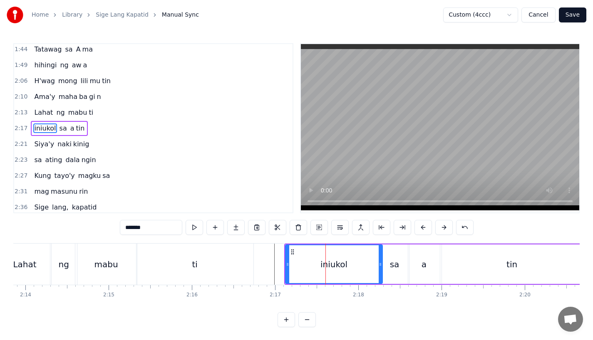
drag, startPoint x: 372, startPoint y: 266, endPoint x: 379, endPoint y: 266, distance: 6.2
click at [379, 266] on icon at bounding box center [380, 264] width 3 height 7
click at [393, 265] on div "sa" at bounding box center [395, 264] width 10 height 12
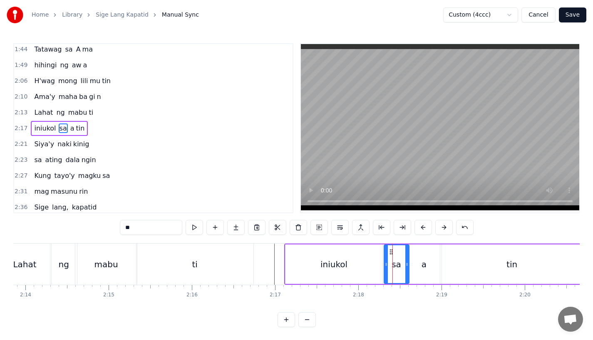
click at [385, 266] on icon at bounding box center [385, 264] width 3 height 7
click at [252, 260] on div "ti" at bounding box center [194, 264] width 117 height 41
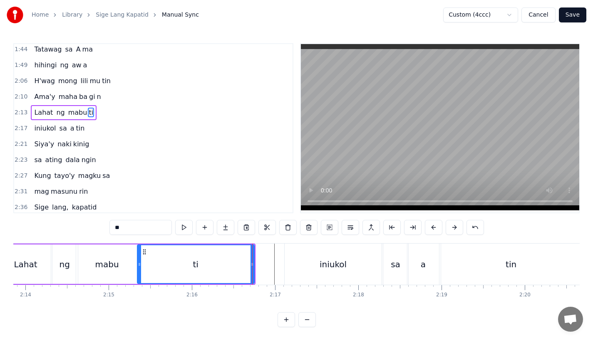
scroll to position [334, 0]
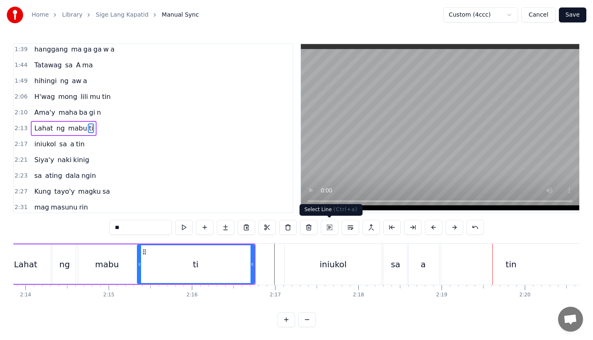
click at [349, 253] on div "iniukol" at bounding box center [333, 264] width 97 height 41
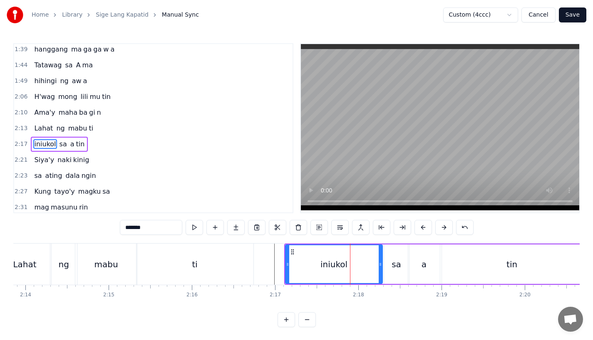
scroll to position [350, 0]
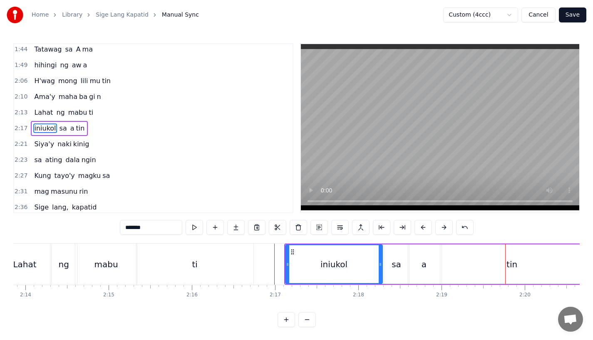
click at [456, 265] on div "tin" at bounding box center [512, 265] width 140 height 40
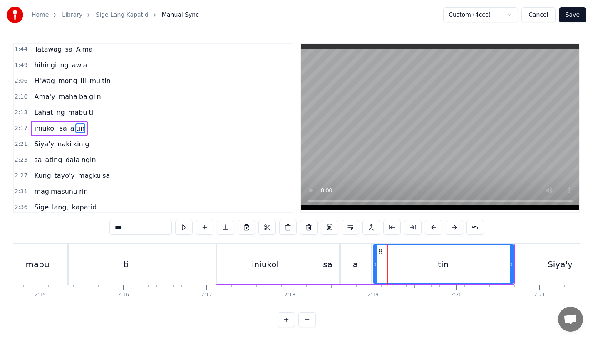
scroll to position [0, 11216]
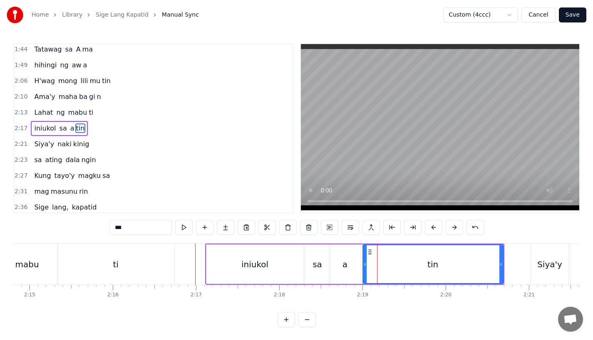
click at [350, 269] on div "a" at bounding box center [345, 265] width 32 height 40
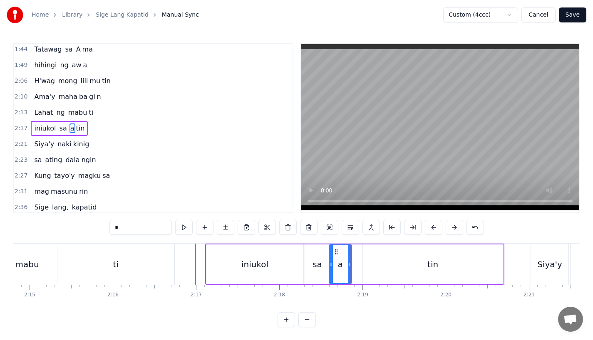
drag, startPoint x: 359, startPoint y: 269, endPoint x: 351, endPoint y: 269, distance: 7.9
click at [351, 269] on div at bounding box center [349, 264] width 3 height 38
click at [378, 268] on div "tin" at bounding box center [433, 265] width 140 height 40
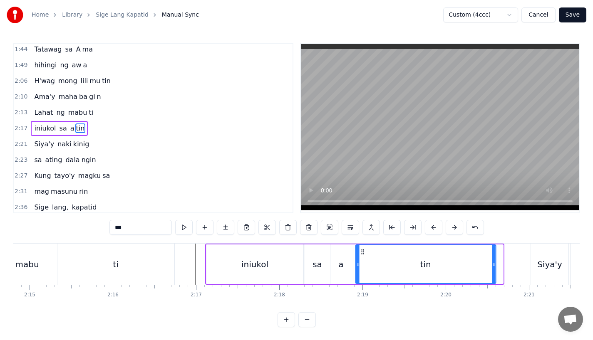
drag, startPoint x: 369, startPoint y: 250, endPoint x: 361, endPoint y: 253, distance: 8.3
click at [361, 253] on icon at bounding box center [362, 252] width 7 height 7
click at [275, 261] on div "iniukol" at bounding box center [254, 265] width 97 height 40
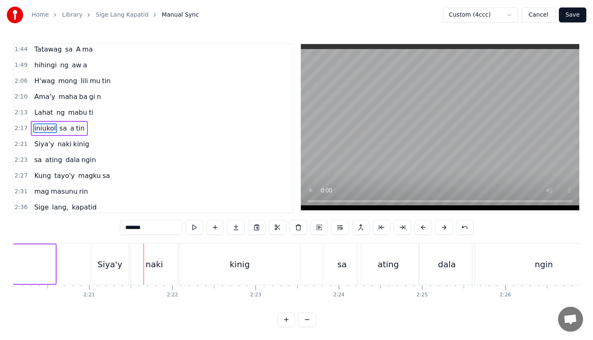
scroll to position [0, 11545]
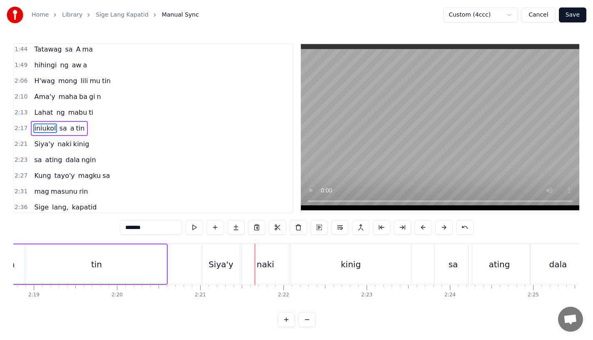
click at [157, 263] on div "tin" at bounding box center [96, 265] width 140 height 40
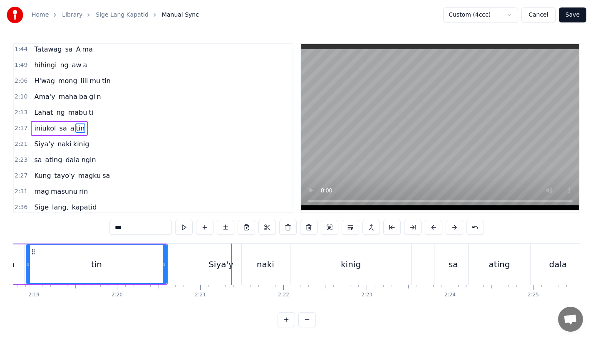
click at [160, 256] on div "tin" at bounding box center [96, 264] width 139 height 38
click at [225, 267] on div "Siya'y" at bounding box center [220, 264] width 25 height 12
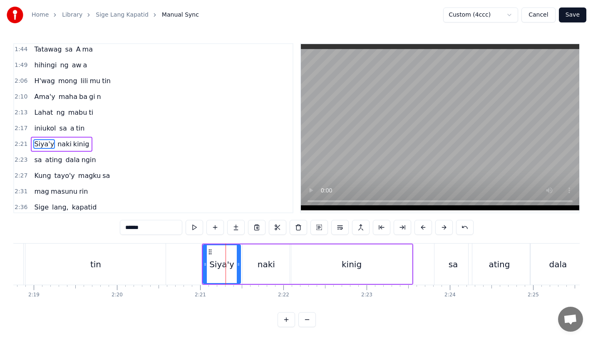
scroll to position [366, 0]
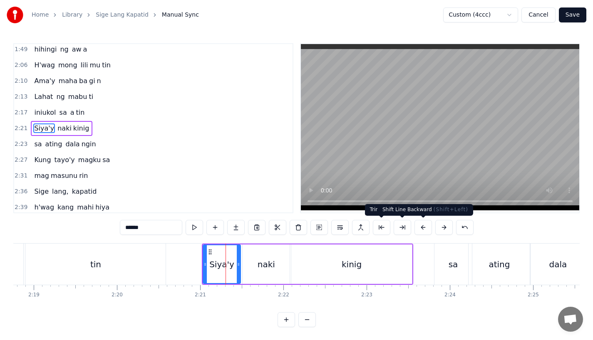
click at [420, 226] on button at bounding box center [422, 227] width 17 height 15
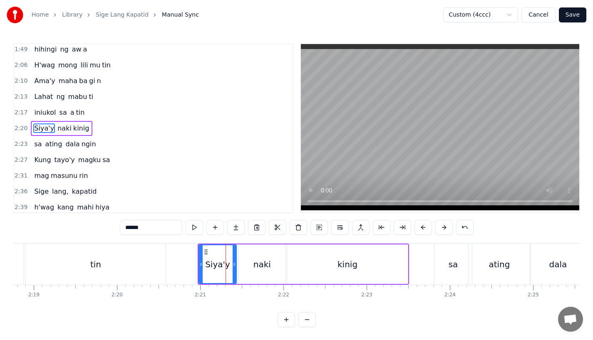
click at [139, 263] on div "tin" at bounding box center [95, 264] width 140 height 41
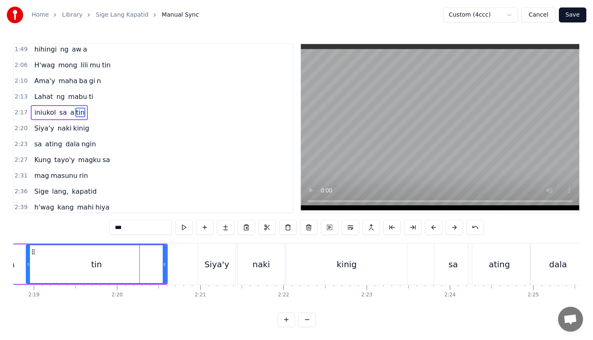
scroll to position [350, 0]
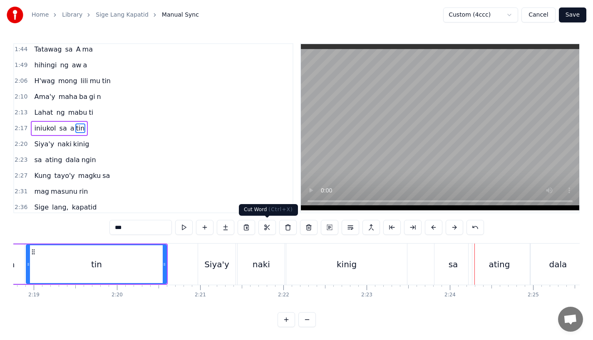
click at [272, 271] on div "naki" at bounding box center [261, 264] width 47 height 41
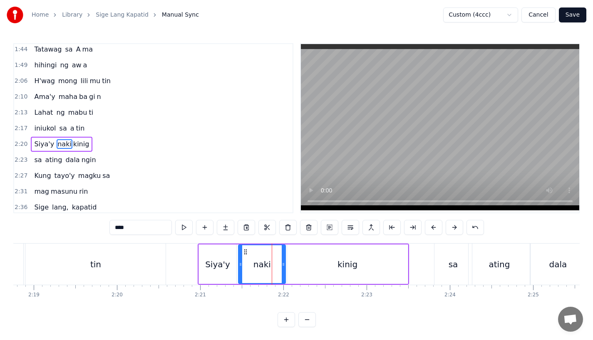
scroll to position [366, 0]
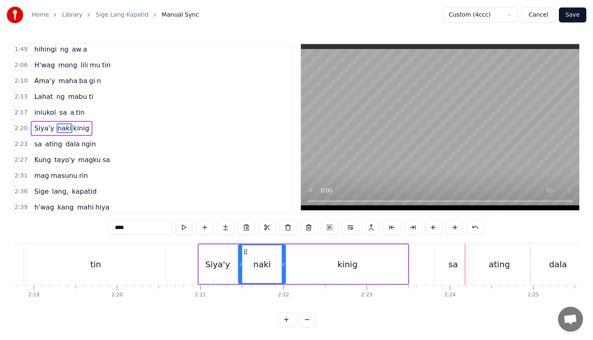
click at [440, 259] on div "sa" at bounding box center [452, 264] width 37 height 41
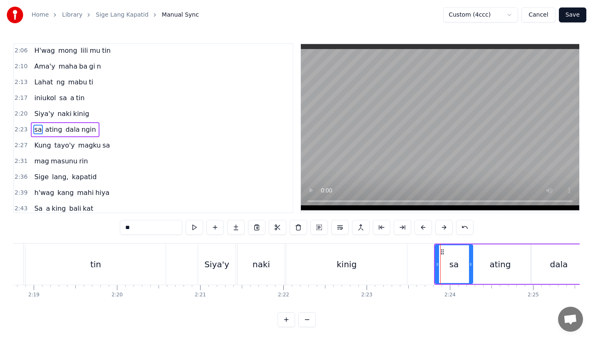
scroll to position [382, 0]
click at [440, 229] on button at bounding box center [443, 227] width 17 height 15
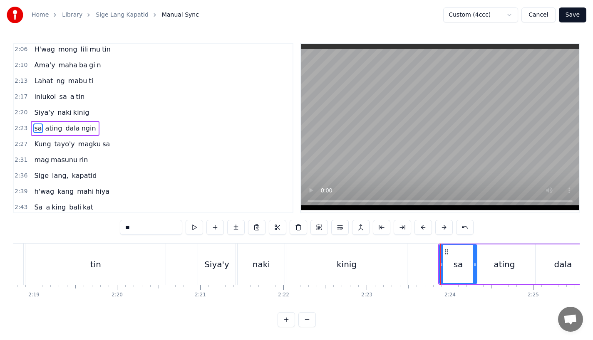
click at [382, 257] on div "kinig" at bounding box center [346, 264] width 121 height 41
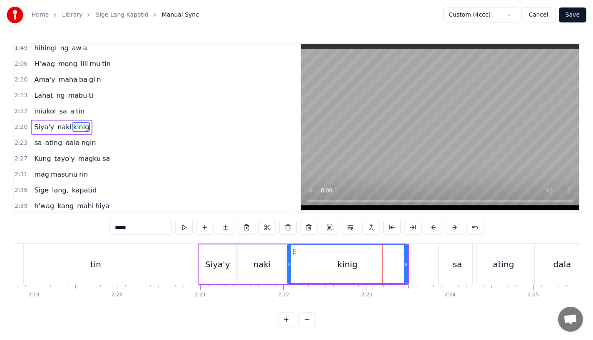
scroll to position [366, 0]
click at [446, 263] on div "sa" at bounding box center [456, 264] width 37 height 41
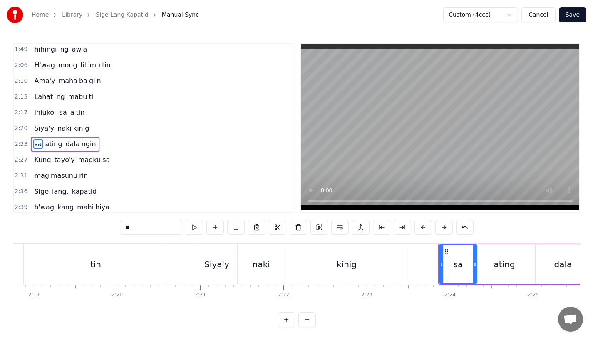
scroll to position [382, 0]
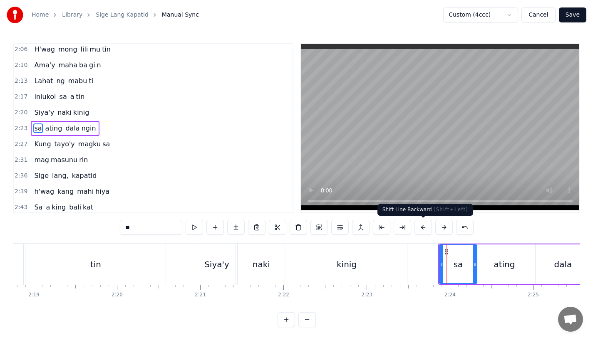
click at [423, 232] on button at bounding box center [422, 227] width 17 height 15
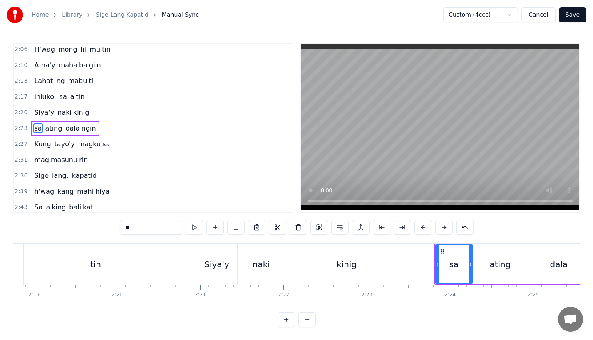
click at [380, 264] on div "kinig" at bounding box center [346, 264] width 121 height 41
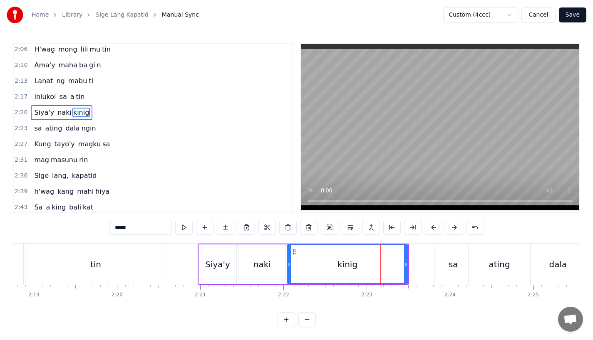
scroll to position [366, 0]
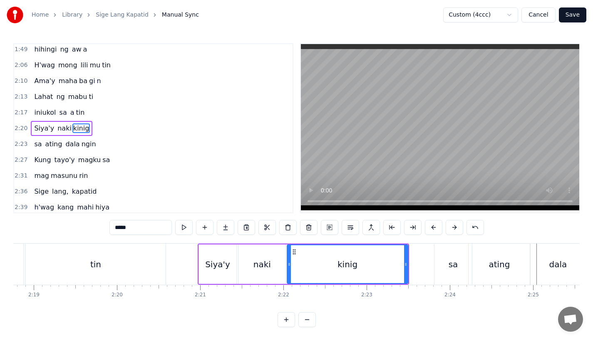
click at [361, 255] on div "kinig" at bounding box center [347, 264] width 120 height 38
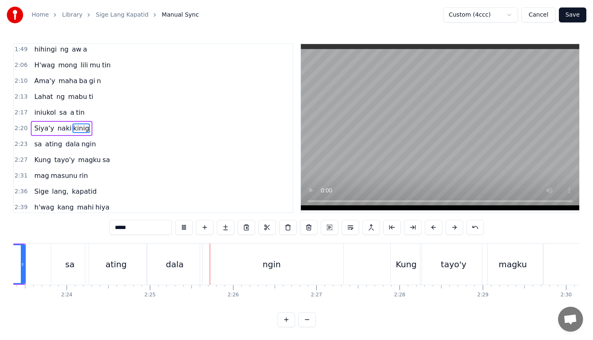
scroll to position [0, 12043]
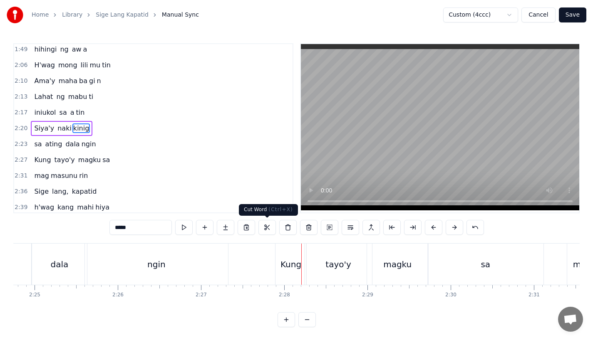
click at [216, 263] on div "ngin" at bounding box center [156, 264] width 143 height 41
type input "****"
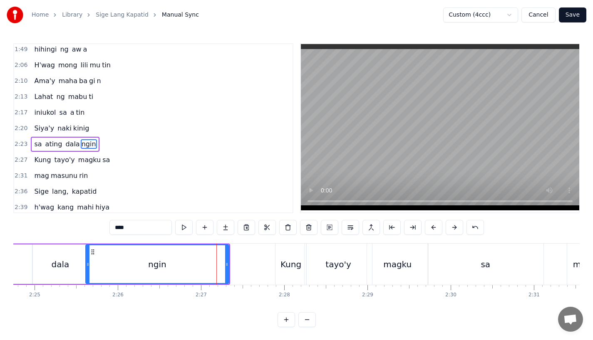
scroll to position [382, 0]
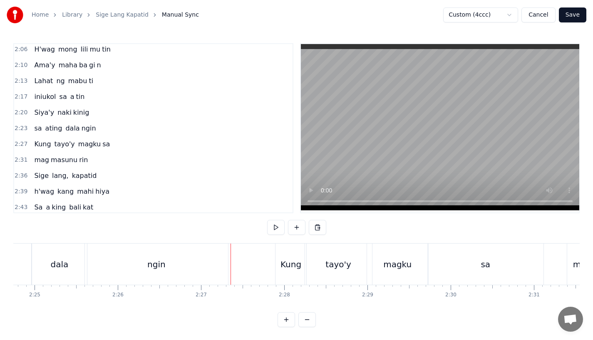
click at [221, 259] on div "ngin" at bounding box center [156, 264] width 143 height 41
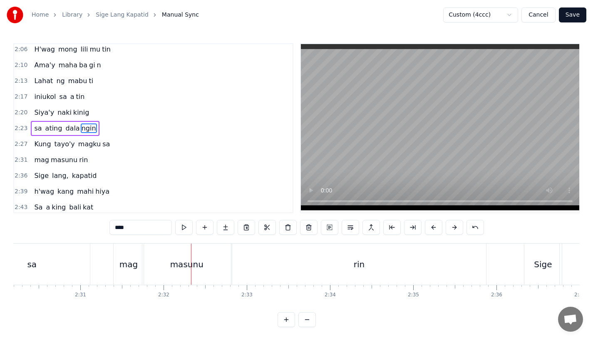
scroll to position [0, 12444]
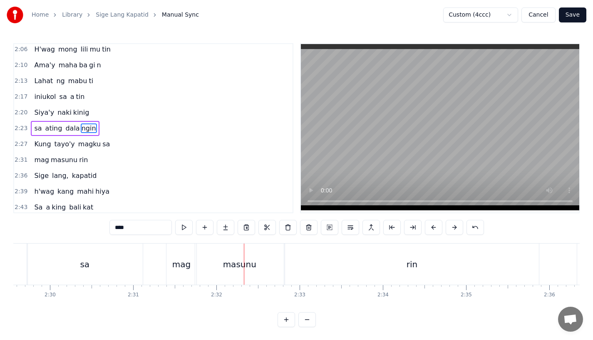
click at [105, 265] on div "sa" at bounding box center [85, 264] width 116 height 41
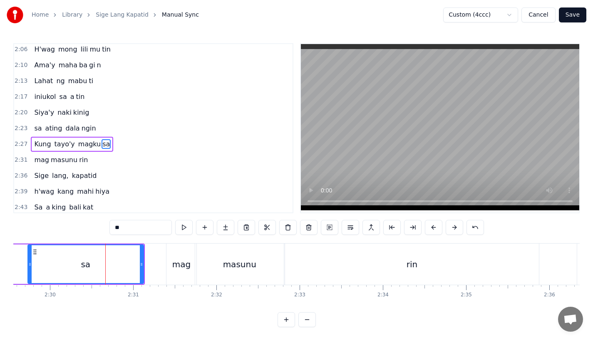
scroll to position [398, 0]
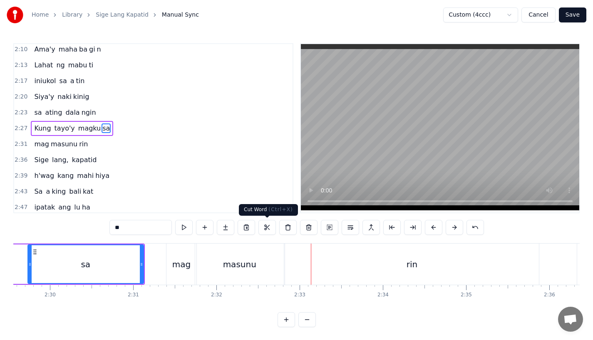
click at [258, 262] on div "masunu" at bounding box center [239, 264] width 89 height 41
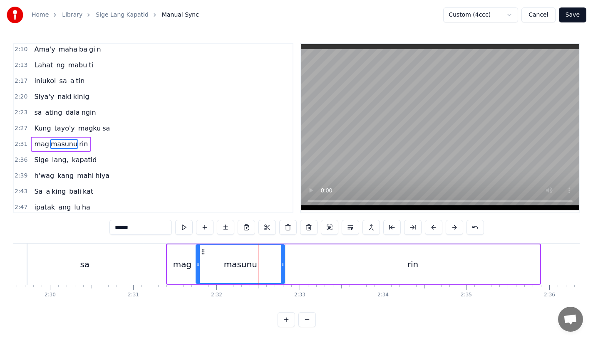
scroll to position [414, 0]
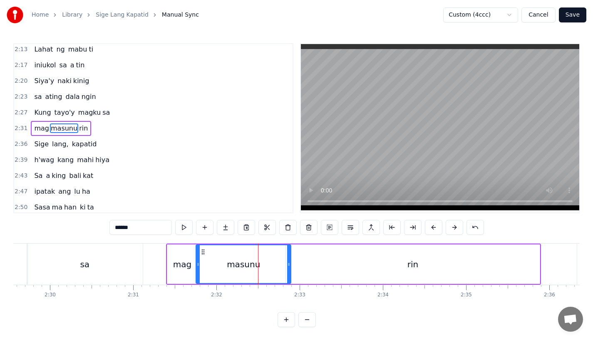
drag, startPoint x: 282, startPoint y: 266, endPoint x: 294, endPoint y: 266, distance: 12.1
click at [290, 266] on icon at bounding box center [288, 264] width 3 height 7
click at [333, 265] on div "rin" at bounding box center [413, 265] width 254 height 40
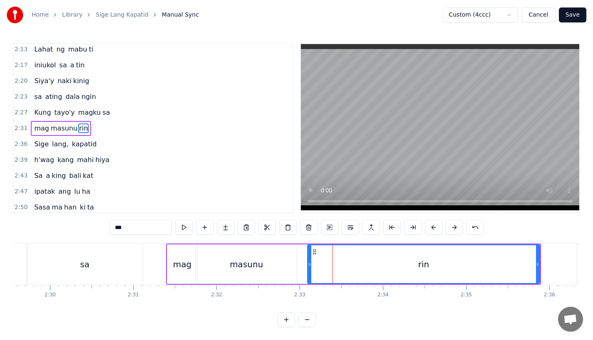
drag, startPoint x: 286, startPoint y: 270, endPoint x: 310, endPoint y: 271, distance: 23.4
click at [310, 271] on div at bounding box center [309, 264] width 3 height 38
click at [173, 264] on div "mag" at bounding box center [182, 265] width 30 height 40
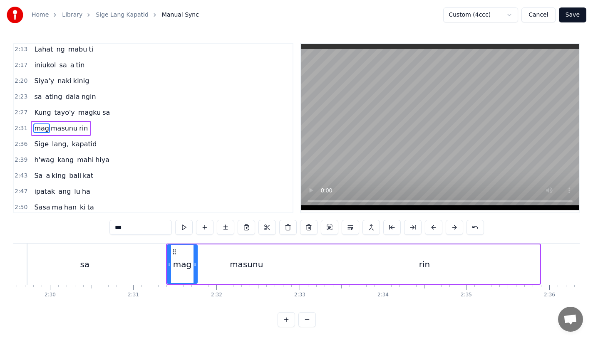
click at [222, 262] on div "masunu" at bounding box center [246, 265] width 101 height 40
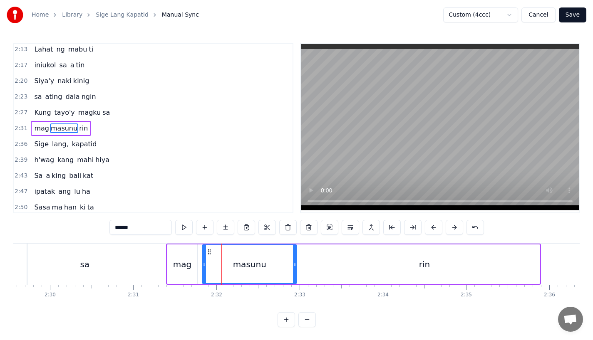
drag, startPoint x: 198, startPoint y: 266, endPoint x: 205, endPoint y: 266, distance: 6.7
click at [205, 266] on icon at bounding box center [204, 264] width 3 height 7
click at [171, 261] on div "mag" at bounding box center [182, 265] width 30 height 40
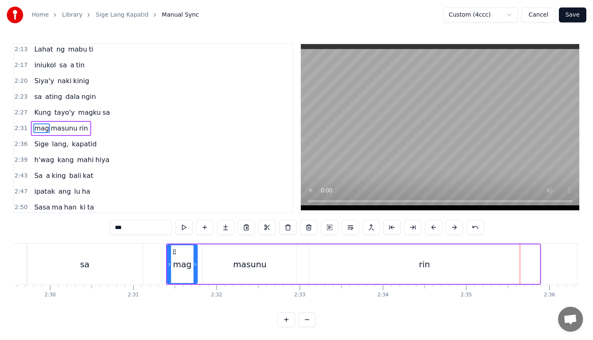
click at [519, 264] on div "rin" at bounding box center [424, 265] width 230 height 40
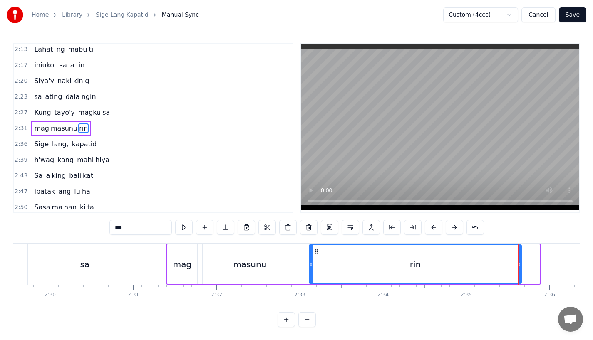
drag, startPoint x: 537, startPoint y: 265, endPoint x: 519, endPoint y: 267, distance: 18.4
click at [519, 267] on icon at bounding box center [519, 264] width 3 height 7
click at [179, 267] on div "mag" at bounding box center [182, 264] width 18 height 12
type input "***"
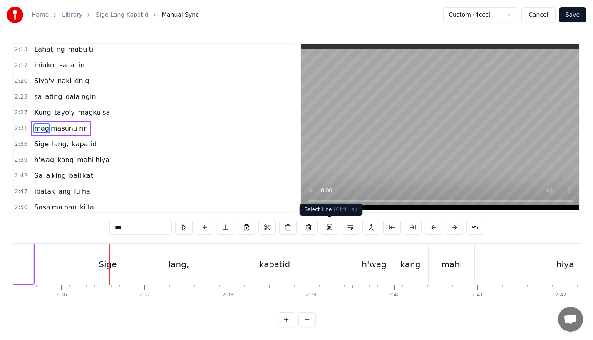
scroll to position [0, 12937]
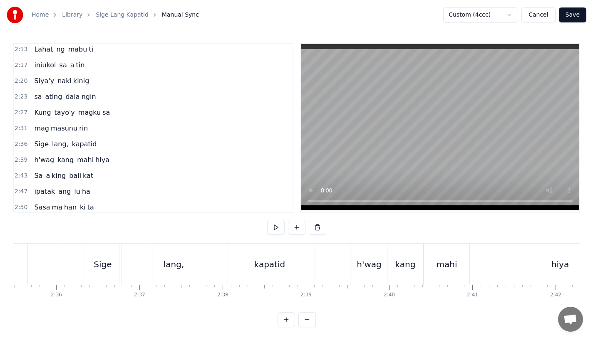
click at [92, 271] on div "Sige" at bounding box center [102, 264] width 37 height 41
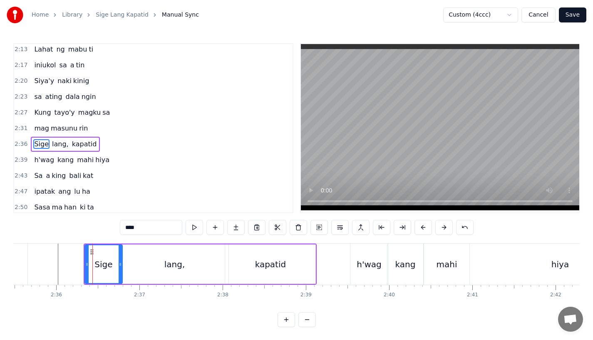
scroll to position [429, 0]
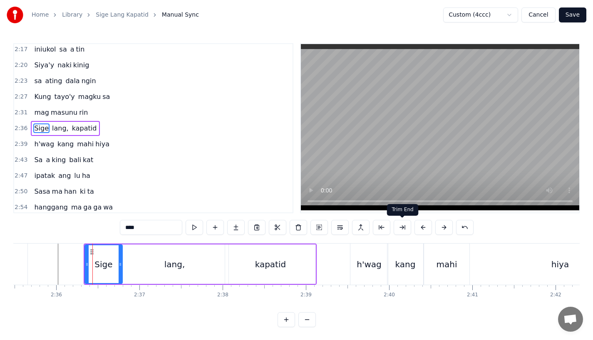
click at [419, 228] on button at bounding box center [422, 227] width 17 height 15
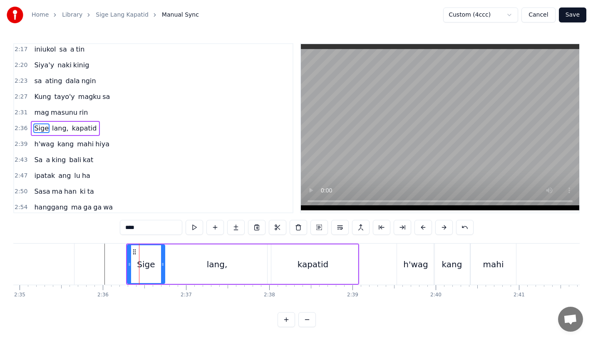
scroll to position [0, 12819]
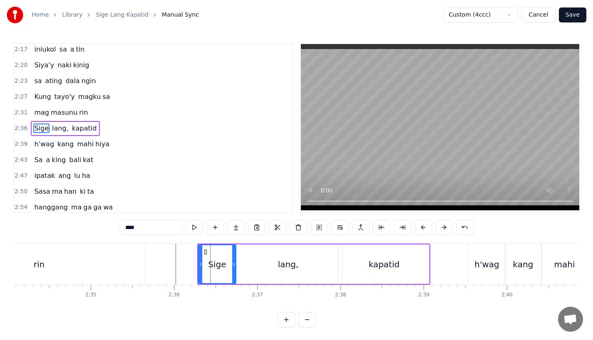
click at [143, 259] on div "rin" at bounding box center [39, 264] width 212 height 41
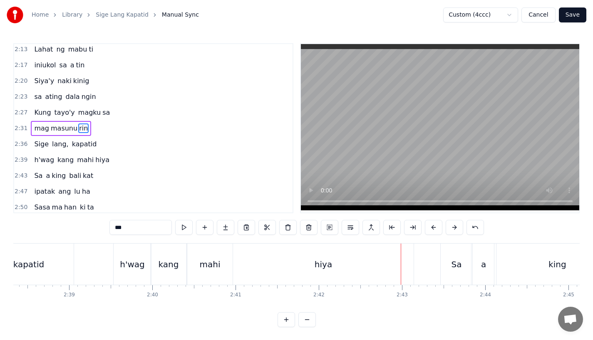
scroll to position [0, 13110]
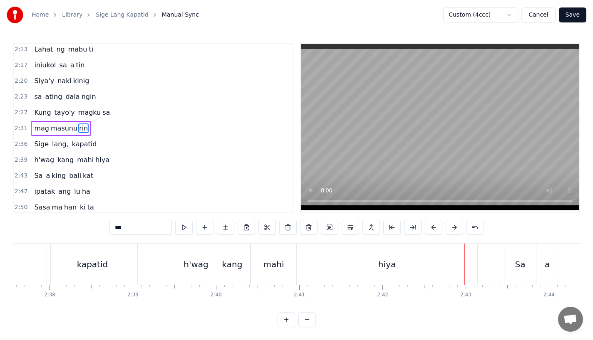
click at [190, 250] on div "h'wag" at bounding box center [195, 264] width 37 height 41
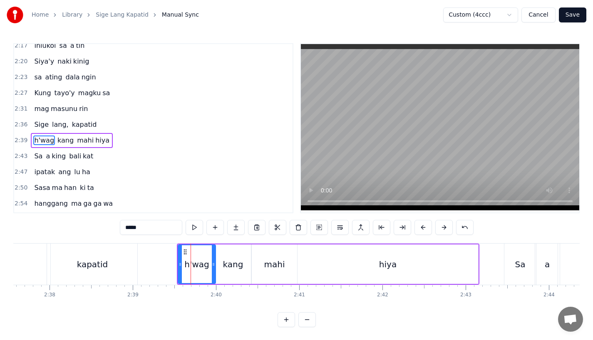
scroll to position [445, 0]
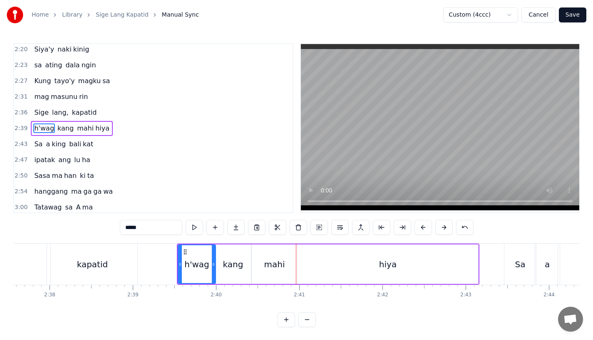
click at [272, 263] on div "mahi" at bounding box center [274, 264] width 21 height 12
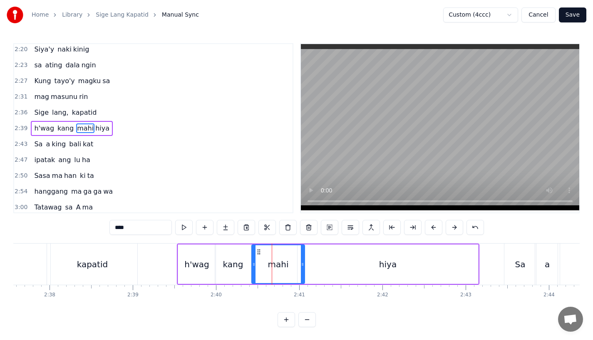
drag, startPoint x: 295, startPoint y: 267, endPoint x: 305, endPoint y: 267, distance: 9.6
click at [304, 267] on icon at bounding box center [302, 264] width 3 height 7
click at [324, 265] on div "hiya" at bounding box center [387, 265] width 181 height 40
type input "****"
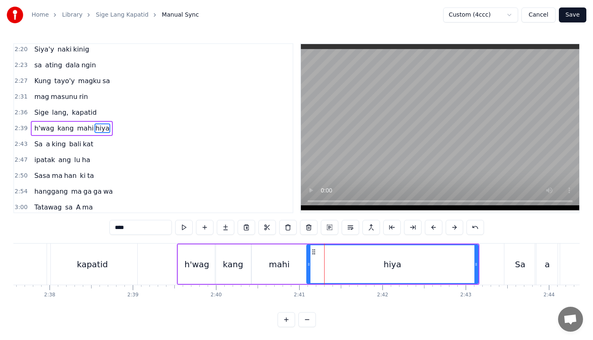
drag, startPoint x: 299, startPoint y: 265, endPoint x: 308, endPoint y: 265, distance: 9.2
click at [308, 265] on icon at bounding box center [308, 264] width 3 height 7
drag, startPoint x: 307, startPoint y: 264, endPoint x: 315, endPoint y: 264, distance: 7.5
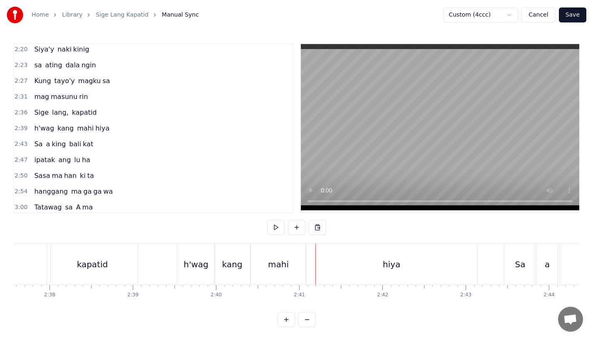
click at [308, 264] on div "hiya" at bounding box center [391, 264] width 171 height 41
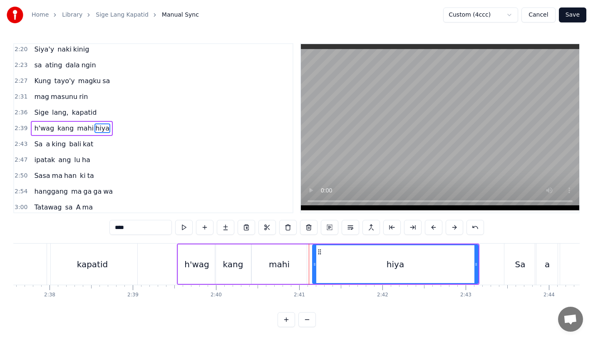
drag, startPoint x: 307, startPoint y: 264, endPoint x: 313, endPoint y: 264, distance: 5.8
click at [313, 264] on icon at bounding box center [314, 264] width 3 height 7
click at [297, 264] on div "mahi" at bounding box center [279, 265] width 55 height 40
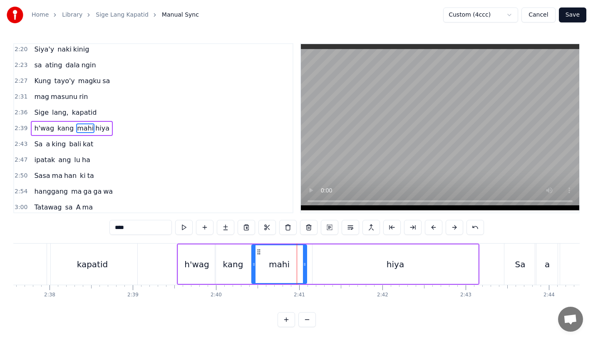
click at [218, 277] on div "kang" at bounding box center [233, 265] width 36 height 40
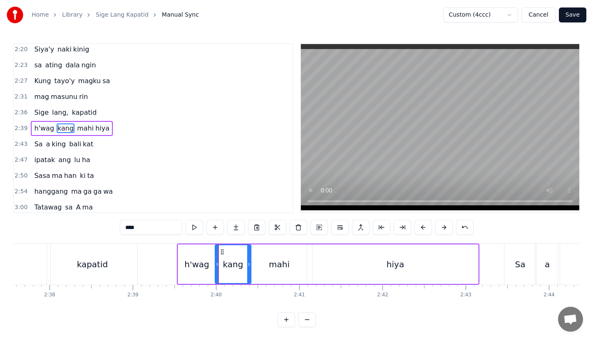
click at [319, 262] on div "hiya" at bounding box center [395, 265] width 166 height 40
type input "****"
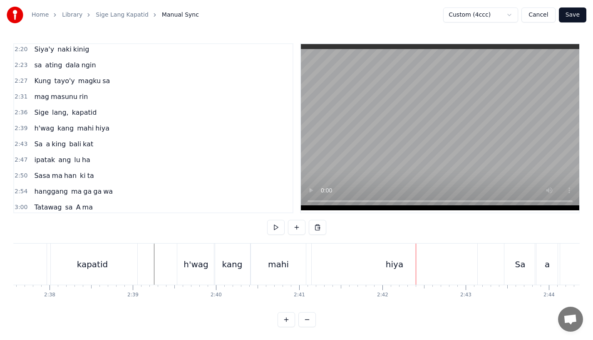
click at [280, 272] on div "mahi" at bounding box center [278, 264] width 55 height 41
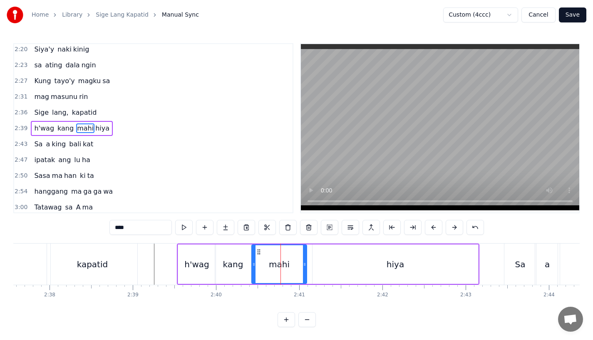
click at [328, 261] on div "hiya" at bounding box center [395, 265] width 166 height 40
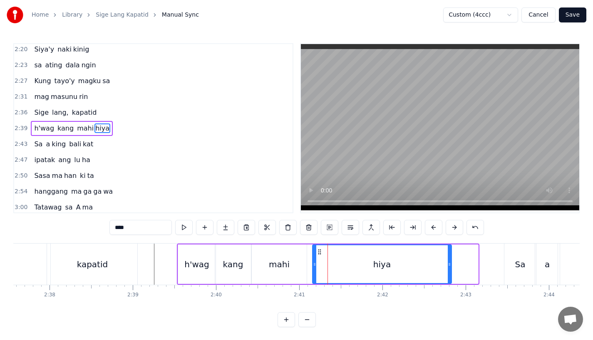
drag, startPoint x: 476, startPoint y: 268, endPoint x: 445, endPoint y: 270, distance: 30.8
click at [448, 270] on div at bounding box center [449, 264] width 3 height 38
drag, startPoint x: 320, startPoint y: 253, endPoint x: 315, endPoint y: 254, distance: 4.6
click at [315, 254] on icon at bounding box center [315, 252] width 7 height 7
click at [274, 258] on div "mahi" at bounding box center [279, 264] width 21 height 12
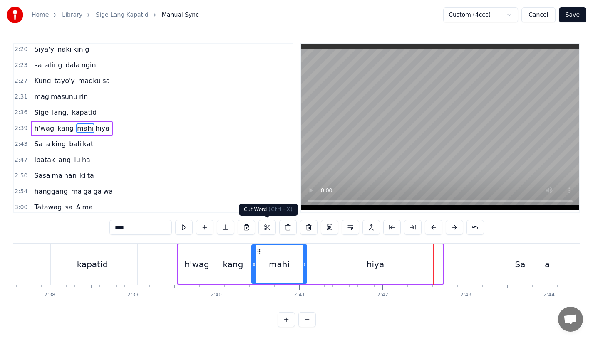
click at [234, 260] on div "kang" at bounding box center [233, 264] width 20 height 12
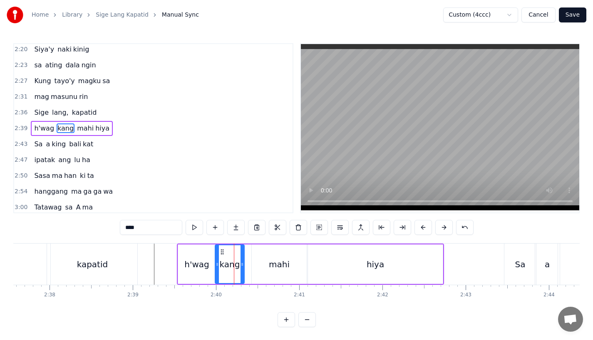
drag, startPoint x: 247, startPoint y: 266, endPoint x: 239, endPoint y: 266, distance: 7.5
click at [240, 266] on icon at bounding box center [241, 264] width 3 height 7
click at [257, 266] on div "mahi" at bounding box center [279, 265] width 55 height 40
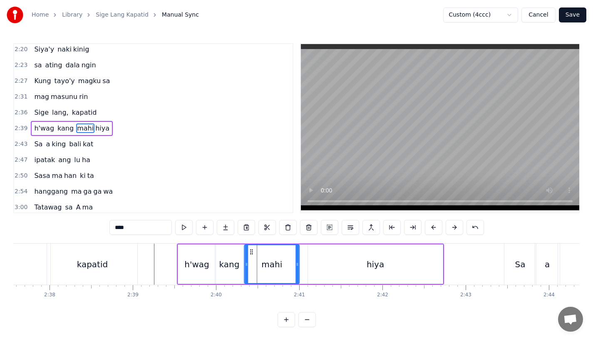
drag, startPoint x: 258, startPoint y: 251, endPoint x: 251, endPoint y: 252, distance: 7.1
click at [251, 252] on icon at bounding box center [251, 252] width 7 height 7
click at [322, 260] on div "hiya" at bounding box center [375, 265] width 135 height 40
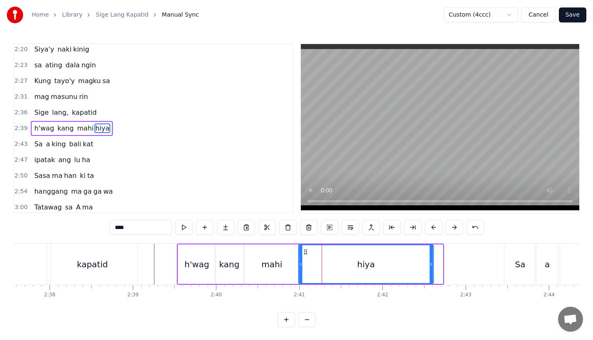
drag, startPoint x: 315, startPoint y: 251, endPoint x: 305, endPoint y: 252, distance: 9.2
click at [305, 252] on icon at bounding box center [305, 252] width 7 height 7
click at [187, 257] on div "h'wag" at bounding box center [196, 265] width 37 height 40
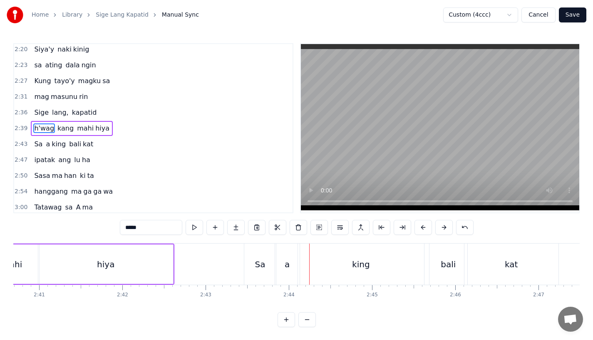
scroll to position [0, 13317]
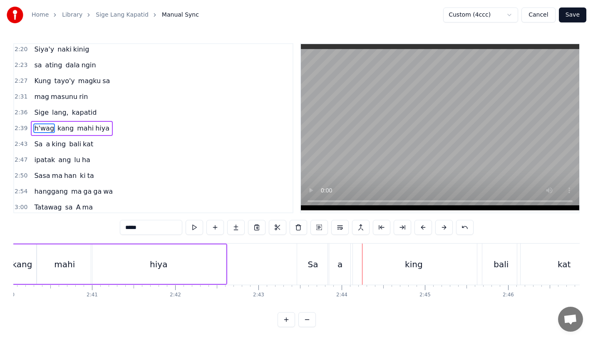
click at [183, 248] on div "hiya" at bounding box center [158, 265] width 135 height 40
type input "****"
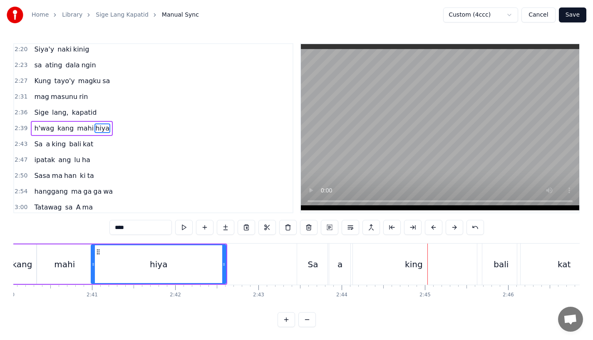
click at [217, 257] on div "hiya" at bounding box center [159, 264] width 134 height 38
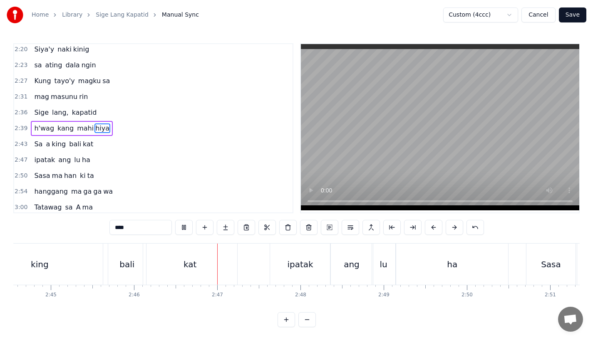
scroll to position [0, 13804]
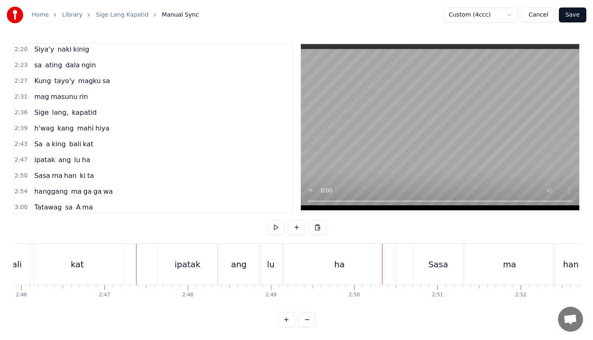
click at [111, 253] on div "kat" at bounding box center [77, 264] width 94 height 41
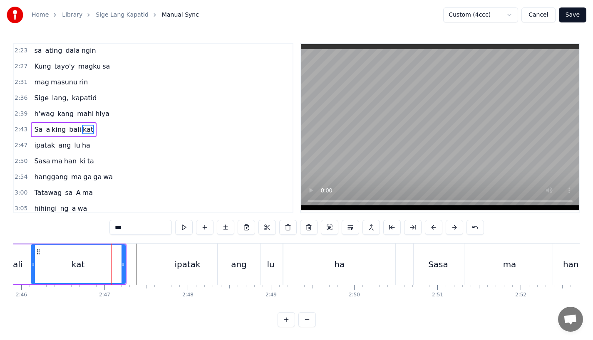
scroll to position [461, 0]
click at [102, 254] on div "kat" at bounding box center [78, 264] width 93 height 38
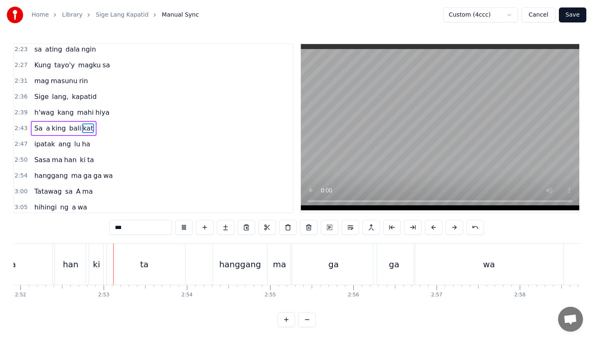
scroll to position [0, 14309]
click at [221, 266] on div "hanggang" at bounding box center [235, 264] width 42 height 12
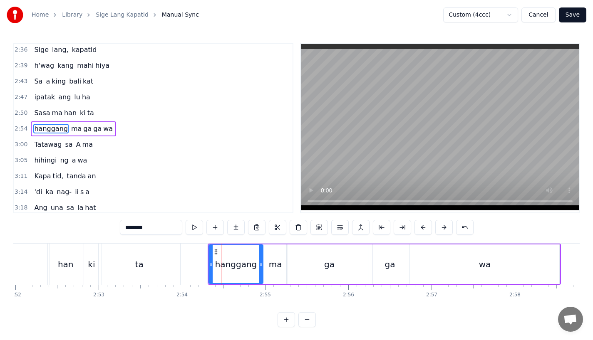
scroll to position [508, 0]
click at [427, 223] on button at bounding box center [422, 227] width 17 height 15
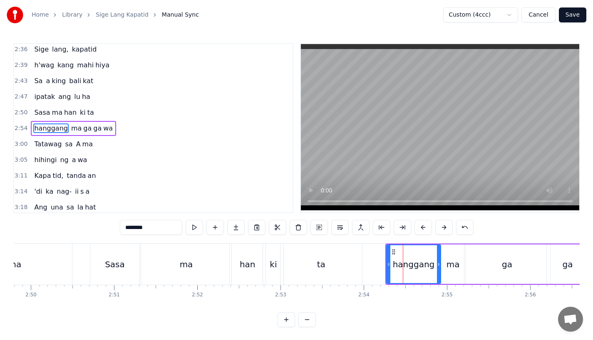
scroll to position [0, 14119]
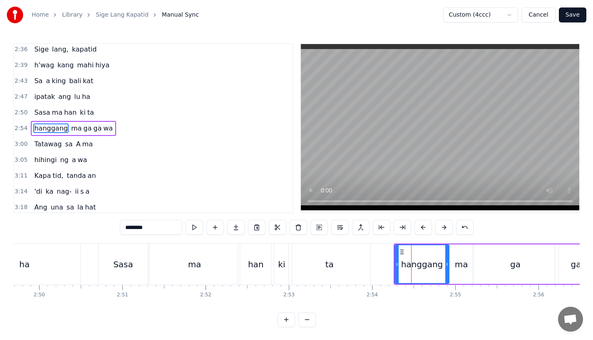
click at [134, 257] on div "Sasa" at bounding box center [123, 264] width 49 height 41
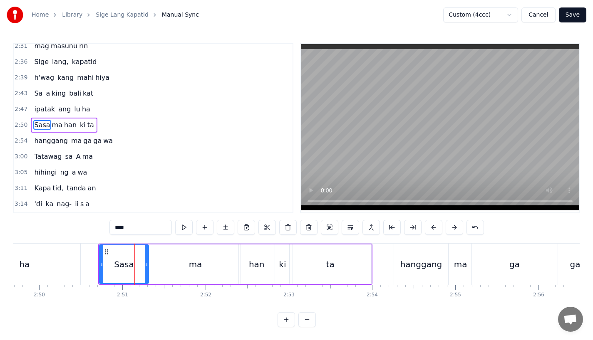
scroll to position [493, 0]
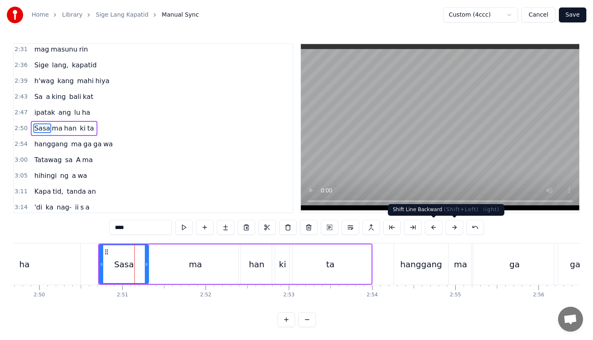
click at [433, 231] on button at bounding box center [433, 227] width 17 height 15
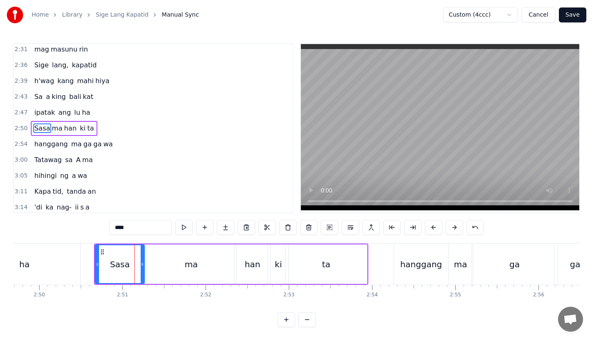
scroll to position [0, 13973]
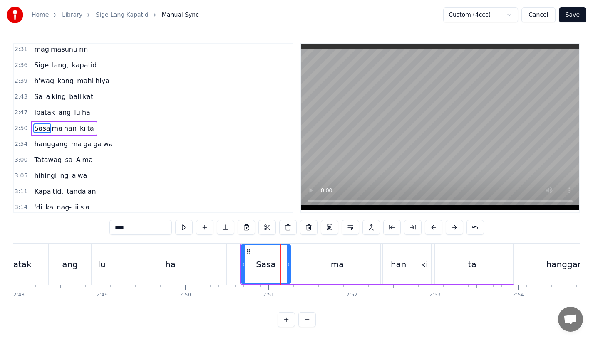
click at [185, 263] on div "ha" at bounding box center [170, 264] width 112 height 41
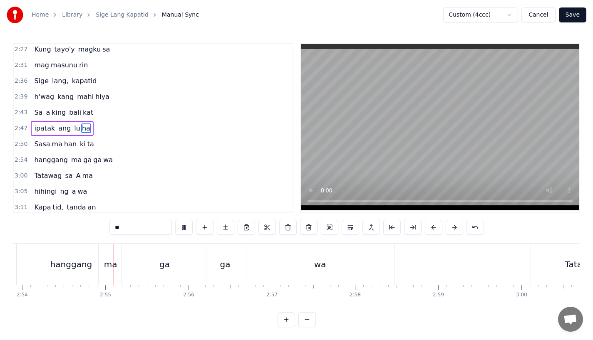
scroll to position [0, 14471]
click at [226, 256] on div "ga" at bounding box center [223, 264] width 42 height 41
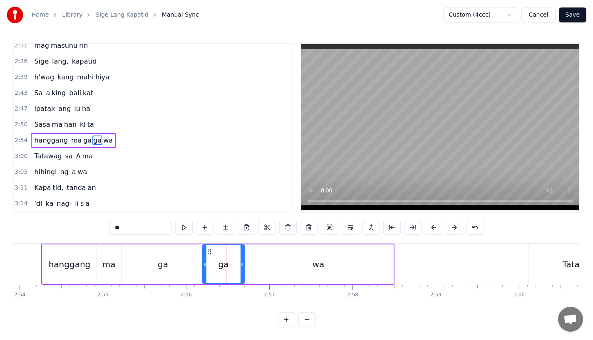
scroll to position [508, 0]
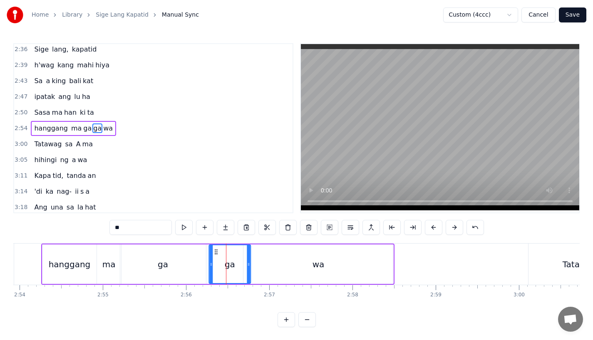
drag, startPoint x: 209, startPoint y: 251, endPoint x: 215, endPoint y: 250, distance: 6.7
click at [215, 250] on icon at bounding box center [216, 252] width 7 height 7
click at [267, 259] on div "wa" at bounding box center [317, 265] width 149 height 40
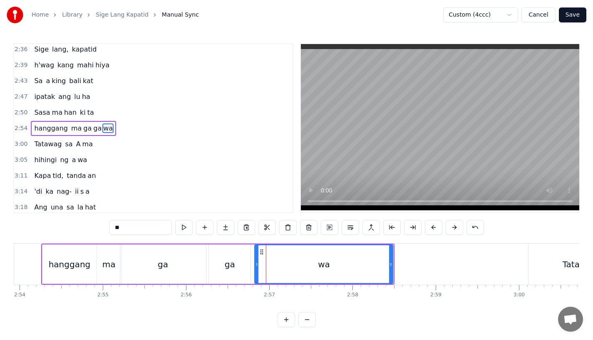
drag, startPoint x: 245, startPoint y: 267, endPoint x: 258, endPoint y: 267, distance: 12.5
click at [258, 267] on icon at bounding box center [256, 264] width 3 height 7
click at [136, 264] on div "ga" at bounding box center [163, 265] width 86 height 40
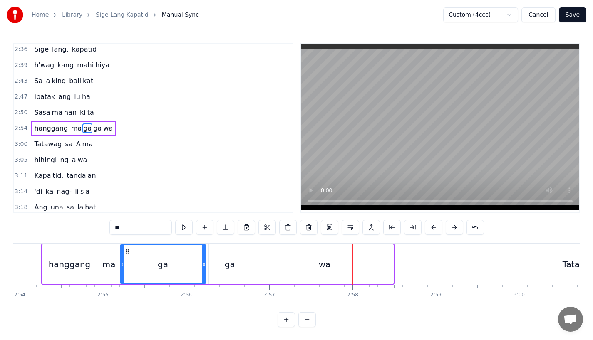
click at [151, 267] on div "ga" at bounding box center [163, 264] width 85 height 38
click at [237, 272] on div "ga" at bounding box center [230, 265] width 42 height 40
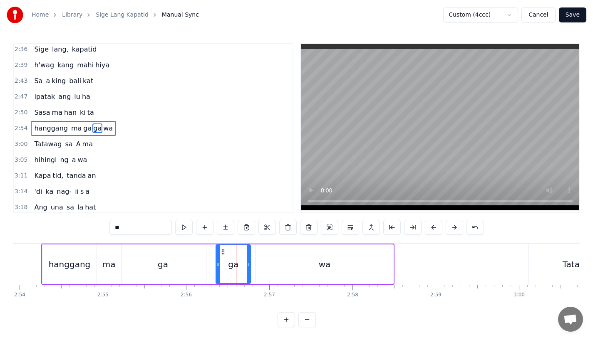
drag, startPoint x: 212, startPoint y: 266, endPoint x: 221, endPoint y: 266, distance: 8.7
click at [220, 266] on icon at bounding box center [217, 264] width 3 height 7
click at [251, 263] on icon at bounding box center [251, 264] width 3 height 7
click at [155, 264] on div "ga" at bounding box center [163, 265] width 86 height 40
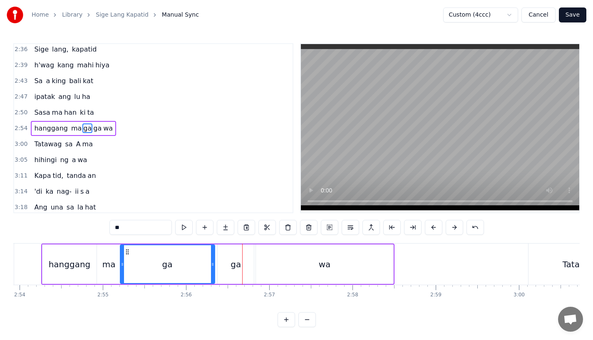
drag, startPoint x: 203, startPoint y: 265, endPoint x: 211, endPoint y: 266, distance: 8.3
click at [211, 266] on icon at bounding box center [212, 264] width 3 height 7
click at [131, 269] on div "ga" at bounding box center [167, 264] width 93 height 38
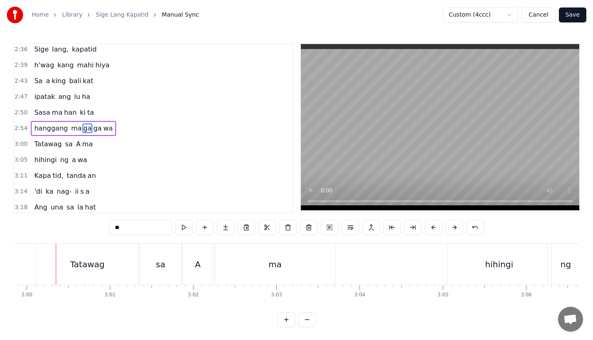
scroll to position [1, 0]
click at [74, 262] on div "Tatawag" at bounding box center [87, 264] width 35 height 12
type input "*******"
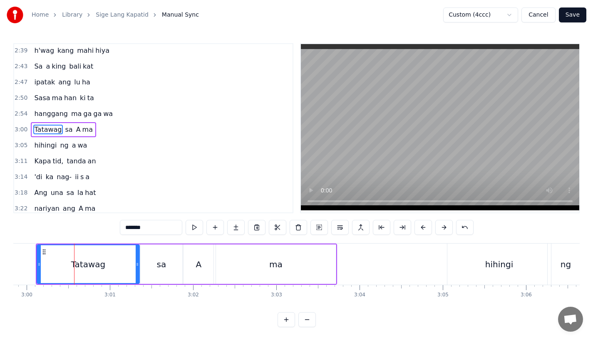
scroll to position [524, 0]
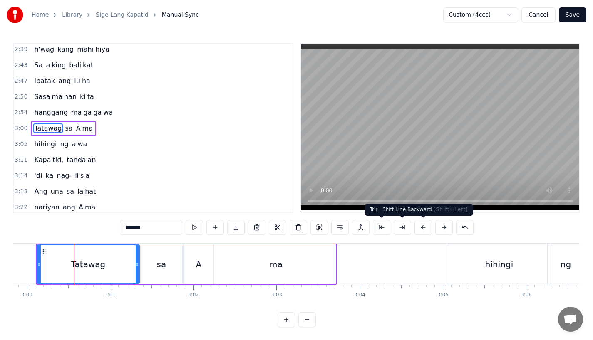
click at [439, 225] on button at bounding box center [443, 227] width 17 height 15
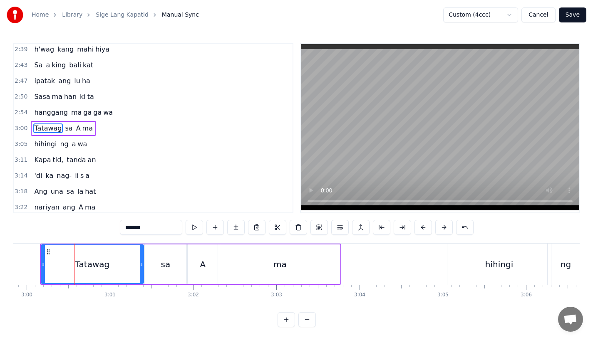
click at [439, 225] on button at bounding box center [443, 227] width 17 height 15
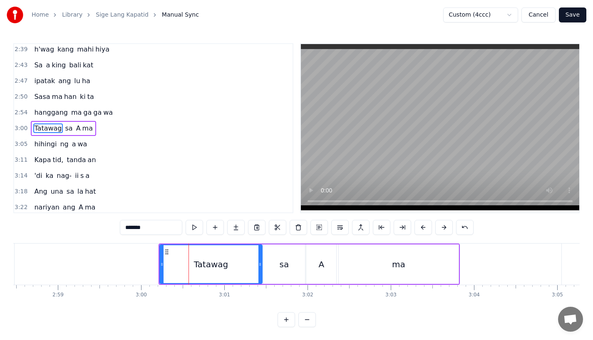
scroll to position [0, 14836]
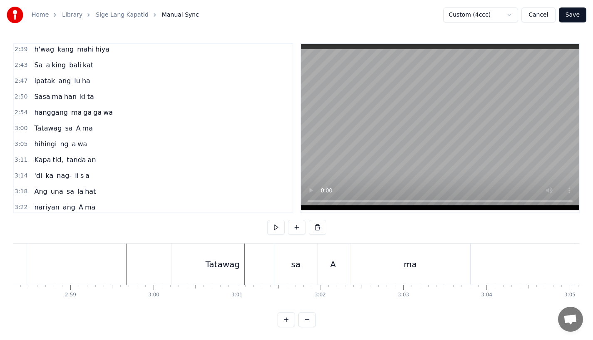
click at [212, 251] on div "Tatawag" at bounding box center [222, 264] width 102 height 41
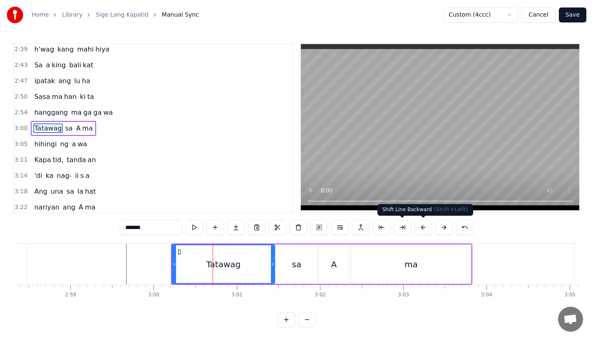
click at [420, 228] on button at bounding box center [422, 227] width 17 height 15
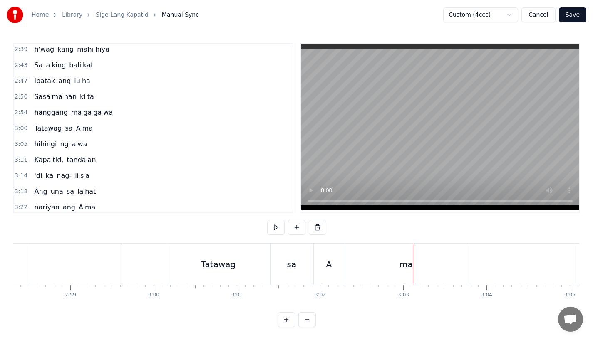
click at [372, 255] on div "ma" at bounding box center [406, 264] width 120 height 41
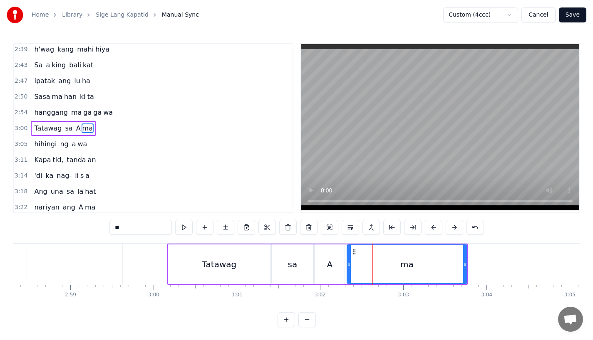
scroll to position [0, 14875]
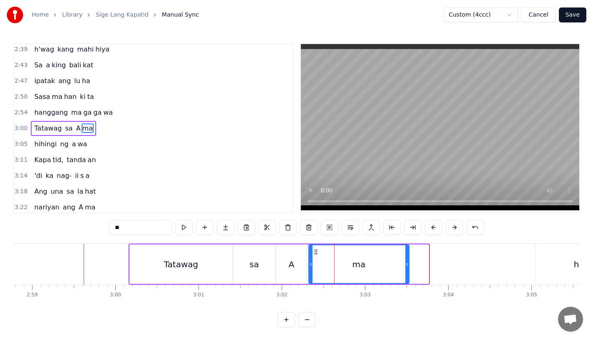
drag, startPoint x: 427, startPoint y: 267, endPoint x: 407, endPoint y: 267, distance: 19.6
click at [407, 267] on icon at bounding box center [406, 264] width 3 height 7
click at [243, 263] on div "sa" at bounding box center [254, 265] width 42 height 40
type input "**"
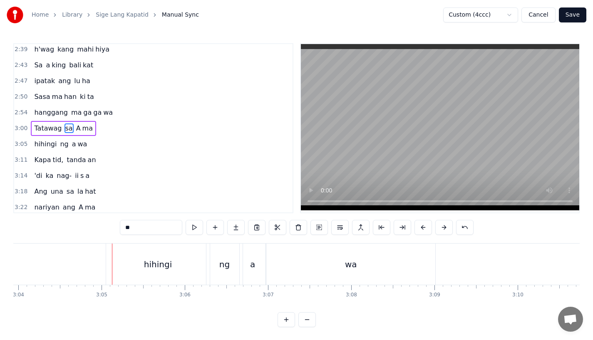
scroll to position [0, 15283]
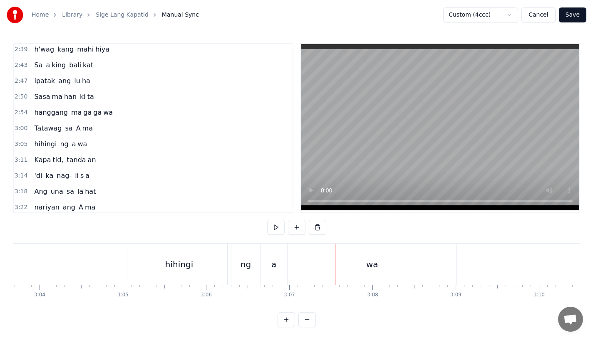
click at [194, 264] on div "hihingi" at bounding box center [179, 264] width 104 height 41
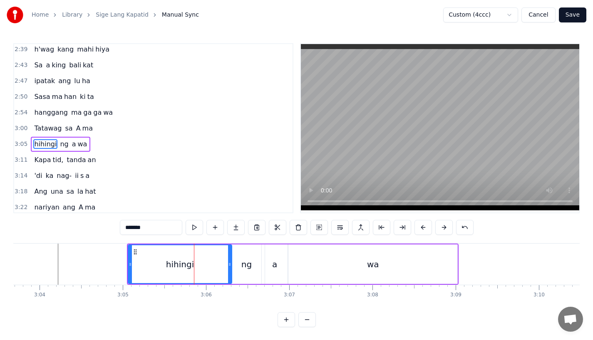
scroll to position [540, 0]
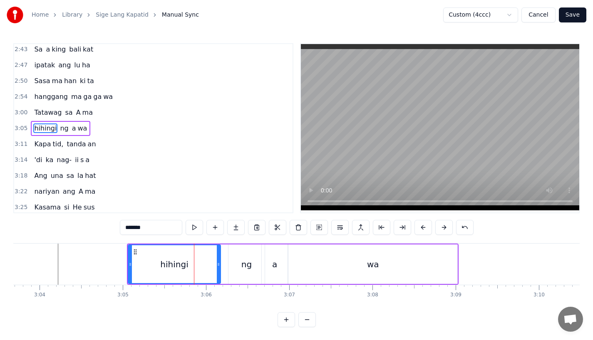
drag, startPoint x: 230, startPoint y: 264, endPoint x: 215, endPoint y: 264, distance: 14.1
click at [217, 264] on icon at bounding box center [218, 264] width 3 height 7
click at [239, 264] on div "ng" at bounding box center [246, 265] width 36 height 40
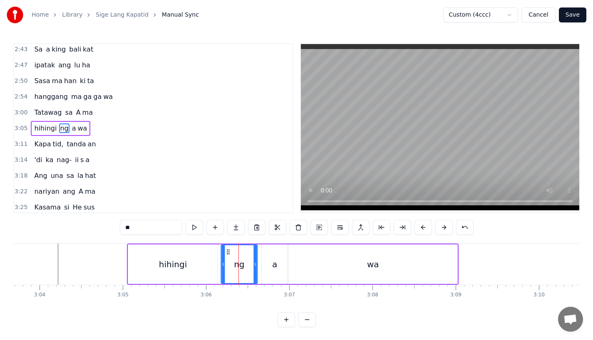
drag, startPoint x: 235, startPoint y: 254, endPoint x: 227, endPoint y: 255, distance: 8.4
click at [227, 255] on icon at bounding box center [228, 252] width 7 height 7
drag, startPoint x: 254, startPoint y: 260, endPoint x: 248, endPoint y: 261, distance: 5.8
click at [248, 261] on div at bounding box center [249, 264] width 3 height 38
click at [277, 261] on div "a" at bounding box center [275, 265] width 26 height 40
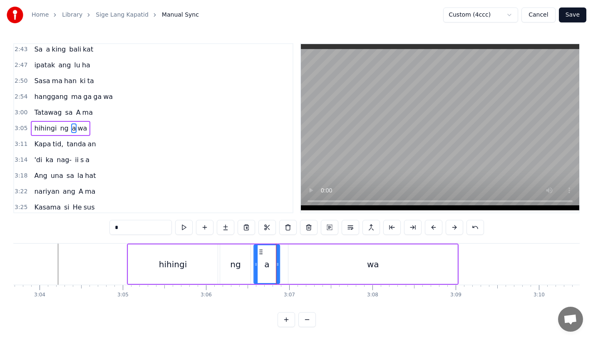
drag, startPoint x: 270, startPoint y: 252, endPoint x: 260, endPoint y: 253, distance: 9.2
click at [260, 253] on icon at bounding box center [261, 252] width 7 height 7
click at [311, 259] on div "wa" at bounding box center [372, 265] width 169 height 40
type input "**"
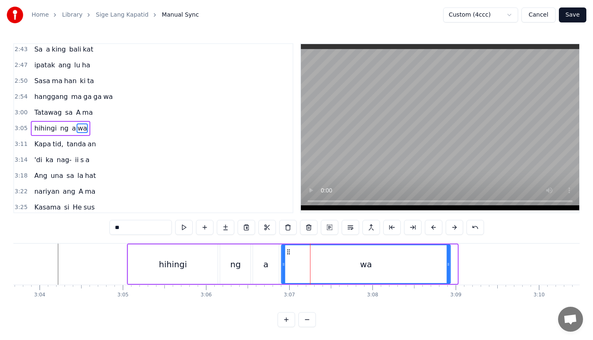
drag, startPoint x: 295, startPoint y: 251, endPoint x: 288, endPoint y: 252, distance: 7.1
click at [288, 252] on icon at bounding box center [288, 252] width 7 height 7
drag, startPoint x: 447, startPoint y: 263, endPoint x: 400, endPoint y: 264, distance: 47.0
click at [409, 264] on icon at bounding box center [410, 264] width 3 height 7
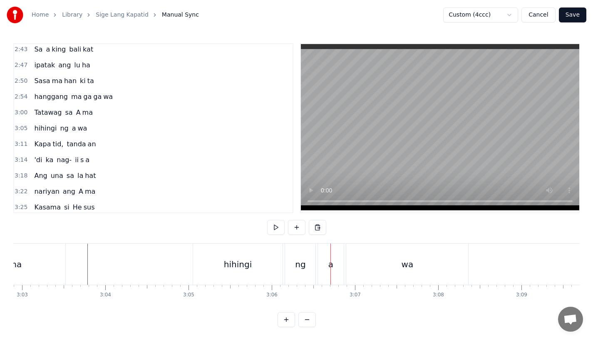
click at [296, 269] on div "ng" at bounding box center [300, 264] width 10 height 12
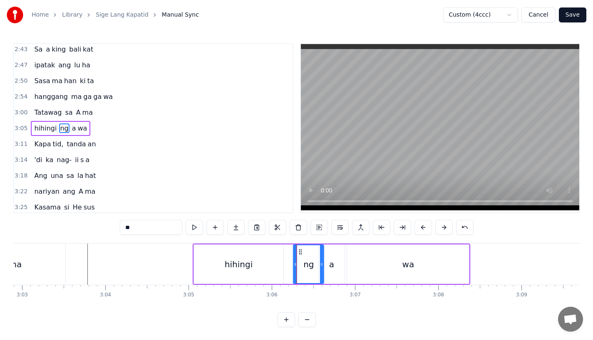
drag, startPoint x: 294, startPoint y: 252, endPoint x: 302, endPoint y: 252, distance: 8.3
click at [302, 252] on circle at bounding box center [301, 252] width 0 height 0
click at [274, 259] on div "hihingi" at bounding box center [238, 265] width 89 height 40
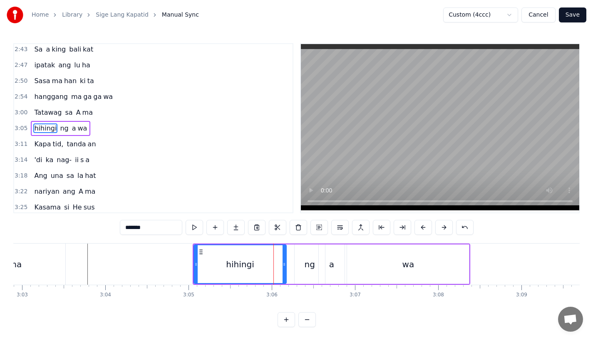
click at [285, 262] on icon at bounding box center [283, 264] width 3 height 7
click at [330, 264] on div "a" at bounding box center [331, 264] width 5 height 12
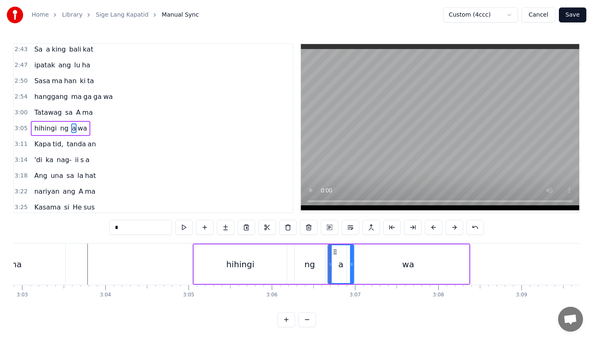
drag, startPoint x: 326, startPoint y: 250, endPoint x: 335, endPoint y: 249, distance: 9.2
click at [335, 249] on icon at bounding box center [335, 252] width 7 height 7
click at [364, 256] on div "wa" at bounding box center [408, 265] width 122 height 40
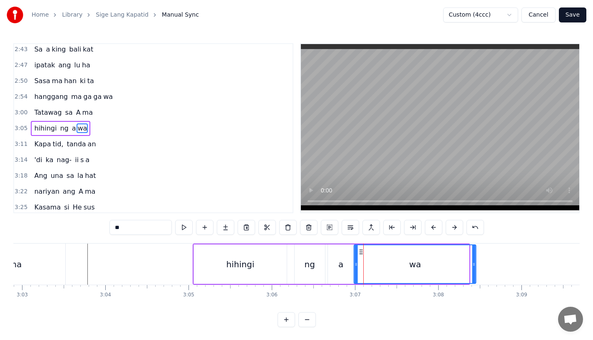
drag, startPoint x: 356, startPoint y: 251, endPoint x: 364, endPoint y: 250, distance: 8.4
click at [364, 250] on icon at bounding box center [361, 252] width 7 height 7
click at [208, 261] on div "hihingi" at bounding box center [240, 265] width 93 height 40
type input "*******"
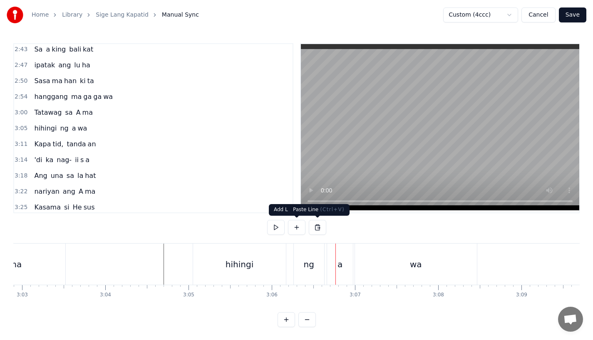
click at [310, 256] on div "ng" at bounding box center [309, 264] width 30 height 41
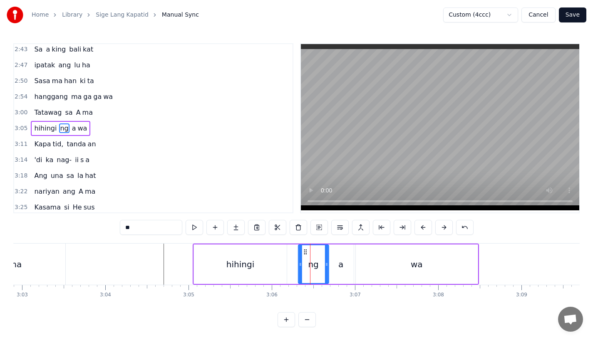
drag, startPoint x: 302, startPoint y: 250, endPoint x: 307, endPoint y: 250, distance: 5.0
click at [307, 250] on icon at bounding box center [305, 252] width 7 height 7
drag, startPoint x: 327, startPoint y: 267, endPoint x: 335, endPoint y: 267, distance: 7.9
click at [335, 267] on icon at bounding box center [334, 264] width 3 height 7
click at [345, 265] on div "a" at bounding box center [341, 265] width 26 height 40
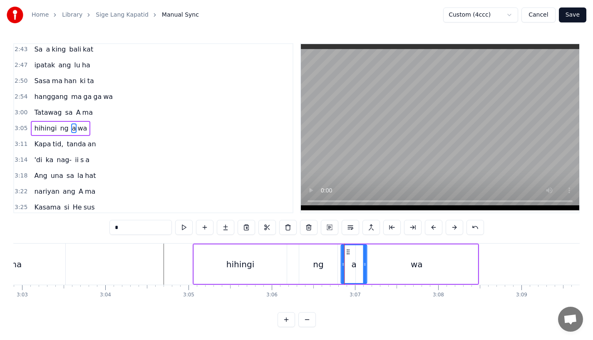
drag, startPoint x: 336, startPoint y: 250, endPoint x: 349, endPoint y: 250, distance: 13.3
click at [349, 250] on icon at bounding box center [348, 252] width 7 height 7
click at [370, 264] on div "a" at bounding box center [356, 265] width 30 height 40
click at [379, 264] on div "wa" at bounding box center [417, 265] width 122 height 40
type input "**"
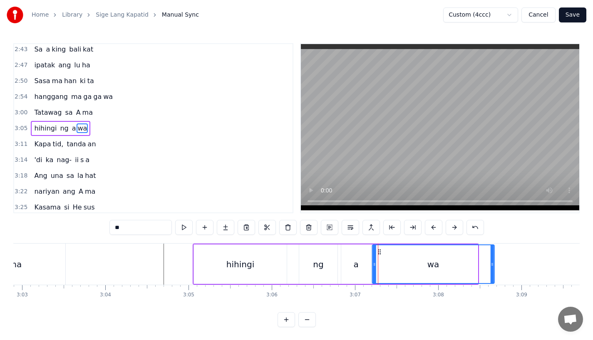
drag, startPoint x: 362, startPoint y: 250, endPoint x: 379, endPoint y: 250, distance: 17.1
click at [379, 250] on icon at bounding box center [379, 252] width 7 height 7
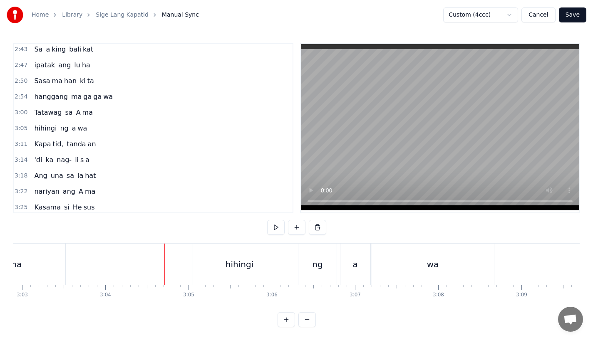
click at [310, 254] on div "ng" at bounding box center [317, 264] width 38 height 41
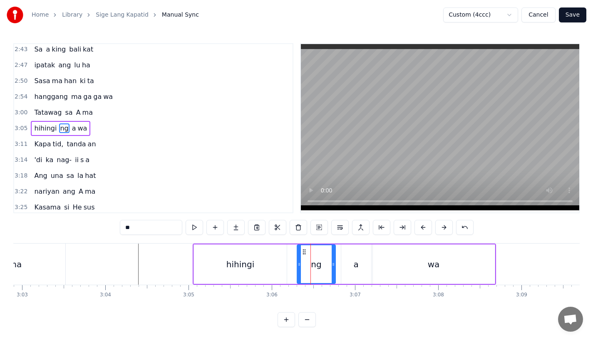
click at [303, 251] on icon at bounding box center [304, 252] width 7 height 7
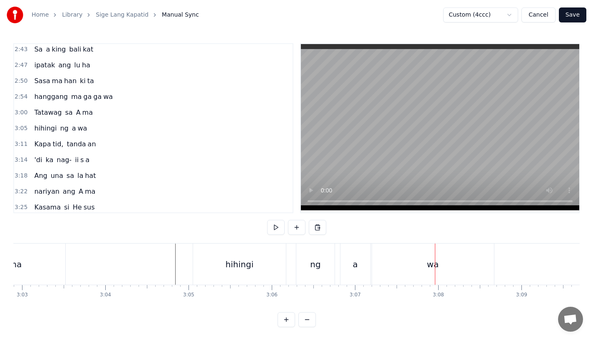
click at [411, 267] on div "wa" at bounding box center [433, 264] width 122 height 41
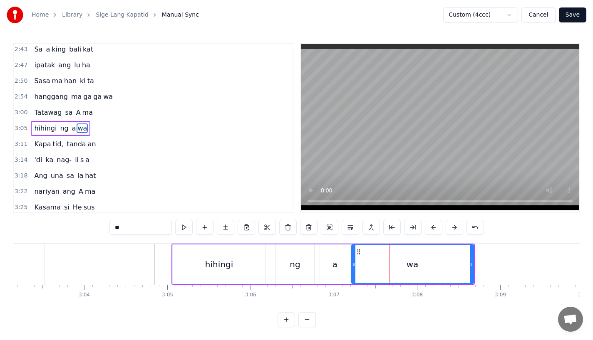
scroll to position [0, 15244]
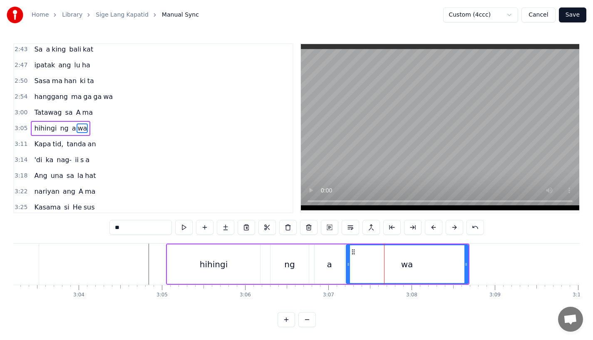
click at [463, 262] on div "wa" at bounding box center [407, 264] width 121 height 38
drag, startPoint x: 464, startPoint y: 262, endPoint x: 439, endPoint y: 265, distance: 25.6
click at [452, 265] on icon at bounding box center [453, 264] width 3 height 7
click at [333, 271] on div "a" at bounding box center [330, 265] width 30 height 40
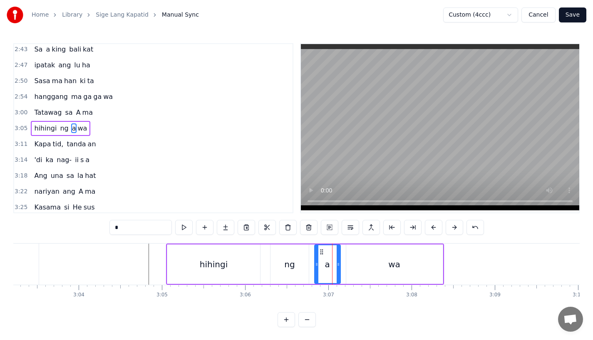
drag, startPoint x: 342, startPoint y: 267, endPoint x: 335, endPoint y: 268, distance: 6.8
click at [337, 268] on div at bounding box center [338, 264] width 3 height 38
click at [362, 269] on div "wa" at bounding box center [394, 265] width 97 height 40
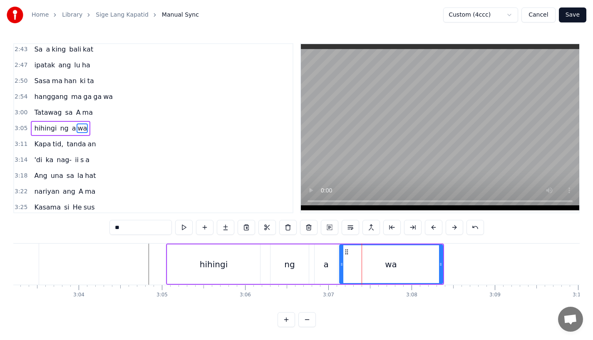
drag, startPoint x: 347, startPoint y: 265, endPoint x: 338, endPoint y: 266, distance: 8.8
click at [340, 266] on icon at bounding box center [341, 264] width 3 height 7
click at [196, 266] on div "hihingi" at bounding box center [213, 265] width 93 height 40
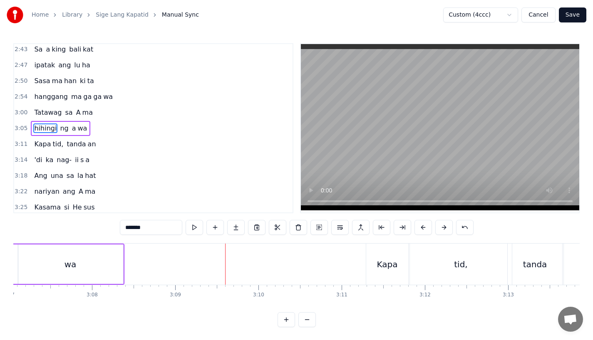
scroll to position [0, 15505]
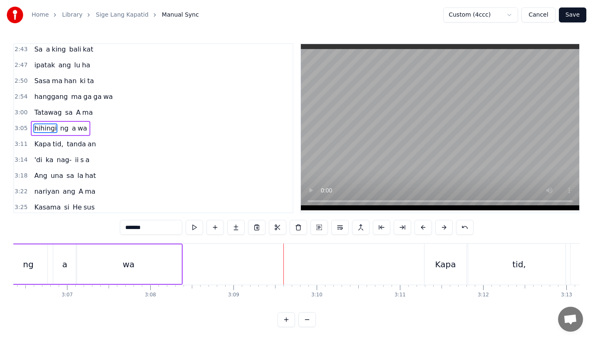
click at [166, 272] on div "wa" at bounding box center [128, 265] width 105 height 40
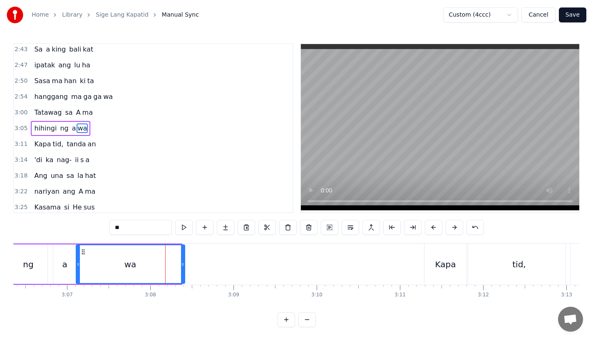
drag, startPoint x: 179, startPoint y: 264, endPoint x: 190, endPoint y: 264, distance: 10.8
click at [184, 264] on icon at bounding box center [182, 264] width 3 height 7
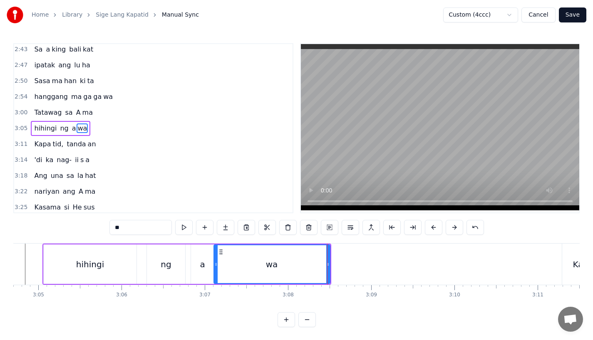
scroll to position [0, 15304]
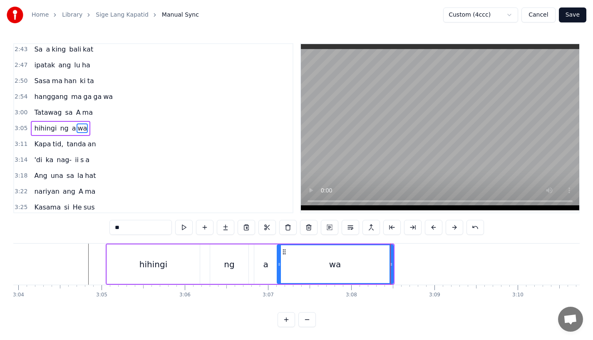
click at [131, 251] on div "hihingi" at bounding box center [153, 265] width 93 height 40
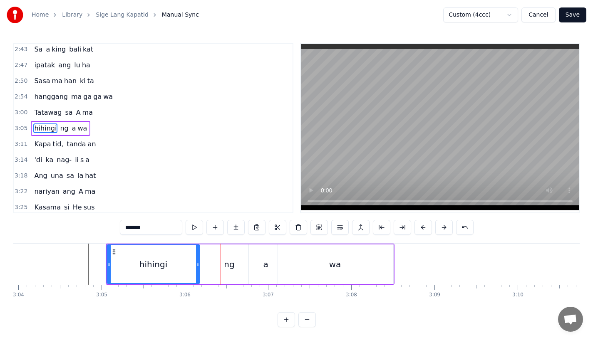
click at [218, 266] on div "ng" at bounding box center [229, 265] width 38 height 40
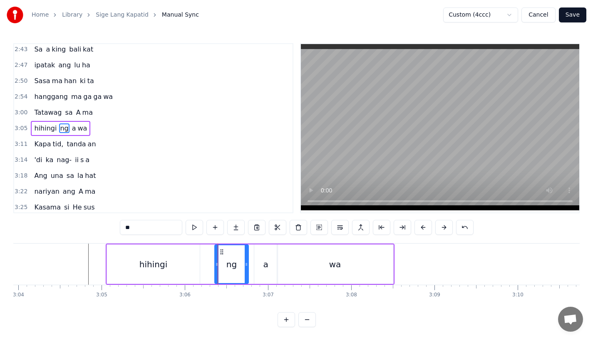
drag, startPoint x: 212, startPoint y: 266, endPoint x: 218, endPoint y: 265, distance: 6.7
click at [218, 265] on icon at bounding box center [216, 264] width 3 height 7
click at [180, 261] on div "hihingi" at bounding box center [153, 265] width 93 height 40
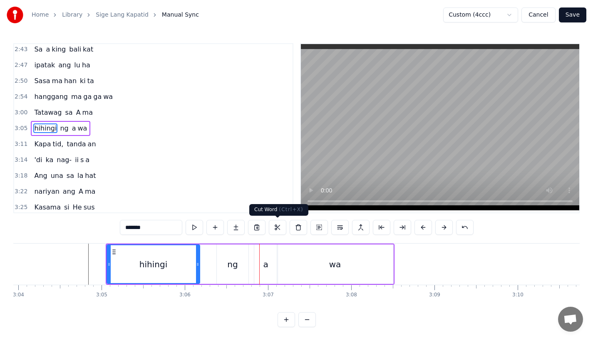
click at [229, 263] on div "ng" at bounding box center [232, 264] width 10 height 12
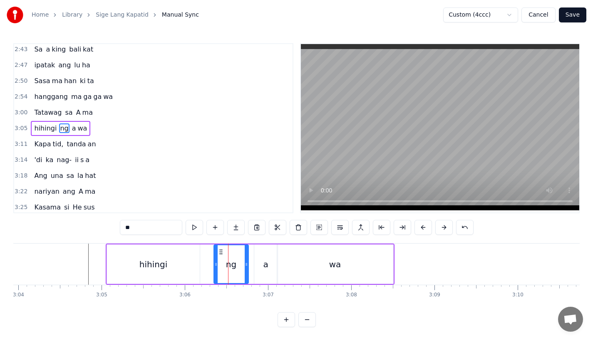
click at [215, 267] on icon at bounding box center [215, 264] width 3 height 7
click at [173, 263] on div "hihingi" at bounding box center [153, 265] width 93 height 40
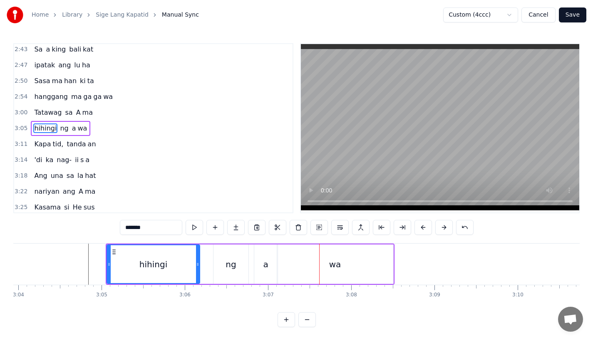
click at [151, 270] on div "hihingi" at bounding box center [153, 264] width 28 height 12
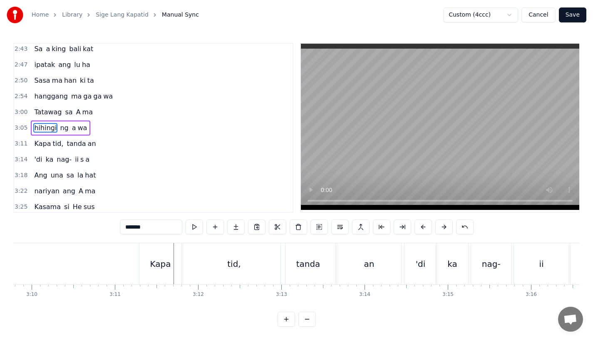
scroll to position [7, 0]
click at [167, 262] on div "Kapa" at bounding box center [160, 264] width 21 height 12
type input "****"
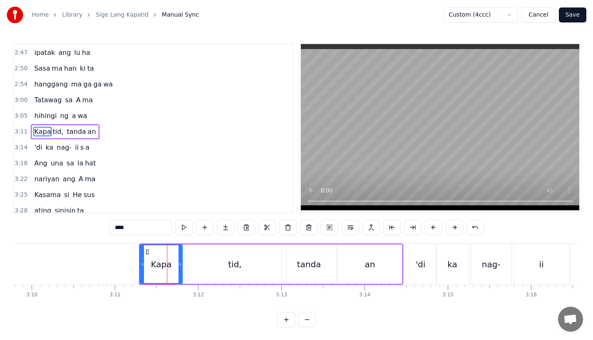
scroll to position [556, 0]
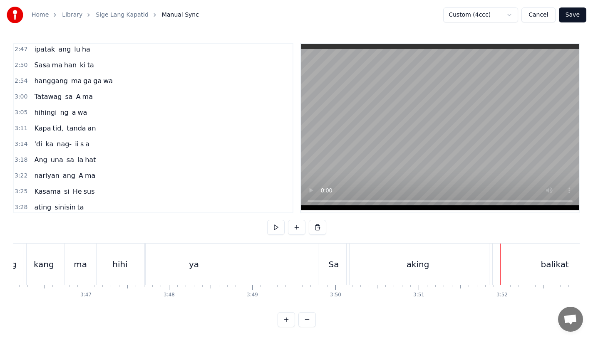
scroll to position [0, 18791]
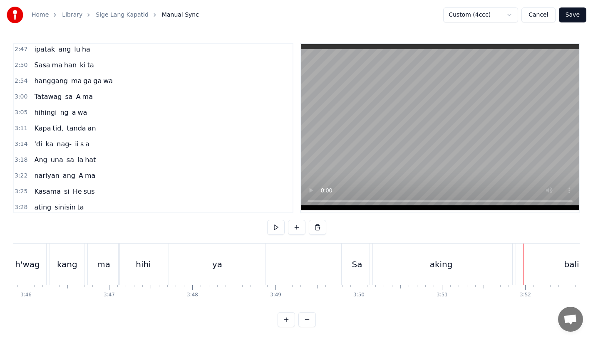
click at [141, 257] on div "hihi" at bounding box center [143, 264] width 49 height 41
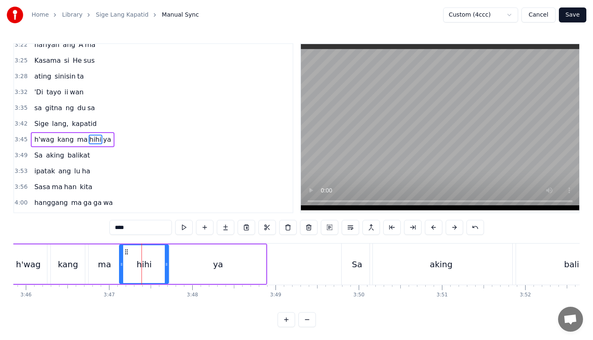
scroll to position [698, 0]
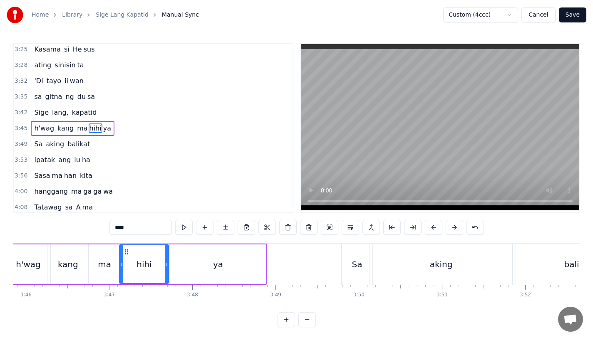
click at [87, 255] on div "h'wag kang ma hihi ya" at bounding box center [137, 264] width 259 height 41
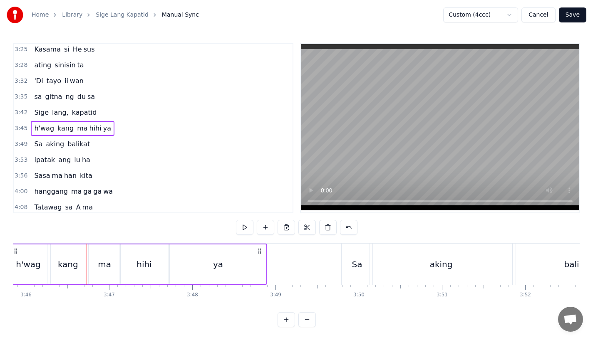
click at [68, 256] on div "kang" at bounding box center [68, 265] width 34 height 40
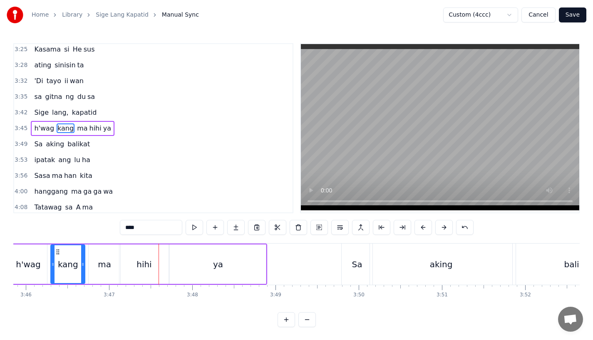
click at [155, 273] on div "hihi" at bounding box center [143, 265] width 49 height 40
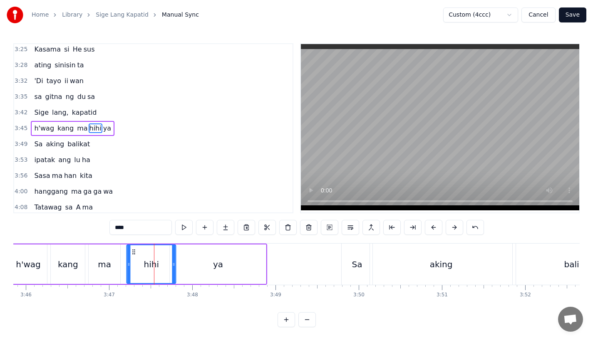
drag, startPoint x: 127, startPoint y: 250, endPoint x: 136, endPoint y: 251, distance: 8.8
click at [136, 251] on icon at bounding box center [134, 252] width 7 height 7
drag, startPoint x: 174, startPoint y: 264, endPoint x: 183, endPoint y: 264, distance: 8.3
click at [182, 264] on icon at bounding box center [179, 264] width 3 height 7
click at [211, 265] on div "ya" at bounding box center [218, 265] width 96 height 40
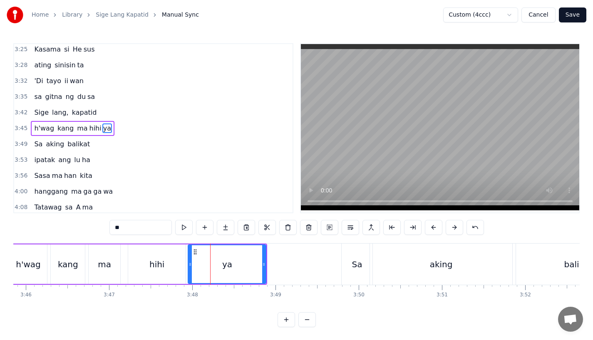
drag, startPoint x: 171, startPoint y: 264, endPoint x: 190, endPoint y: 264, distance: 18.3
click at [190, 264] on circle at bounding box center [190, 264] width 0 height 0
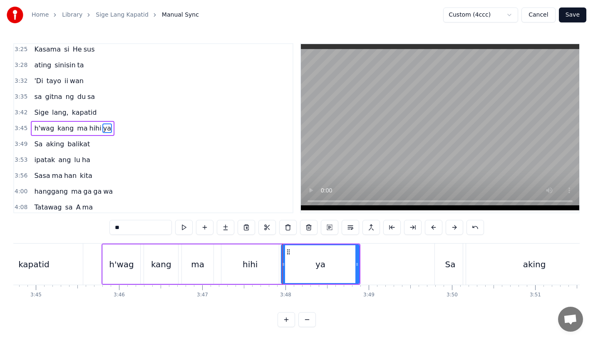
click at [121, 261] on div "h'wag" at bounding box center [121, 264] width 25 height 12
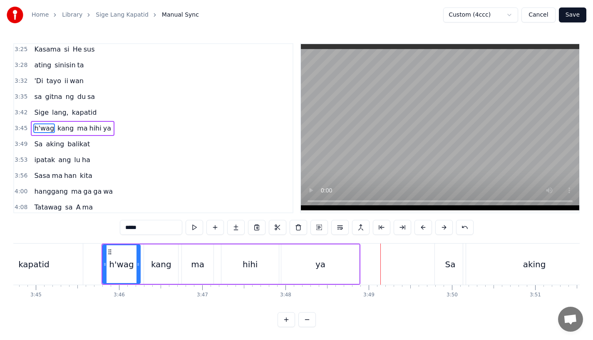
click at [112, 252] on icon at bounding box center [109, 252] width 7 height 7
click at [63, 255] on div "kapatid" at bounding box center [34, 264] width 98 height 41
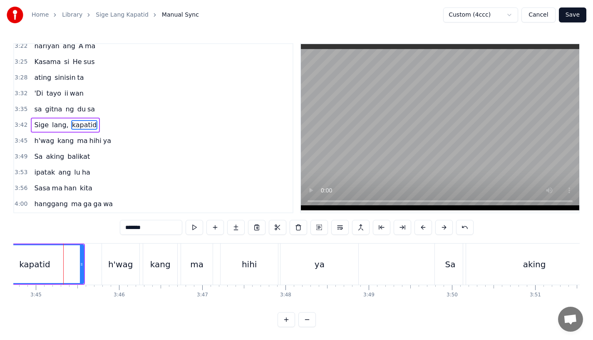
scroll to position [682, 0]
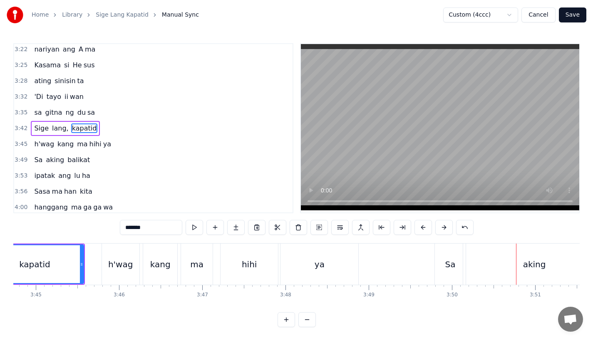
click at [58, 262] on div "kapatid" at bounding box center [34, 264] width 97 height 38
click at [341, 263] on div "ya" at bounding box center [319, 264] width 78 height 41
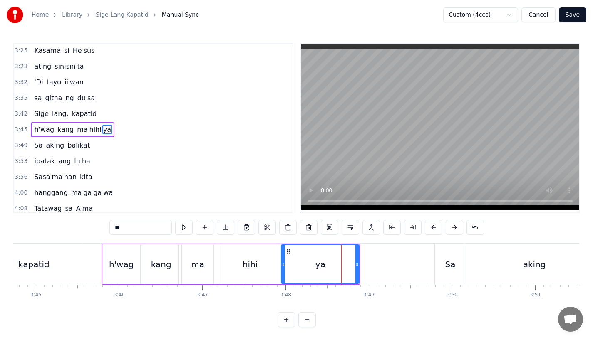
scroll to position [698, 0]
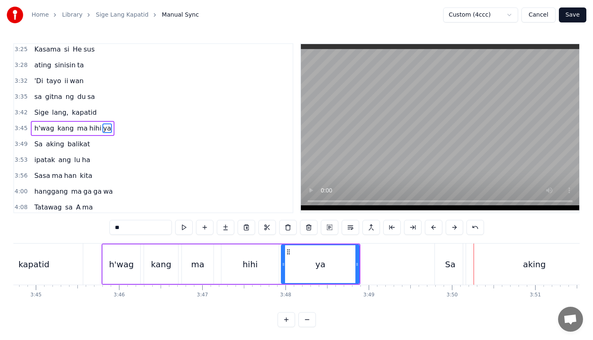
click at [465, 258] on div "aking" at bounding box center [534, 264] width 142 height 41
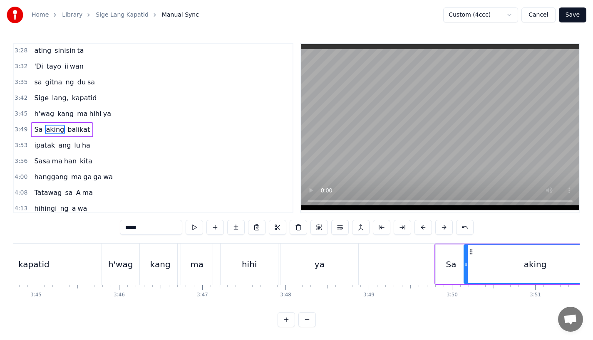
scroll to position [714, 0]
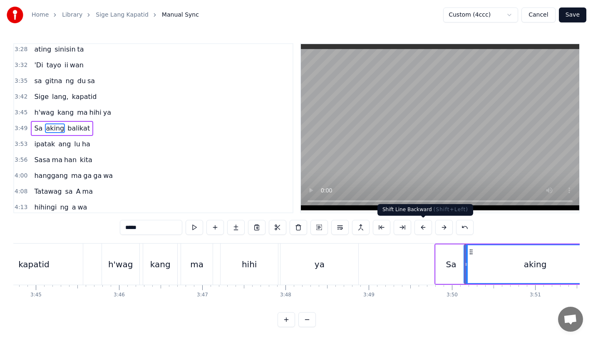
click at [425, 230] on button at bounding box center [422, 227] width 17 height 15
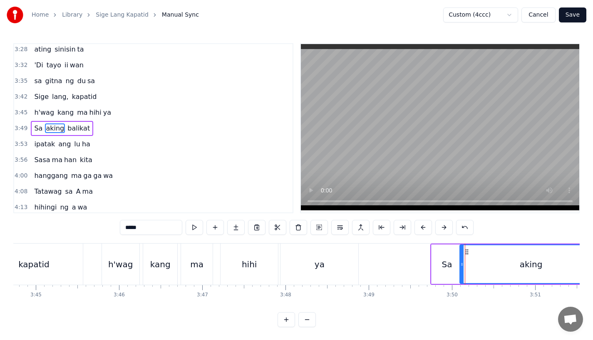
click at [320, 261] on div "ya" at bounding box center [320, 264] width 10 height 12
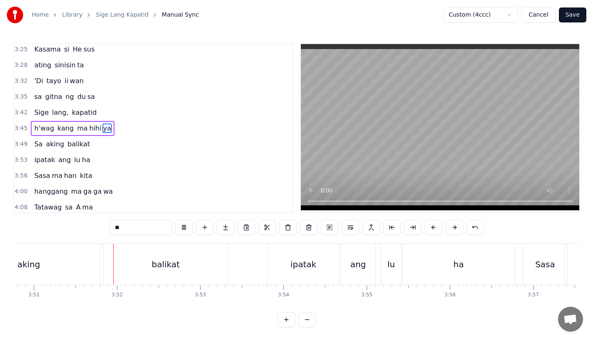
scroll to position [0, 19200]
click at [289, 253] on div "ipatak" at bounding box center [302, 264] width 71 height 41
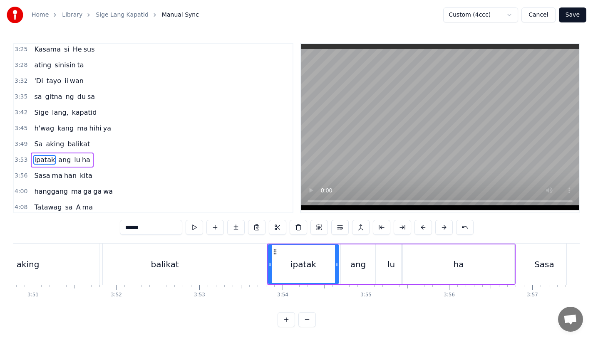
scroll to position [730, 0]
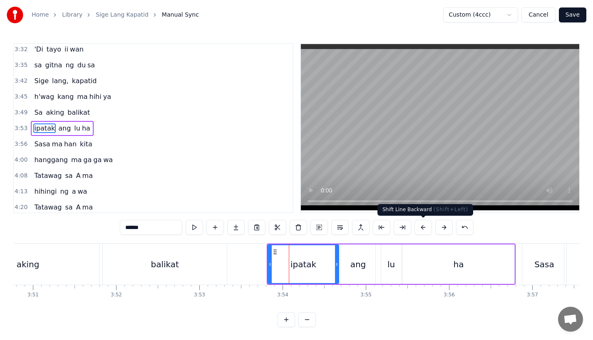
click at [424, 226] on button at bounding box center [422, 227] width 17 height 15
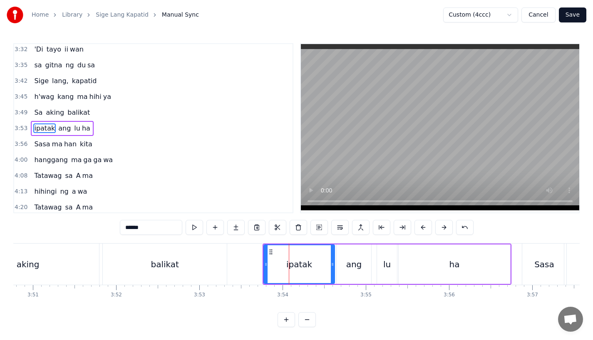
click at [193, 266] on div "balikat" at bounding box center [165, 264] width 124 height 41
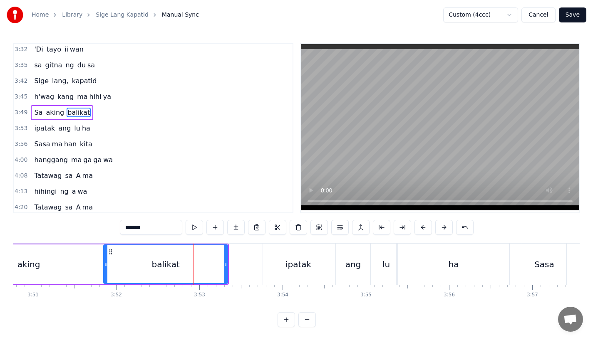
scroll to position [714, 0]
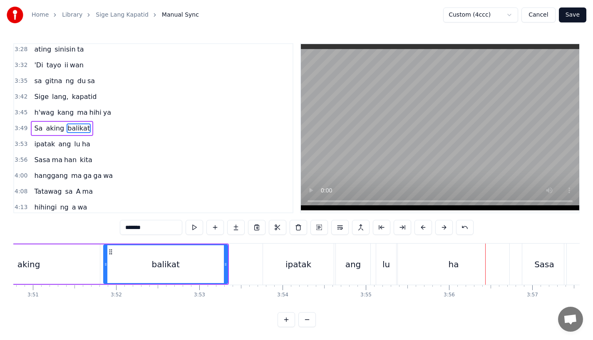
click at [291, 257] on div "ipatak" at bounding box center [298, 264] width 71 height 41
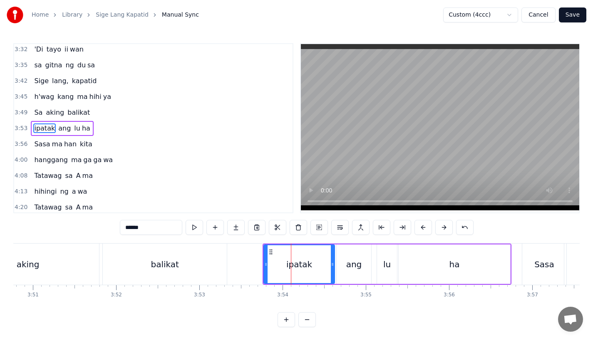
click at [225, 265] on div "balikat" at bounding box center [165, 264] width 124 height 41
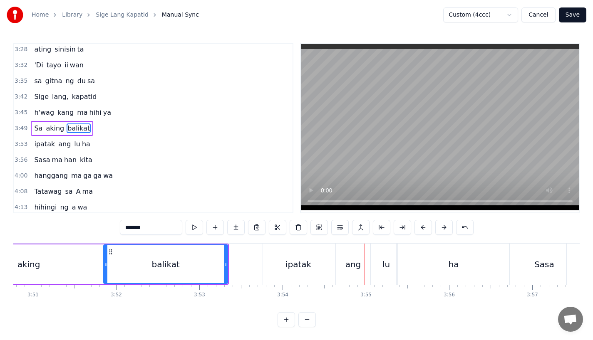
click at [206, 260] on div "balikat" at bounding box center [165, 264] width 123 height 38
click at [275, 269] on div "ipatak" at bounding box center [298, 264] width 71 height 41
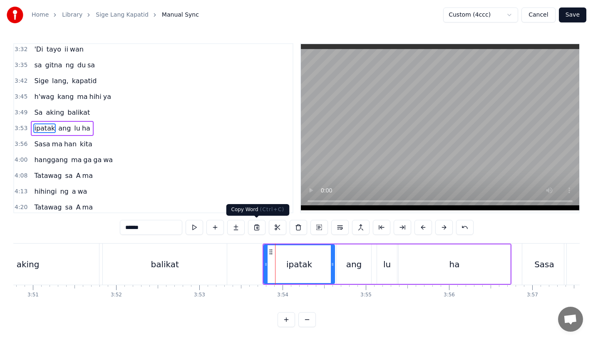
click at [203, 268] on div "balikat" at bounding box center [165, 264] width 124 height 41
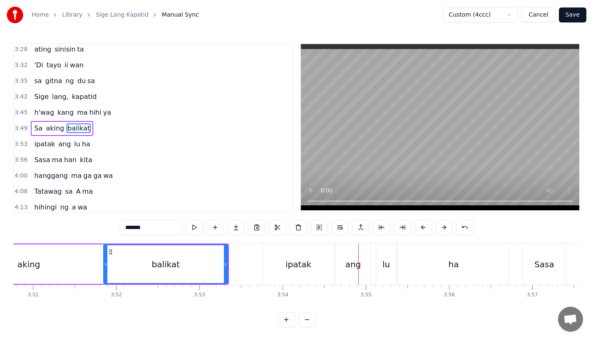
click at [278, 253] on div "ipatak" at bounding box center [298, 264] width 71 height 41
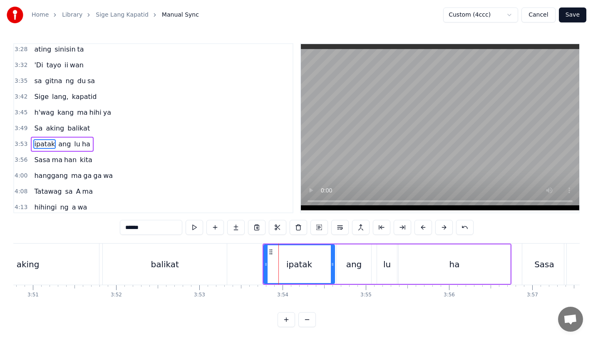
scroll to position [730, 0]
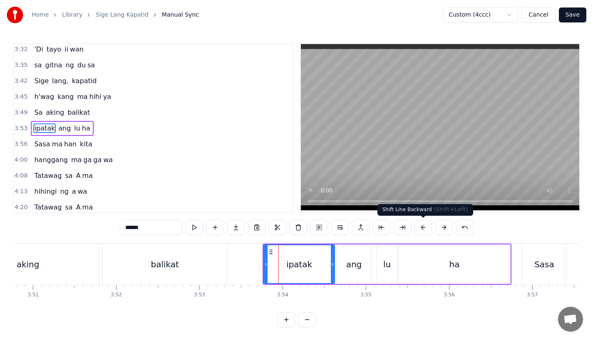
click at [443, 231] on button at bounding box center [443, 227] width 17 height 15
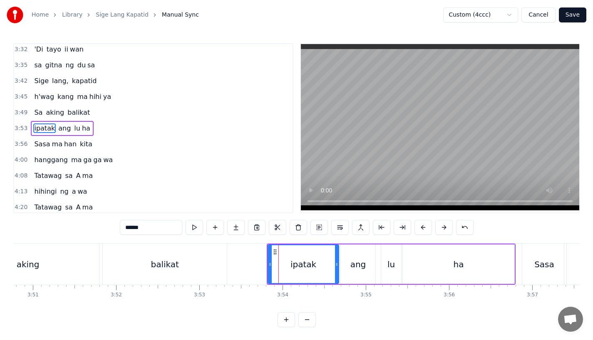
click at [195, 250] on div "balikat" at bounding box center [165, 264] width 124 height 41
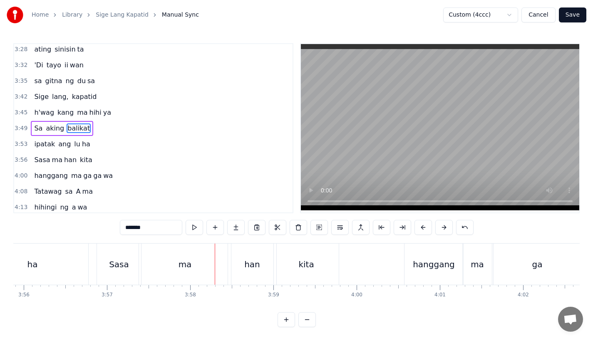
scroll to position [0, 19620]
click at [55, 260] on div "ha" at bounding box center [38, 264] width 111 height 41
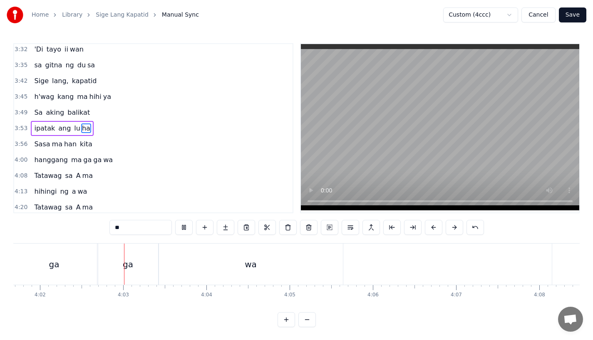
scroll to position [0, 20123]
click at [182, 260] on div "wa" at bounding box center [236, 264] width 184 height 41
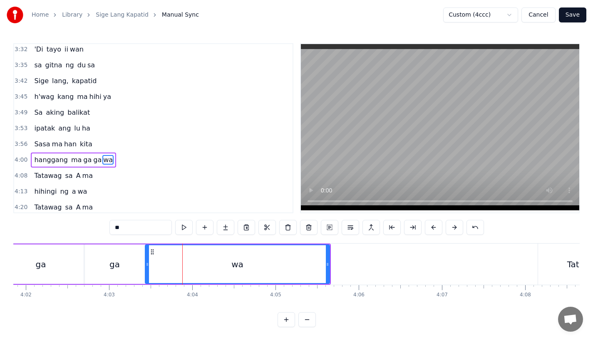
scroll to position [748, 0]
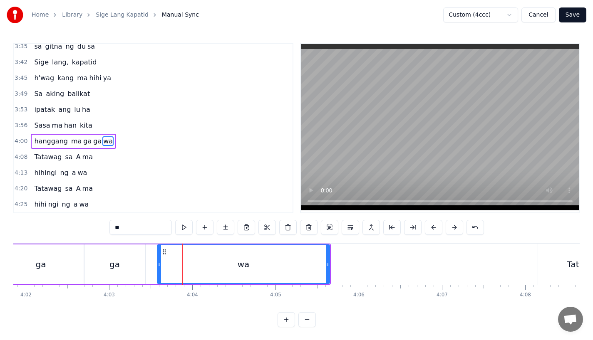
drag, startPoint x: 148, startPoint y: 265, endPoint x: 161, endPoint y: 265, distance: 13.3
click at [161, 265] on icon at bounding box center [159, 264] width 3 height 7
drag, startPoint x: 326, startPoint y: 266, endPoint x: 297, endPoint y: 267, distance: 28.7
click at [298, 267] on icon at bounding box center [299, 264] width 3 height 7
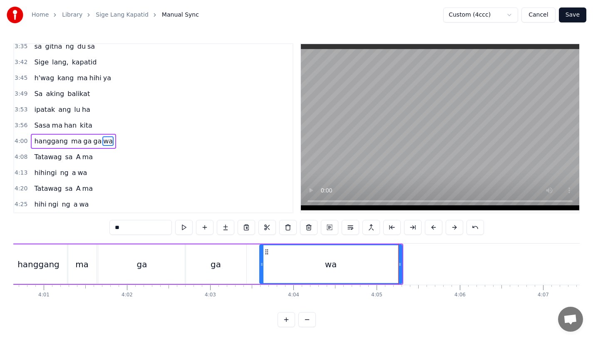
click at [159, 269] on div "ga" at bounding box center [141, 265] width 87 height 40
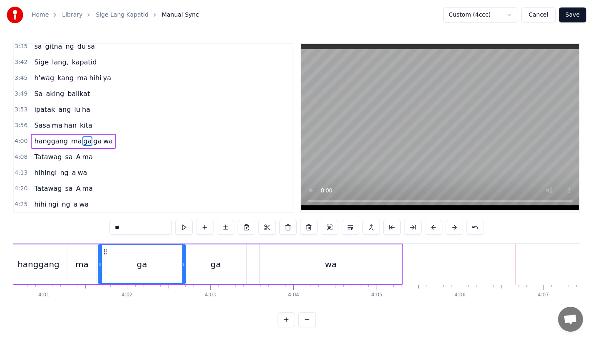
click at [344, 257] on div "wa" at bounding box center [331, 265] width 142 height 40
type input "**"
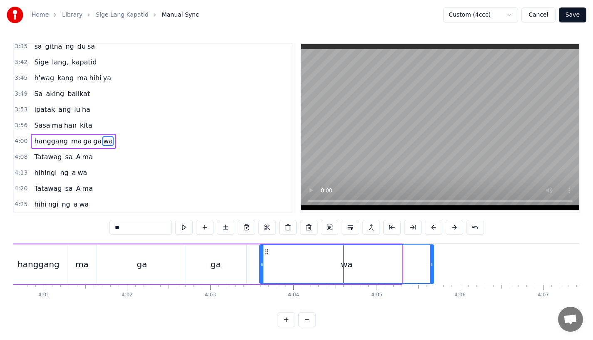
drag, startPoint x: 399, startPoint y: 263, endPoint x: 431, endPoint y: 264, distance: 32.9
click at [431, 264] on icon at bounding box center [431, 264] width 3 height 7
click at [309, 264] on div "wa" at bounding box center [347, 264] width 174 height 38
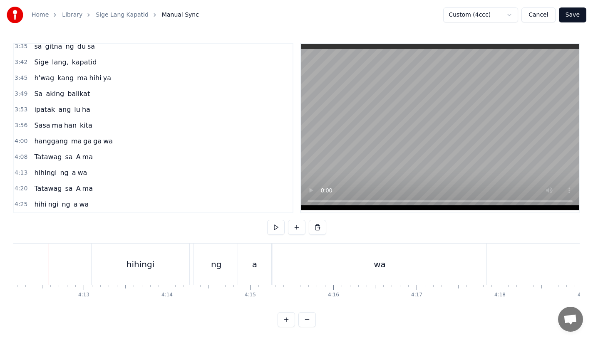
scroll to position [0, 20973]
click at [146, 265] on div "hihingi" at bounding box center [147, 264] width 28 height 12
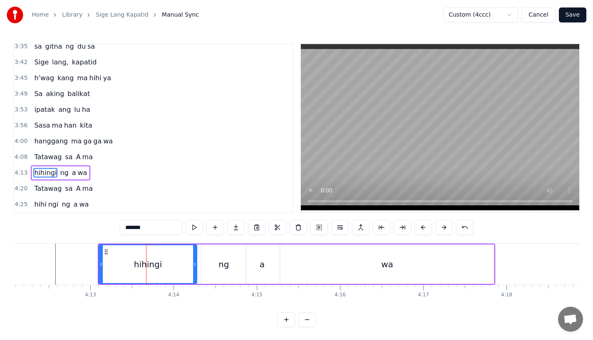
scroll to position [3, 0]
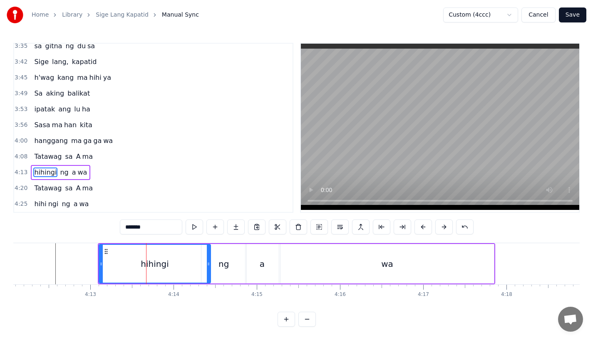
drag, startPoint x: 194, startPoint y: 264, endPoint x: 208, endPoint y: 264, distance: 13.7
click at [208, 264] on icon at bounding box center [208, 264] width 3 height 7
click at [224, 264] on div "ng" at bounding box center [223, 264] width 10 height 12
type input "**"
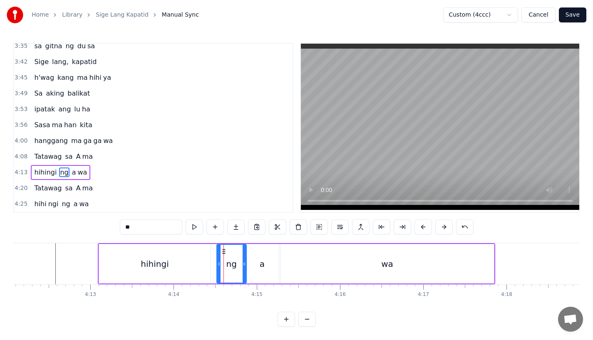
drag, startPoint x: 204, startPoint y: 263, endPoint x: 221, endPoint y: 263, distance: 16.6
click at [220, 263] on icon at bounding box center [218, 264] width 3 height 7
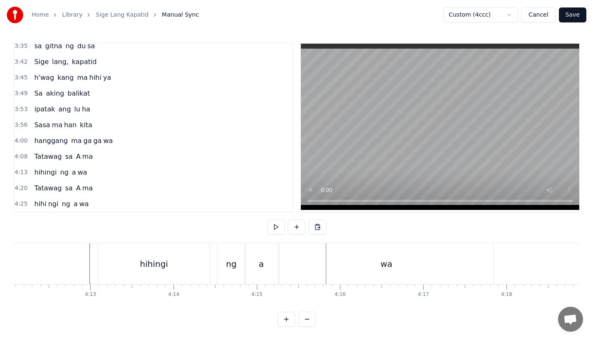
click at [227, 266] on div "ng" at bounding box center [231, 264] width 10 height 12
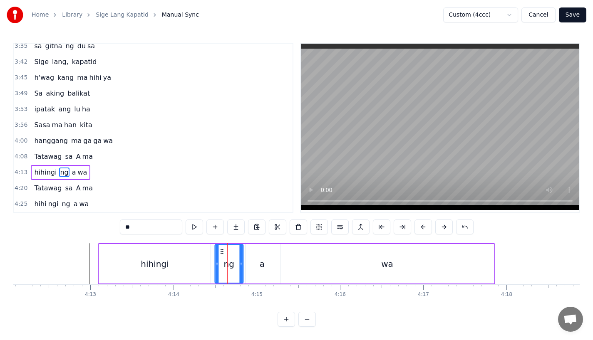
drag, startPoint x: 224, startPoint y: 247, endPoint x: 220, endPoint y: 249, distance: 4.9
click at [220, 249] on icon at bounding box center [221, 251] width 7 height 7
click at [192, 255] on div "hihingi" at bounding box center [154, 264] width 111 height 40
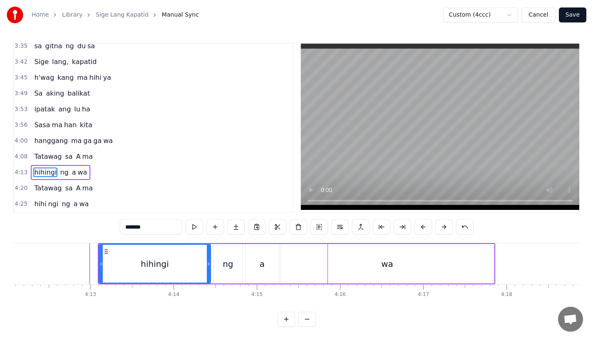
click at [270, 256] on div "a" at bounding box center [261, 264] width 33 height 40
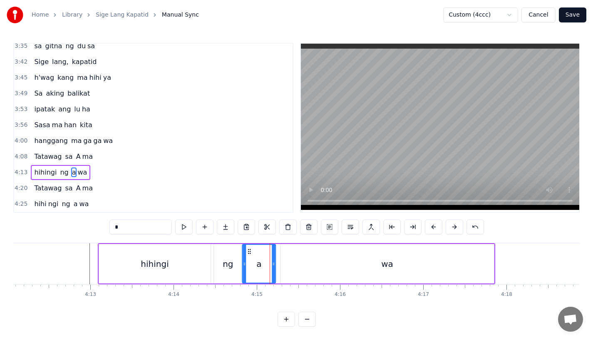
click at [249, 248] on icon at bounding box center [249, 251] width 7 height 7
drag, startPoint x: 271, startPoint y: 262, endPoint x: 267, endPoint y: 263, distance: 4.2
click at [272, 263] on icon at bounding box center [273, 264] width 3 height 7
click at [295, 260] on div "wa" at bounding box center [386, 264] width 213 height 40
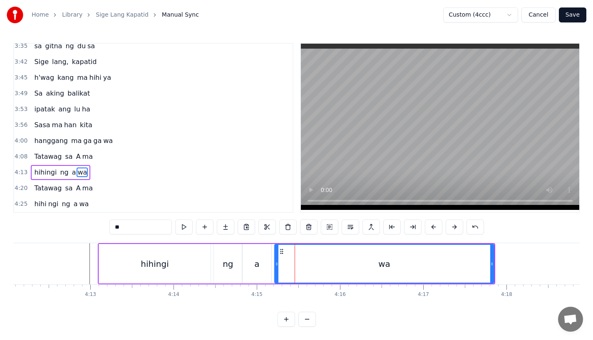
drag, startPoint x: 282, startPoint y: 260, endPoint x: 275, endPoint y: 263, distance: 7.9
click at [275, 263] on icon at bounding box center [276, 264] width 3 height 7
click at [203, 265] on div "hihingi" at bounding box center [154, 264] width 111 height 40
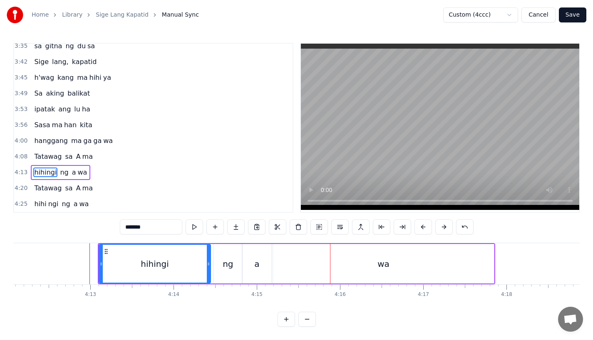
click at [452, 267] on div "wa" at bounding box center [383, 264] width 221 height 40
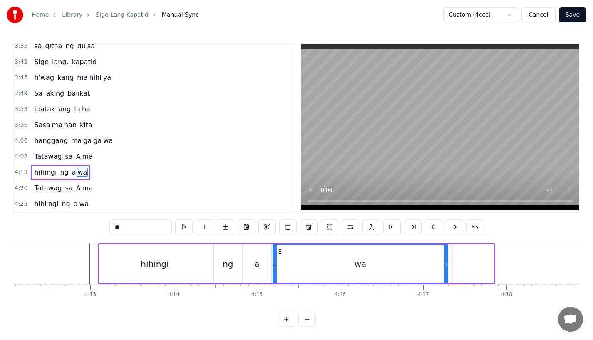
drag, startPoint x: 493, startPoint y: 262, endPoint x: 447, endPoint y: 265, distance: 46.2
click at [447, 265] on icon at bounding box center [445, 264] width 3 height 7
click at [304, 263] on div "wa" at bounding box center [360, 264] width 174 height 38
click at [240, 244] on div "ng" at bounding box center [228, 264] width 28 height 40
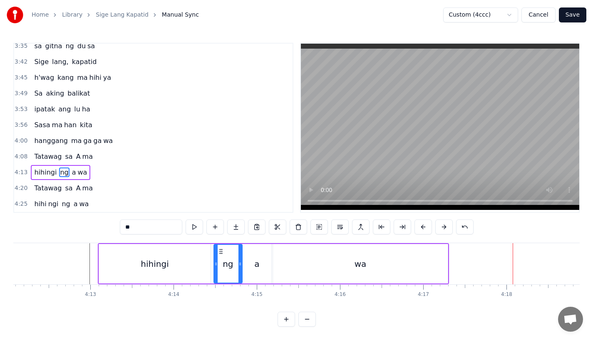
click at [369, 260] on div "wa" at bounding box center [360, 264] width 175 height 40
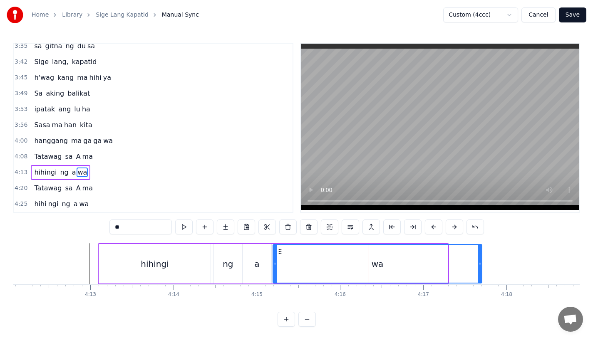
drag, startPoint x: 446, startPoint y: 264, endPoint x: 485, endPoint y: 265, distance: 38.3
click at [481, 265] on div at bounding box center [479, 264] width 3 height 38
click at [224, 258] on div "ng" at bounding box center [228, 264] width 10 height 12
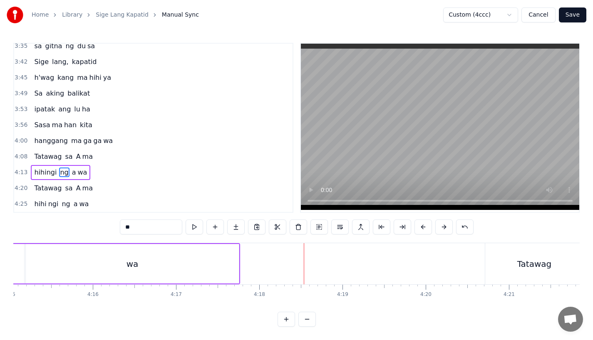
scroll to position [0, 21188]
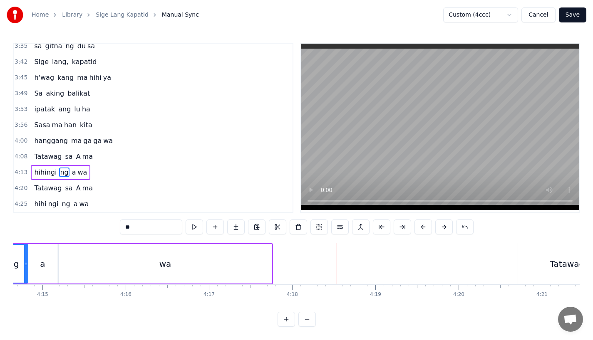
click at [236, 262] on div "wa" at bounding box center [165, 264] width 213 height 40
type input "**"
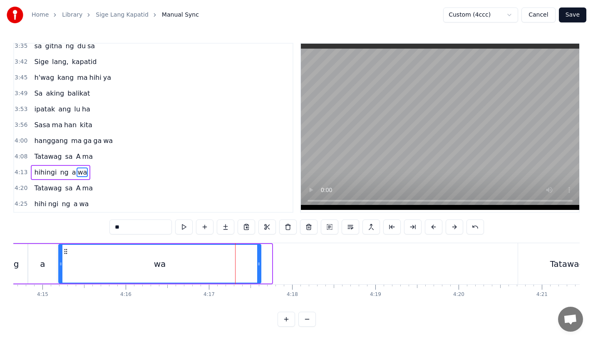
drag, startPoint x: 270, startPoint y: 261, endPoint x: 258, endPoint y: 263, distance: 12.5
click at [258, 263] on icon at bounding box center [258, 264] width 3 height 7
click at [183, 262] on div "wa" at bounding box center [159, 264] width 200 height 38
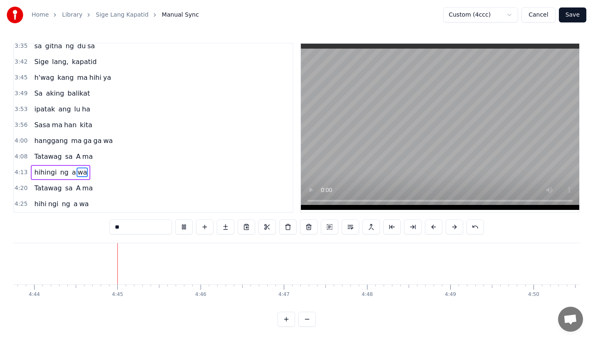
scroll to position [0, 23629]
click at [572, 16] on button "Save" at bounding box center [572, 14] width 27 height 15
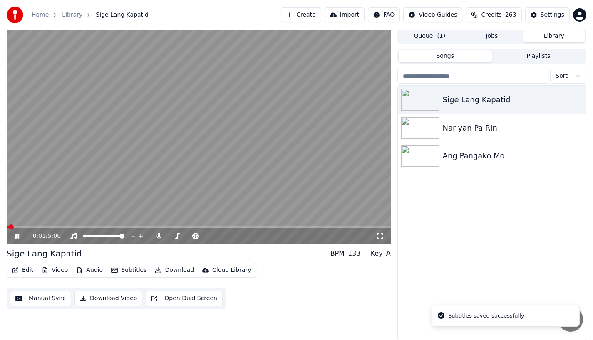
click at [93, 298] on button "Download Video" at bounding box center [108, 298] width 68 height 15
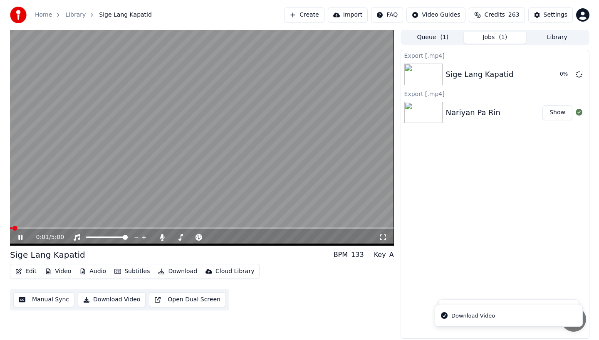
scroll to position [0, 0]
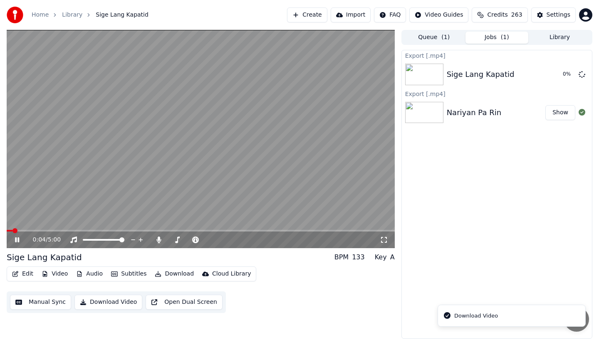
click at [18, 237] on icon at bounding box center [23, 240] width 20 height 7
